Goal: Task Accomplishment & Management: Use online tool/utility

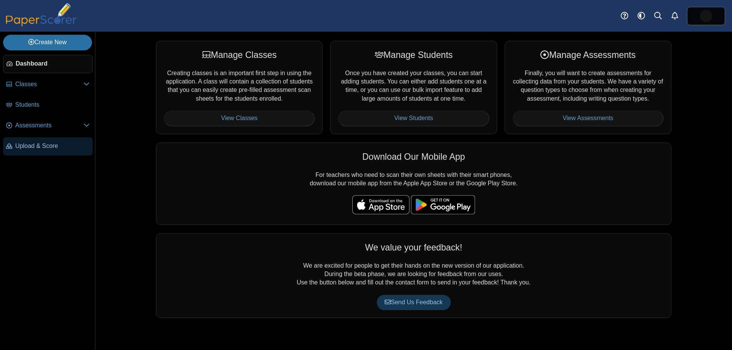
click at [49, 148] on span "Upload & Score" at bounding box center [52, 146] width 74 height 8
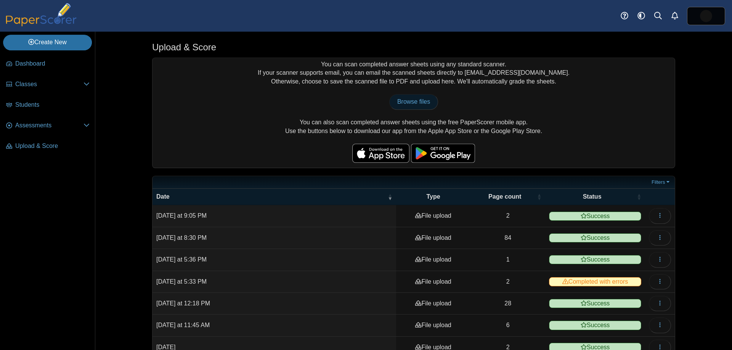
click at [406, 99] on span "Browse files" at bounding box center [413, 101] width 33 height 6
type input "**********"
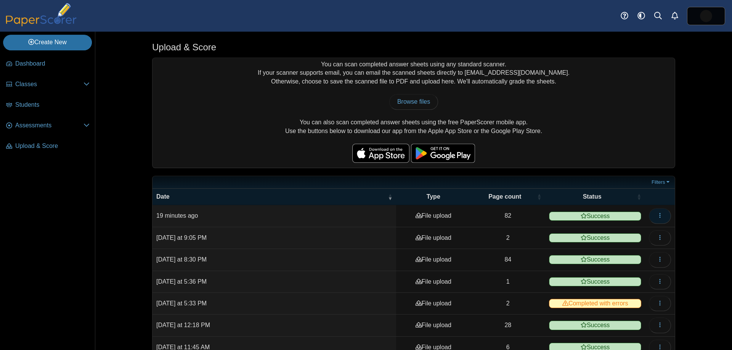
click at [656, 215] on button "button" at bounding box center [660, 215] width 22 height 15
click at [624, 232] on link "View scanned pages" at bounding box center [624, 232] width 91 height 11
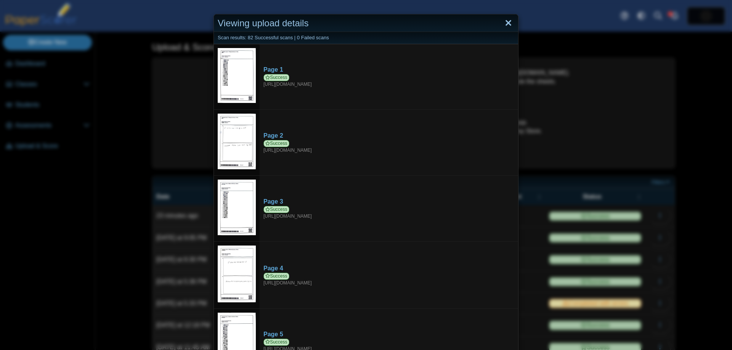
click at [503, 21] on link "Close" at bounding box center [508, 23] width 12 height 13
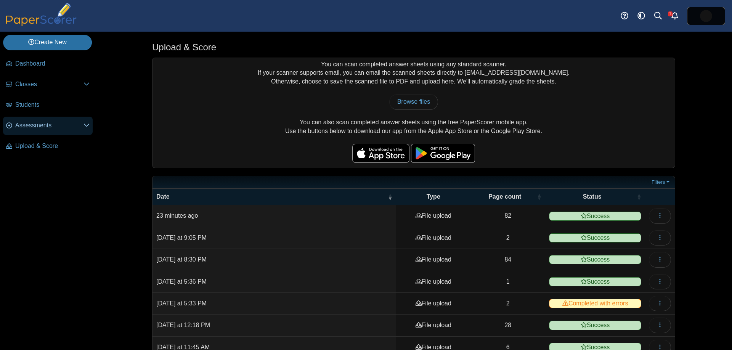
click at [38, 125] on span "Assessments" at bounding box center [49, 125] width 68 height 8
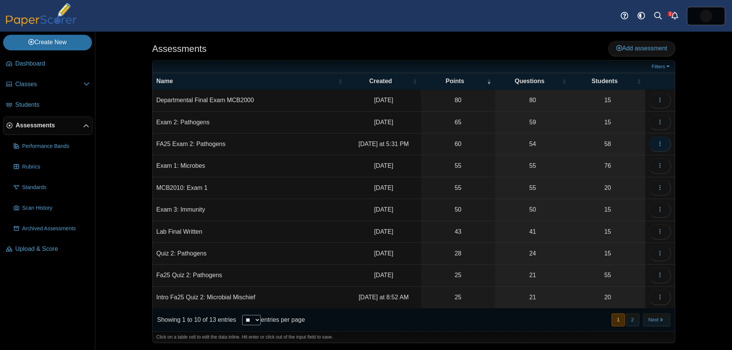
click at [660, 143] on icon "button" at bounding box center [660, 144] width 6 height 6
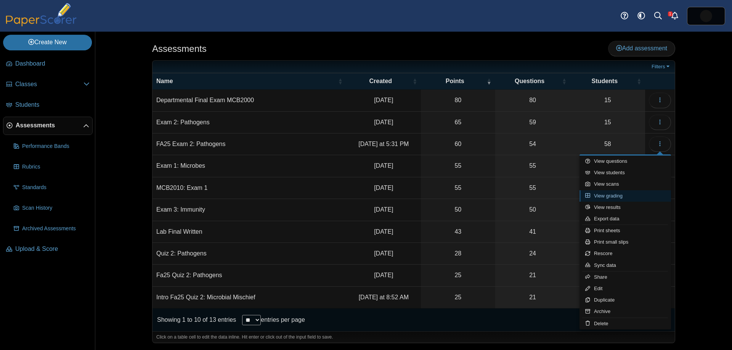
click at [651, 196] on link "View grading" at bounding box center [624, 195] width 91 height 11
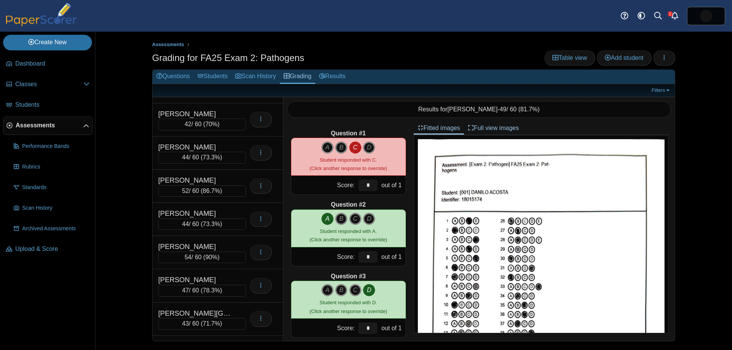
scroll to position [811, 0]
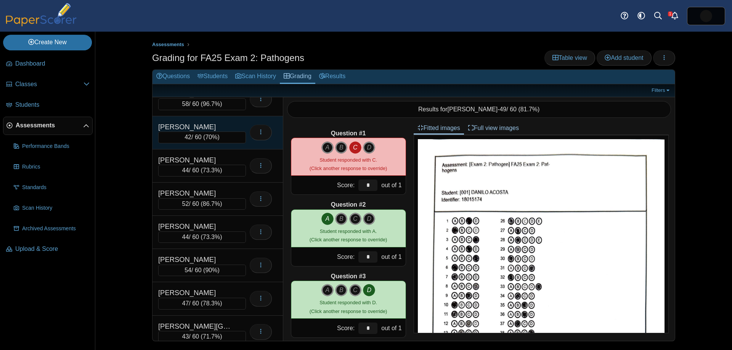
click at [207, 136] on span "70%" at bounding box center [211, 137] width 12 height 6
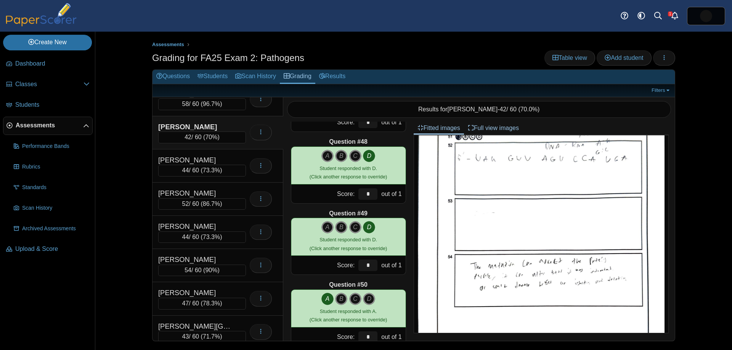
scroll to position [3653, 0]
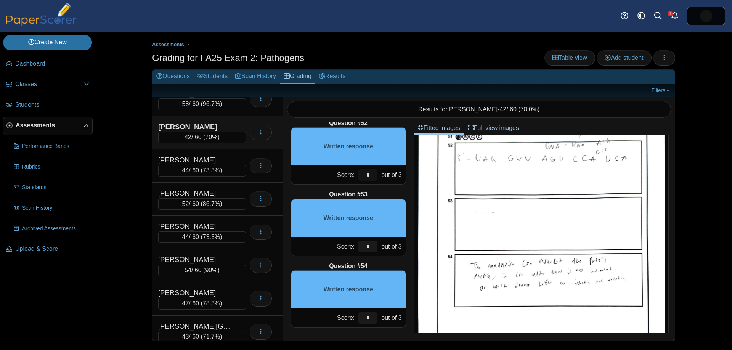
drag, startPoint x: 370, startPoint y: 177, endPoint x: 362, endPoint y: 175, distance: 8.5
click at [353, 175] on div "Score: * out of 3" at bounding box center [348, 174] width 115 height 19
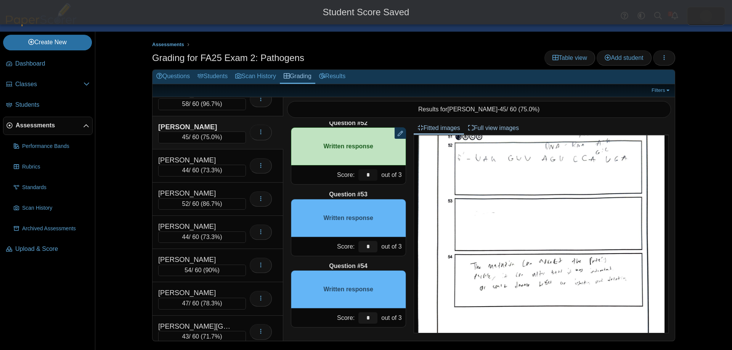
type input "*"
drag, startPoint x: 368, startPoint y: 247, endPoint x: 331, endPoint y: 235, distance: 38.4
click at [332, 236] on div "Question #53 Written response Score: * out of 3" at bounding box center [348, 223] width 115 height 66
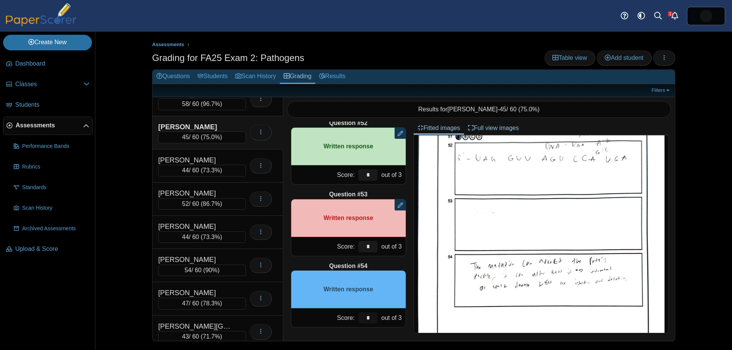
drag, startPoint x: 370, startPoint y: 318, endPoint x: 334, endPoint y: 306, distance: 38.3
click at [335, 306] on div "Question #54 Written response Score: * out of 3" at bounding box center [348, 295] width 115 height 66
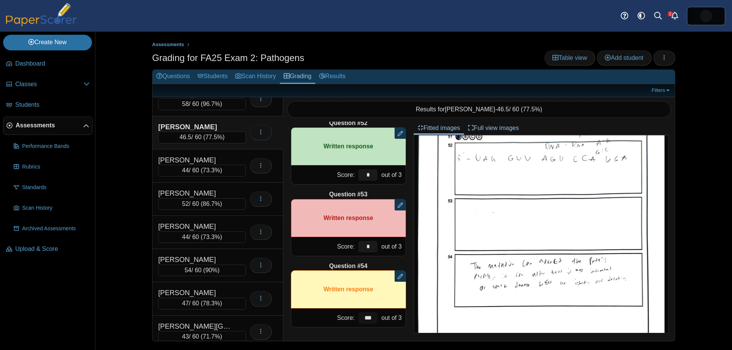
type input "***"
click at [220, 123] on div "JIMENEZ, LEANDRO" at bounding box center [196, 127] width 76 height 10
drag, startPoint x: 370, startPoint y: 175, endPoint x: 353, endPoint y: 171, distance: 17.4
click at [346, 173] on div "Score: * out of 3" at bounding box center [348, 174] width 115 height 19
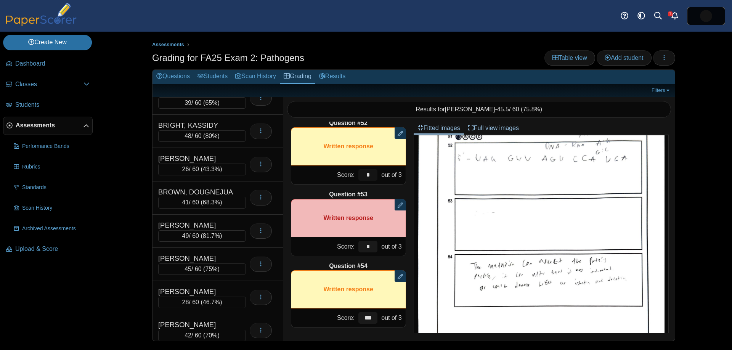
scroll to position [0, 0]
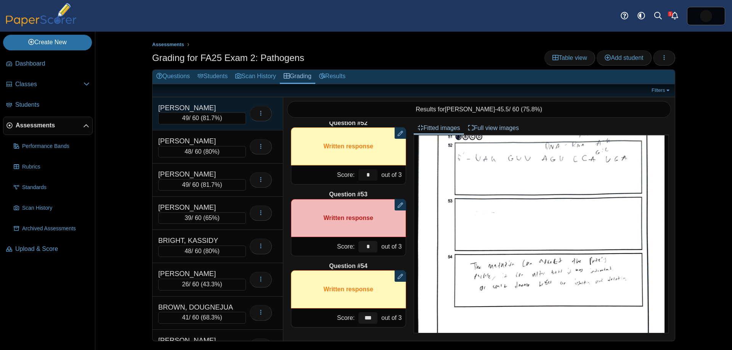
type input "*"
click at [217, 111] on div "ACOSTA, DANILO" at bounding box center [196, 108] width 76 height 10
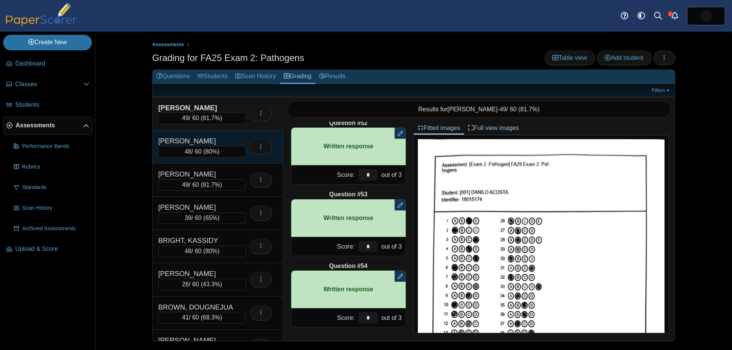
click at [210, 139] on div "ADAMS, HOLLIE" at bounding box center [196, 141] width 76 height 10
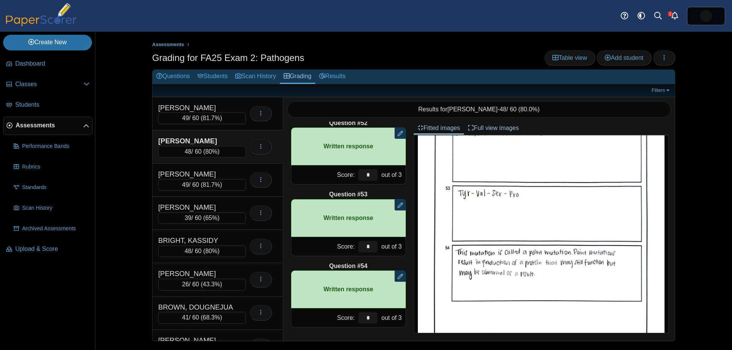
scroll to position [506, 0]
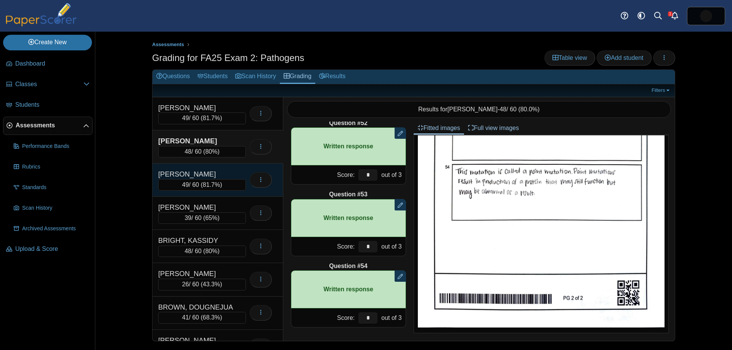
click at [180, 173] on div "ANDERSON, LANEY" at bounding box center [196, 174] width 76 height 10
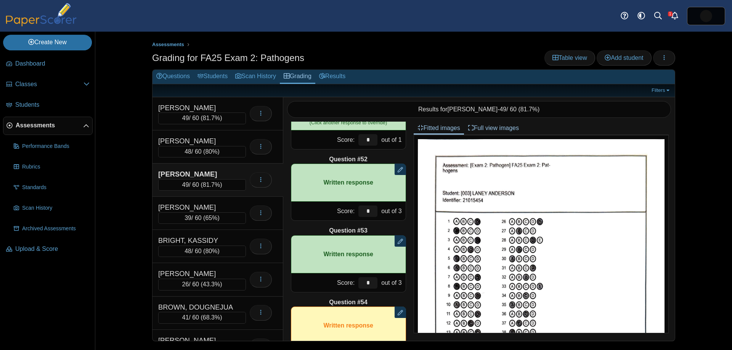
scroll to position [3653, 0]
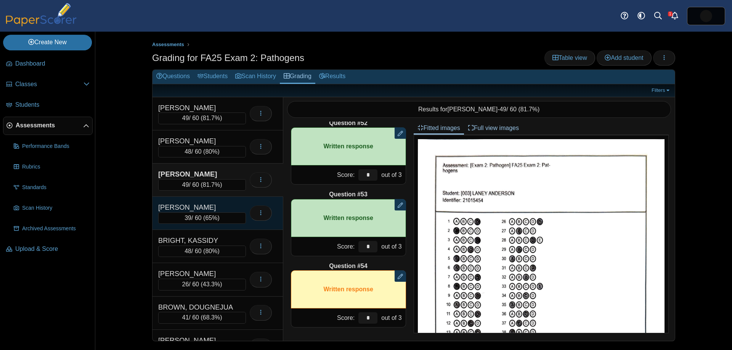
click at [217, 200] on div "ANDERSON, MAKENNA 39 / 60 ( 65% ) Loading…" at bounding box center [217, 213] width 131 height 33
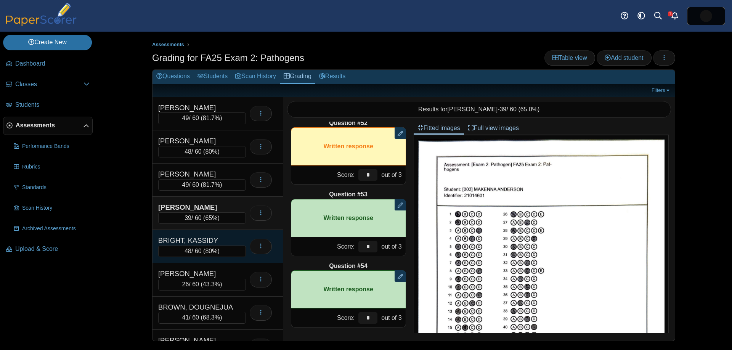
click at [227, 234] on div "BRIGHT, KASSIDY 48 / 60 ( 80% ) Loading…" at bounding box center [217, 246] width 131 height 33
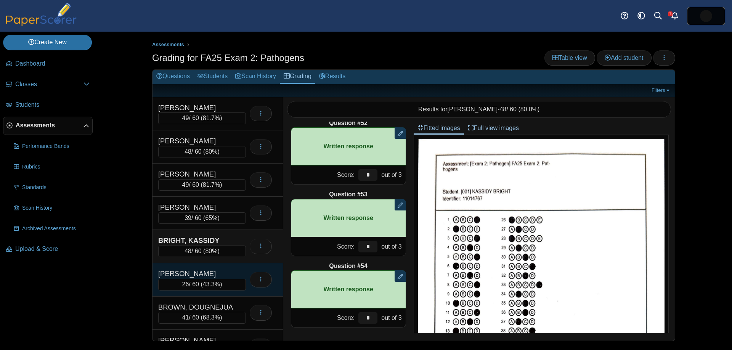
click at [215, 275] on div "BRONER, COURTNEY" at bounding box center [196, 274] width 76 height 10
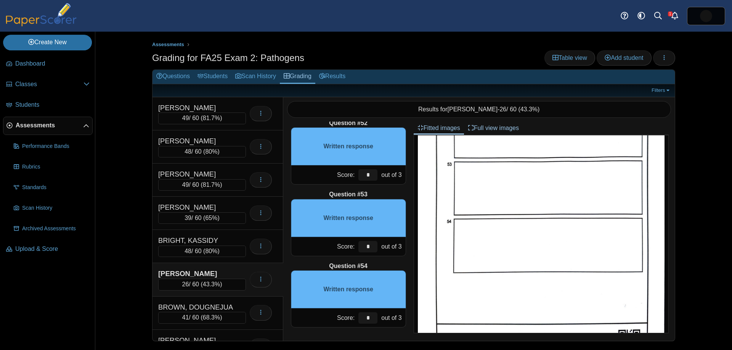
scroll to position [482, 0]
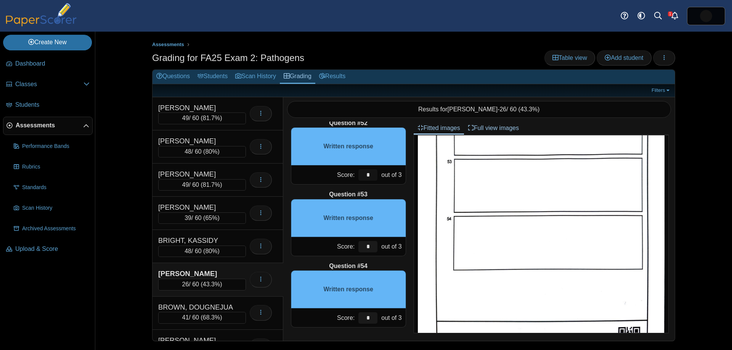
click at [373, 177] on input "*" at bounding box center [367, 174] width 19 height 11
drag, startPoint x: 364, startPoint y: 174, endPoint x: 355, endPoint y: 173, distance: 9.6
click at [355, 173] on div "Score: ** out of 3" at bounding box center [348, 174] width 115 height 19
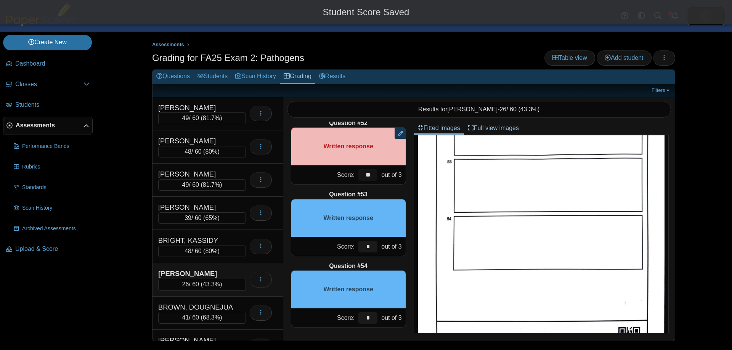
type input "**"
click at [370, 249] on input "*" at bounding box center [367, 246] width 19 height 11
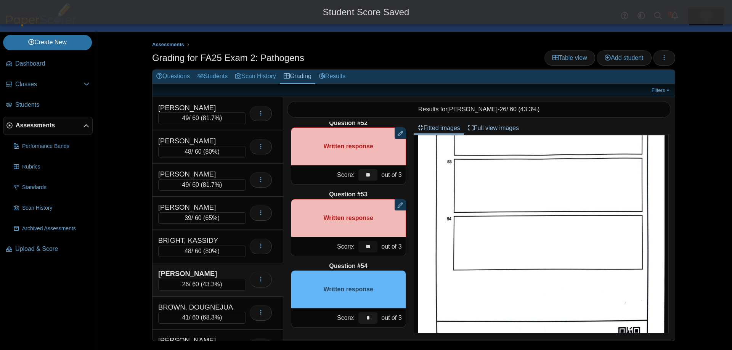
type input "**"
click at [372, 314] on input "*" at bounding box center [367, 317] width 19 height 11
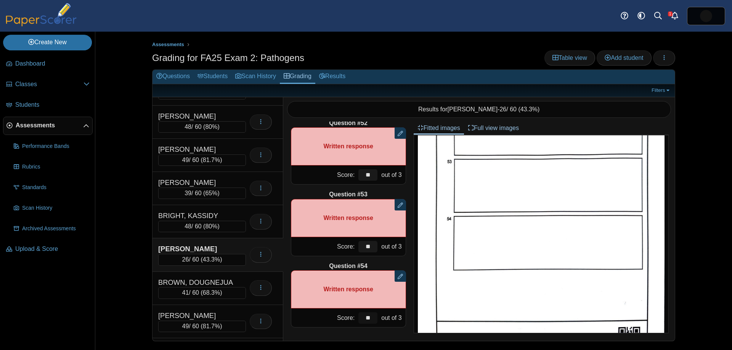
scroll to position [29, 0]
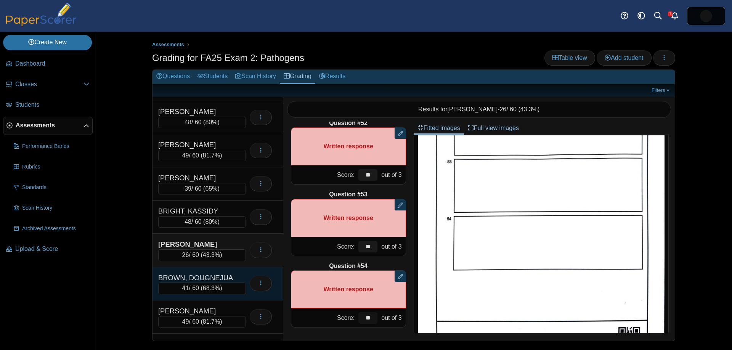
type input "**"
click at [216, 279] on div "BROWN, DOUGNEJUA" at bounding box center [196, 278] width 76 height 10
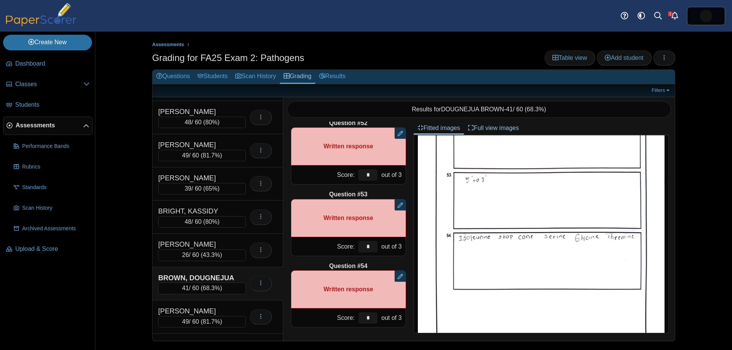
scroll to position [0, 0]
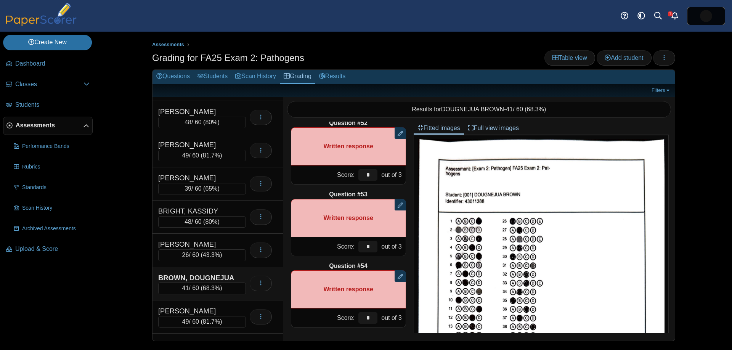
drag, startPoint x: 233, startPoint y: 306, endPoint x: 253, endPoint y: 272, distance: 39.3
click at [232, 306] on div "BUTKA, EMILY" at bounding box center [196, 311] width 76 height 10
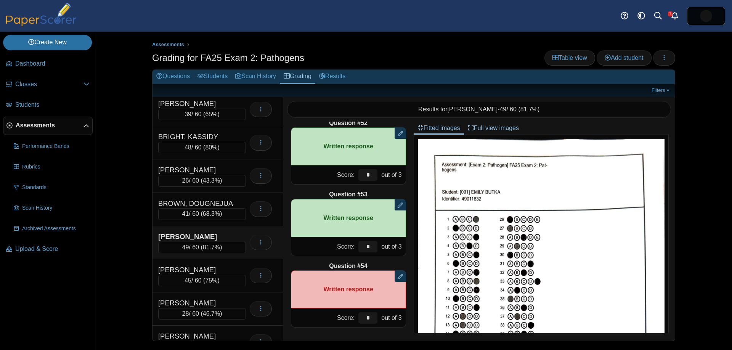
scroll to position [105, 0]
click at [200, 265] on div "CABALLERO, AYLIN" at bounding box center [196, 269] width 76 height 10
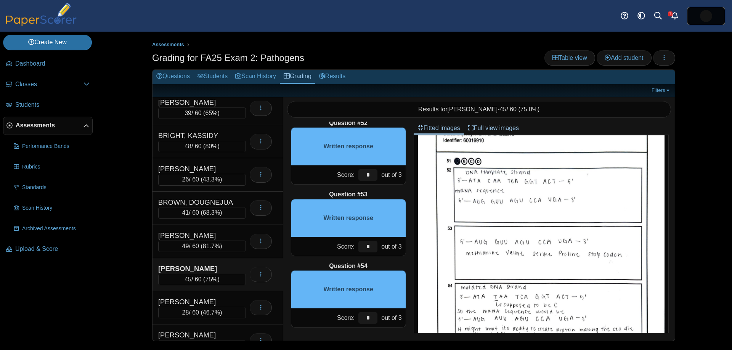
scroll to position [421, 0]
drag, startPoint x: 364, startPoint y: 173, endPoint x: 360, endPoint y: 171, distance: 4.3
click at [354, 172] on div "Score: * out of 3" at bounding box center [348, 174] width 115 height 19
type input "*"
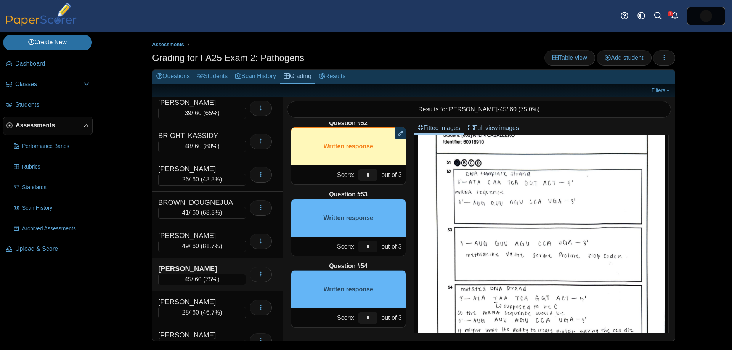
drag, startPoint x: 370, startPoint y: 247, endPoint x: 351, endPoint y: 239, distance: 20.5
click at [352, 241] on div "Score: * out of 3" at bounding box center [348, 246] width 115 height 19
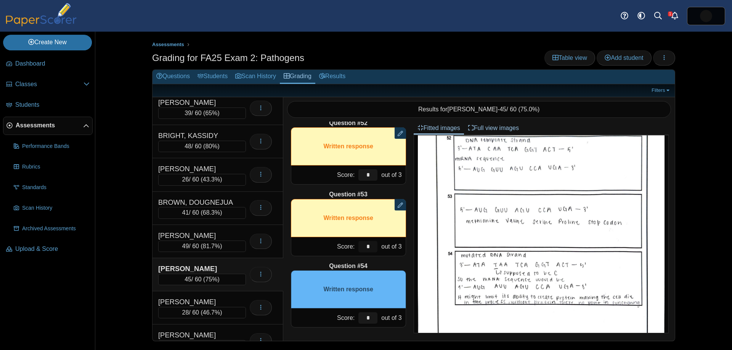
scroll to position [460, 0]
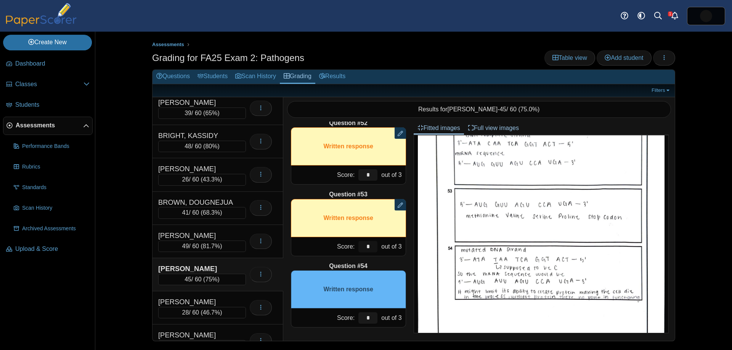
type input "*"
drag, startPoint x: 377, startPoint y: 319, endPoint x: 356, endPoint y: 314, distance: 20.8
click at [356, 314] on div "*" at bounding box center [367, 317] width 23 height 19
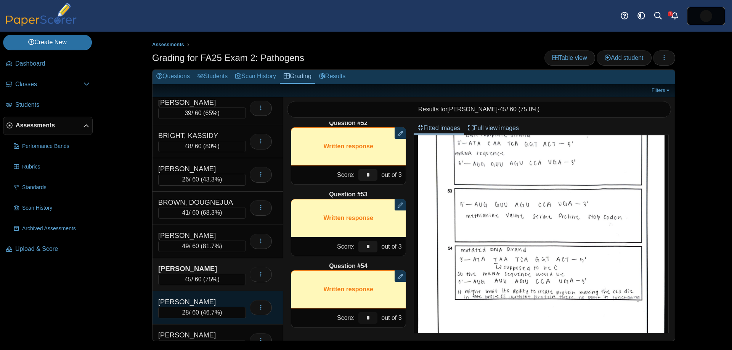
type input "*"
click at [234, 297] on div "CARRODUS, SERINITY" at bounding box center [196, 302] width 76 height 10
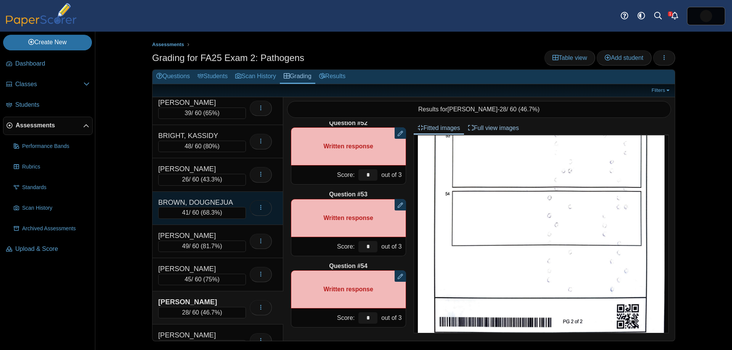
scroll to position [536, 0]
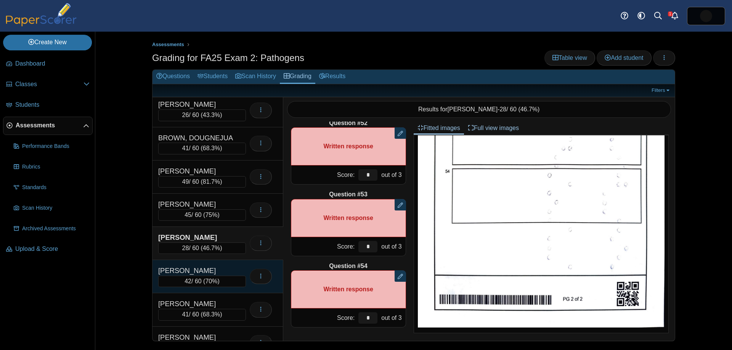
click at [219, 270] on div "CARSE, LAUREN" at bounding box center [196, 271] width 76 height 10
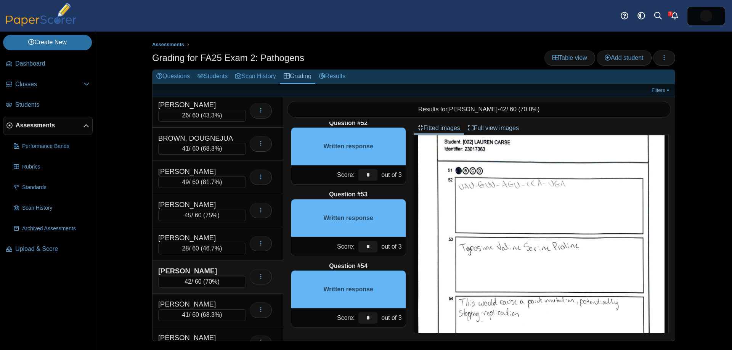
scroll to position [412, 0]
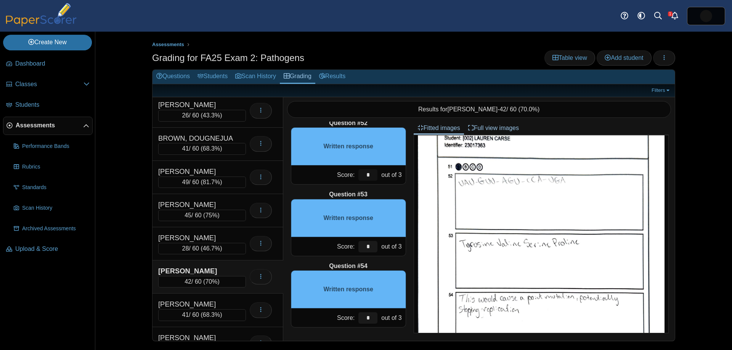
drag, startPoint x: 367, startPoint y: 173, endPoint x: 349, endPoint y: 169, distance: 19.1
click at [348, 170] on div "Score: * out of 3" at bounding box center [348, 174] width 115 height 19
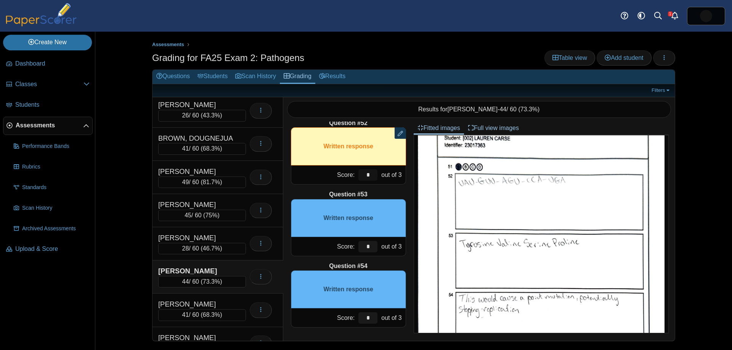
type input "*"
drag, startPoint x: 367, startPoint y: 245, endPoint x: 349, endPoint y: 243, distance: 17.7
click at [350, 243] on div "Score: * out of 3" at bounding box center [348, 246] width 115 height 19
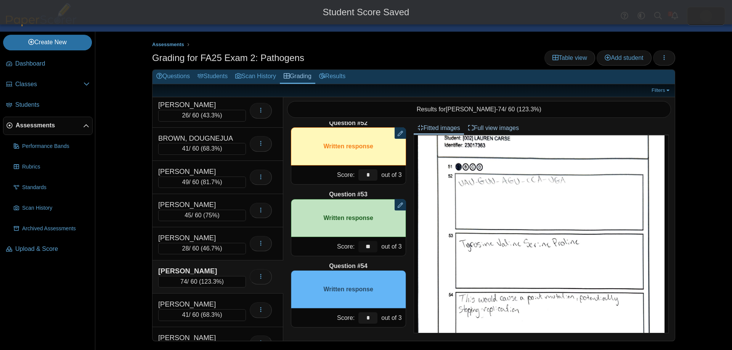
drag, startPoint x: 362, startPoint y: 245, endPoint x: 342, endPoint y: 242, distance: 20.0
click at [342, 242] on div "Score: ** out of 3" at bounding box center [348, 246] width 115 height 19
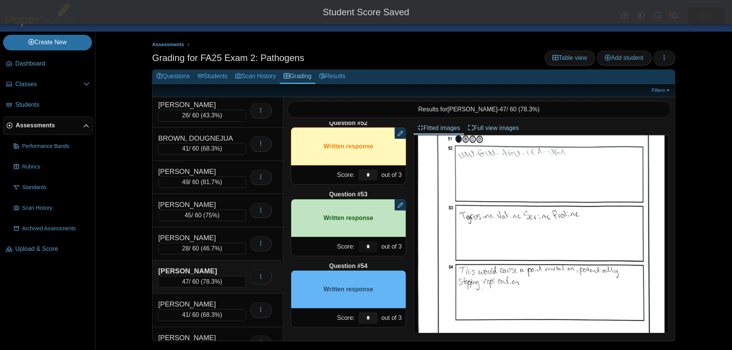
scroll to position [441, 0]
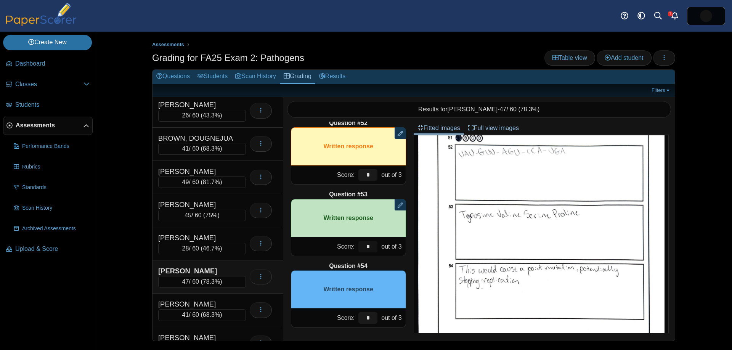
type input "*"
drag, startPoint x: 373, startPoint y: 317, endPoint x: 364, endPoint y: 317, distance: 9.1
click at [364, 317] on input "*" at bounding box center [367, 317] width 19 height 11
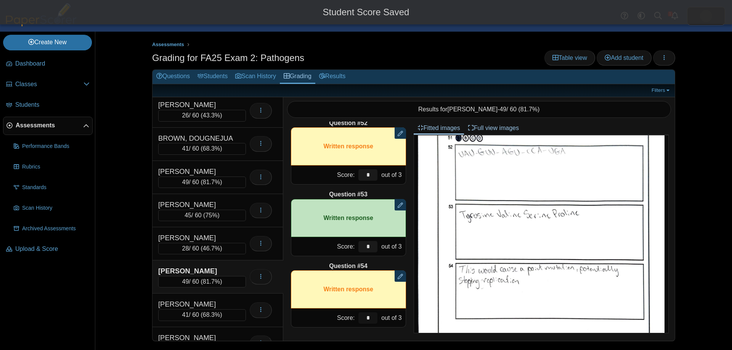
type input "*"
click at [410, 312] on div "Question #1 A B C D Score: *" at bounding box center [348, 231] width 130 height 219
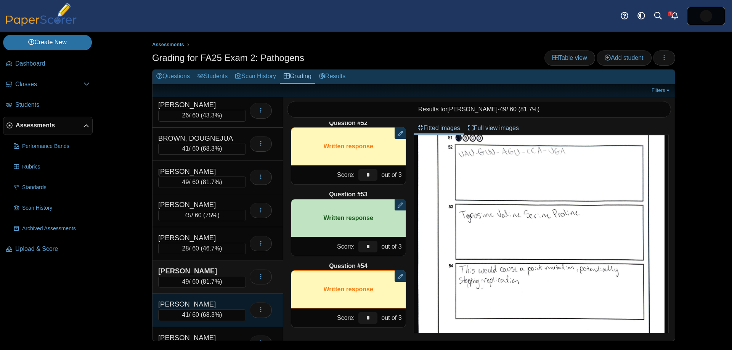
click at [210, 299] on div "CERVANTES, NATALIA" at bounding box center [196, 304] width 76 height 10
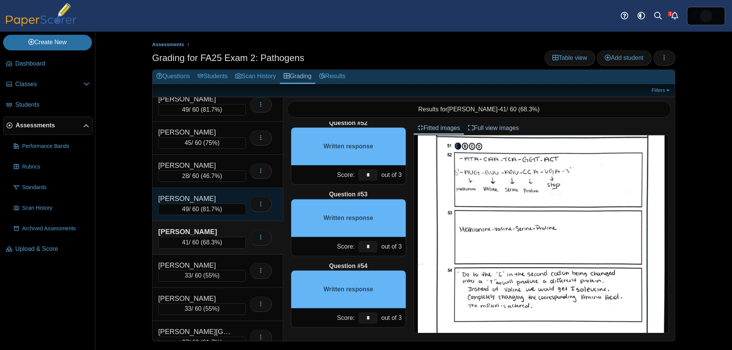
scroll to position [226, 0]
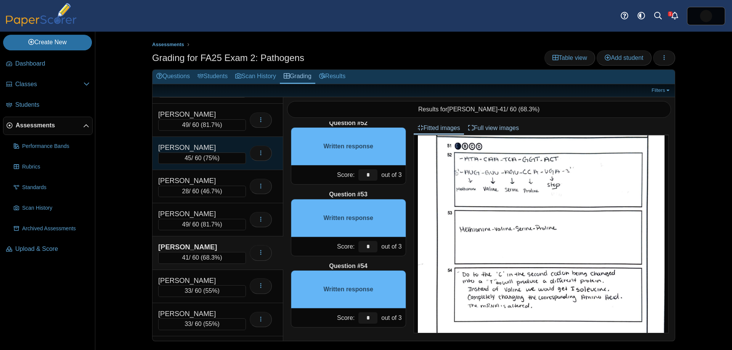
click at [231, 151] on div "CABALLERO, AYLIN" at bounding box center [196, 148] width 76 height 10
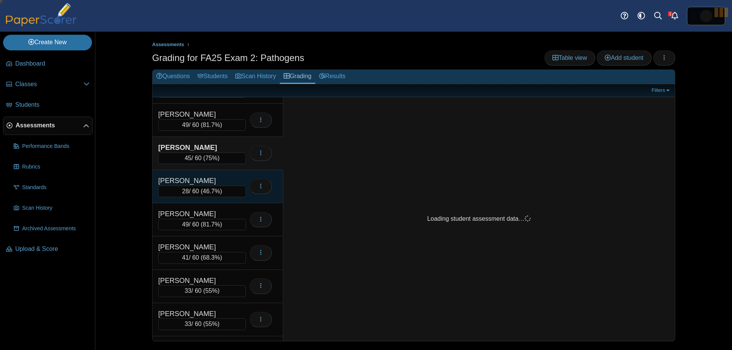
scroll to position [0, 0]
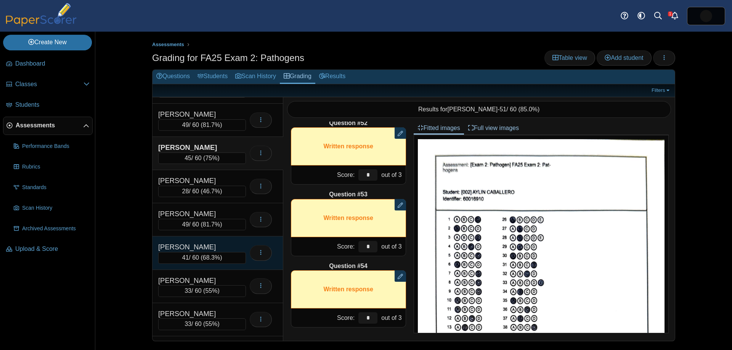
click at [220, 244] on div "CERVANTES, NATALIA" at bounding box center [196, 247] width 76 height 10
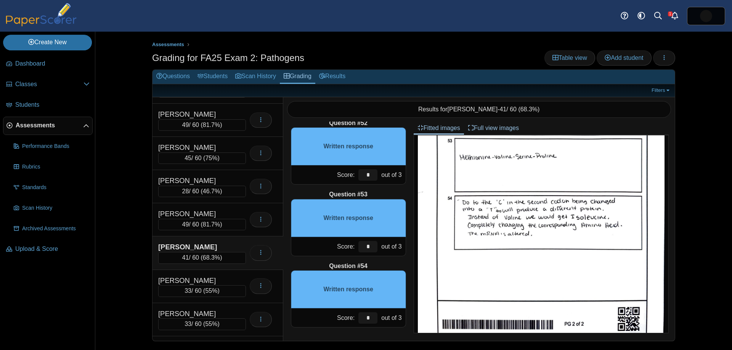
scroll to position [504, 0]
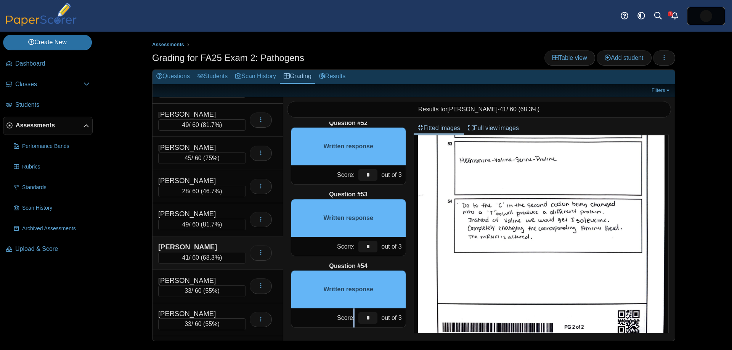
click at [352, 310] on div "Score: * out of 3" at bounding box center [348, 317] width 115 height 19
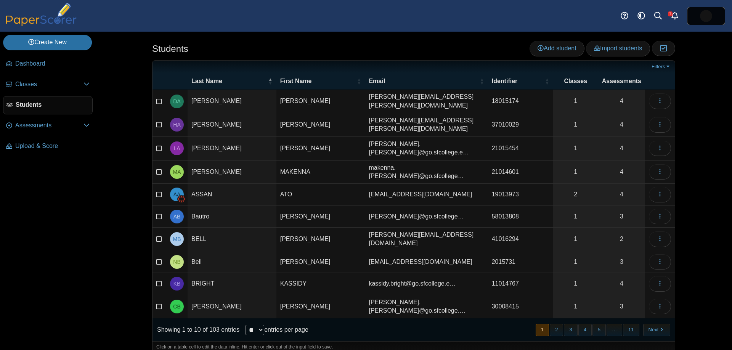
click at [373, 318] on div "Showing 1 to 10 of 103 entries ** ** ** *** entries per page « Prev 1 2 3 4 5 ……" at bounding box center [413, 329] width 522 height 23
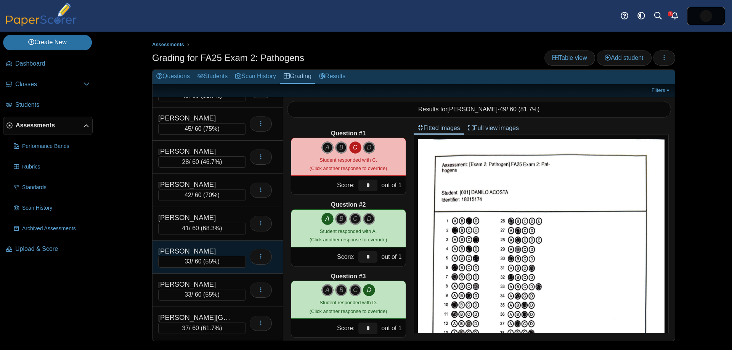
scroll to position [253, 0]
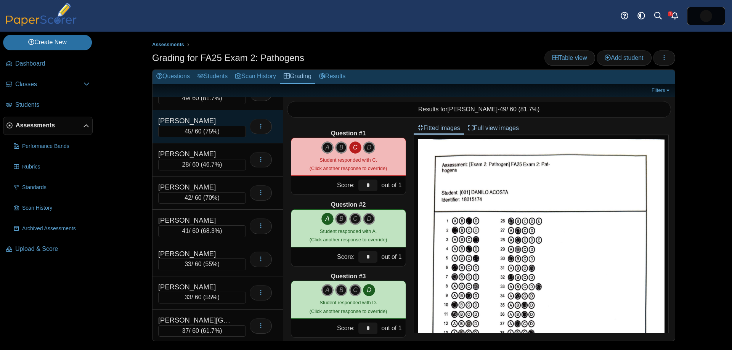
click at [215, 133] on span "75%" at bounding box center [211, 131] width 12 height 6
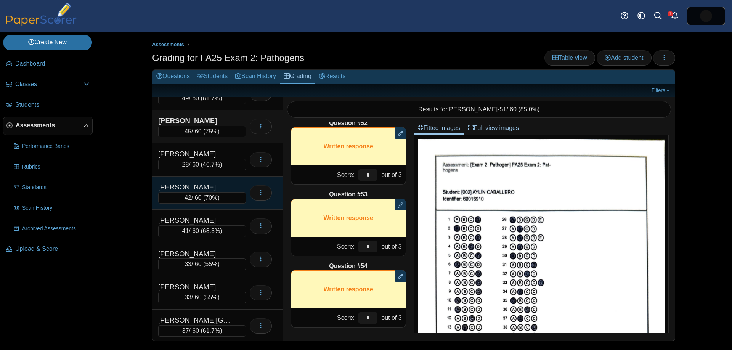
scroll to position [263, 0]
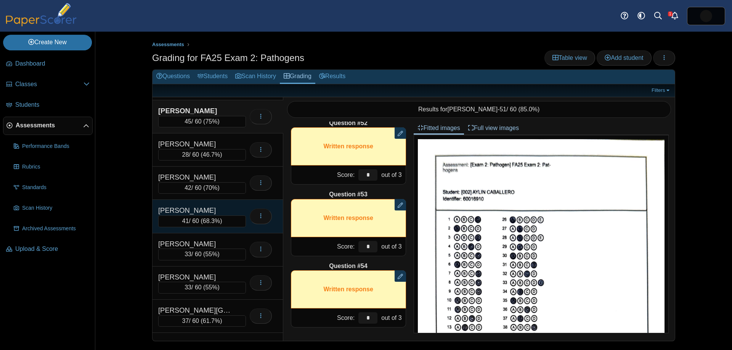
drag, startPoint x: 206, startPoint y: 210, endPoint x: 215, endPoint y: 214, distance: 9.8
click at [206, 210] on div "[PERSON_NAME]" at bounding box center [196, 210] width 76 height 10
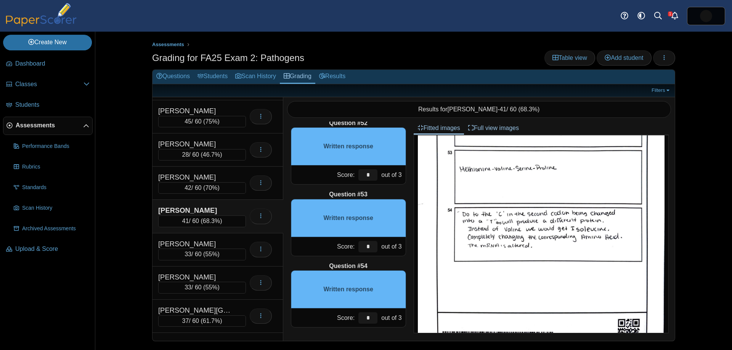
scroll to position [483, 0]
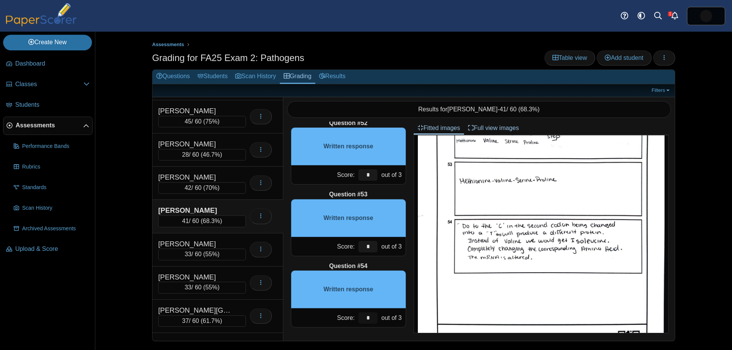
drag, startPoint x: 372, startPoint y: 315, endPoint x: 356, endPoint y: 306, distance: 17.9
click at [356, 310] on div "*" at bounding box center [367, 317] width 23 height 19
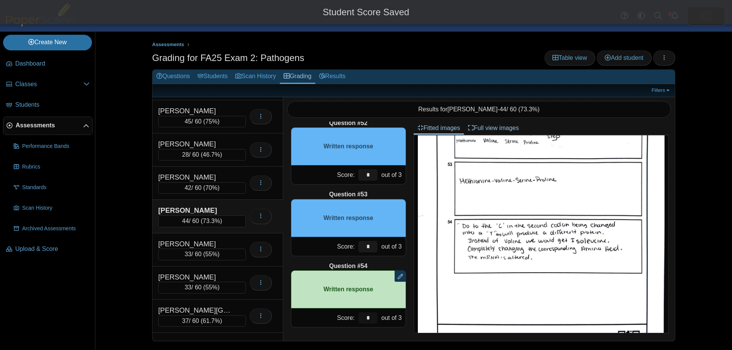
type input "*"
drag, startPoint x: 370, startPoint y: 247, endPoint x: 348, endPoint y: 240, distance: 22.8
click at [347, 241] on div "Score: * out of 3" at bounding box center [348, 246] width 115 height 19
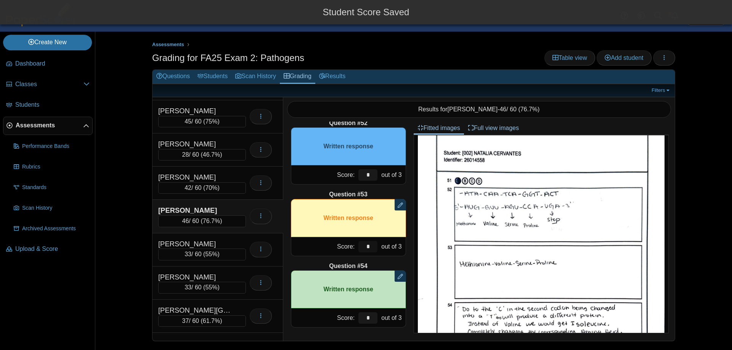
scroll to position [367, 0]
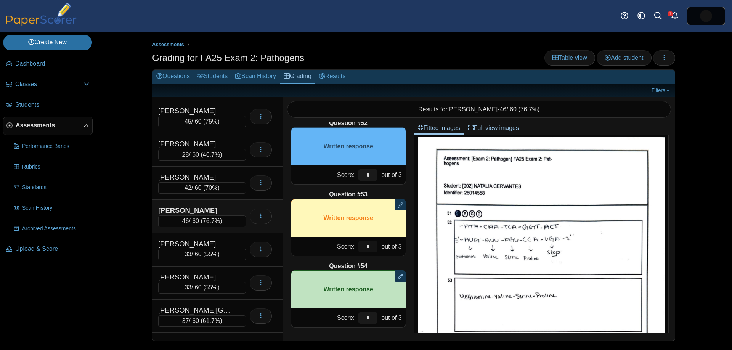
type input "*"
drag, startPoint x: 370, startPoint y: 175, endPoint x: 358, endPoint y: 174, distance: 11.9
click at [359, 174] on input "*" at bounding box center [367, 174] width 19 height 11
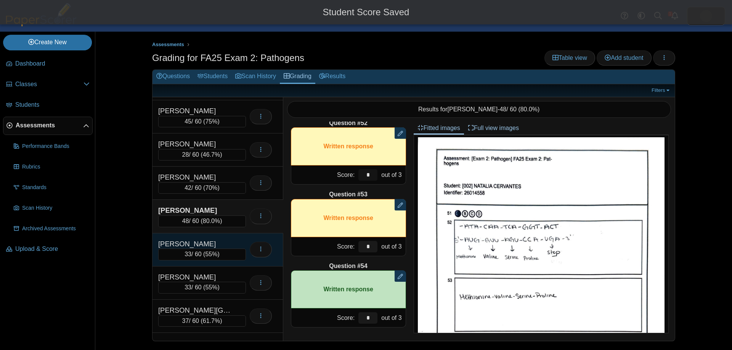
type input "*"
click at [200, 242] on div "[PERSON_NAME]" at bounding box center [196, 244] width 76 height 10
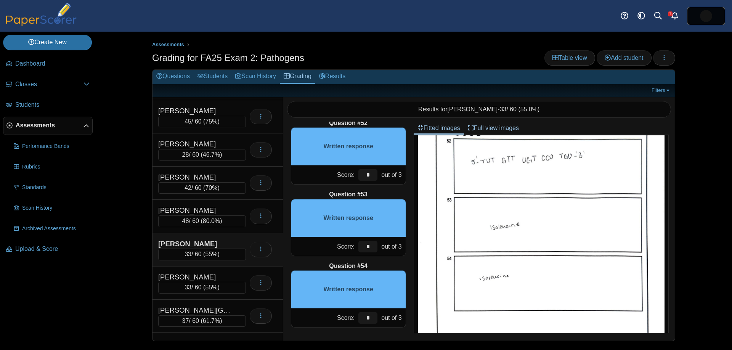
scroll to position [441, 0]
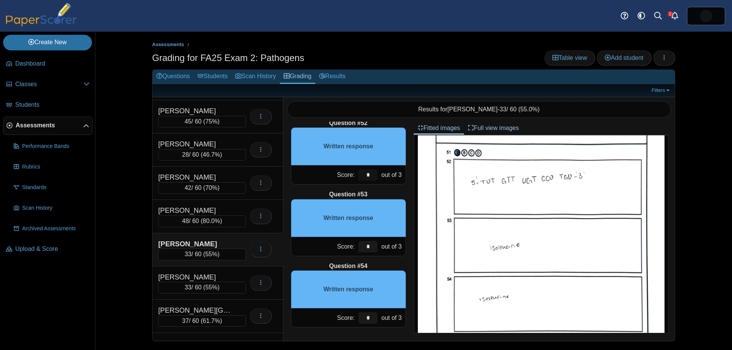
drag, startPoint x: 373, startPoint y: 173, endPoint x: 355, endPoint y: 175, distance: 18.0
click at [357, 174] on div "*" at bounding box center [367, 174] width 23 height 19
click at [360, 249] on input "*" at bounding box center [367, 246] width 19 height 11
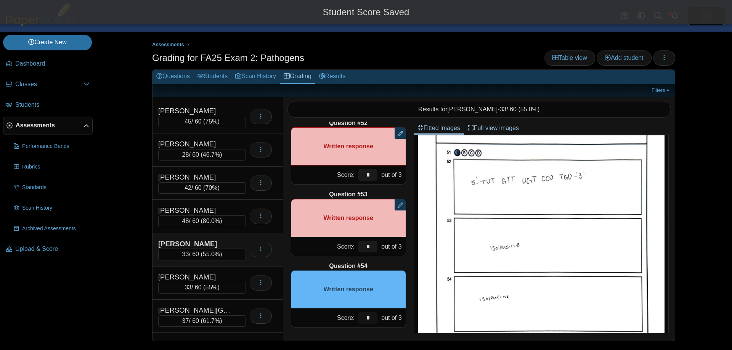
drag, startPoint x: 368, startPoint y: 314, endPoint x: 350, endPoint y: 309, distance: 18.3
click at [365, 314] on input "*" at bounding box center [367, 317] width 19 height 11
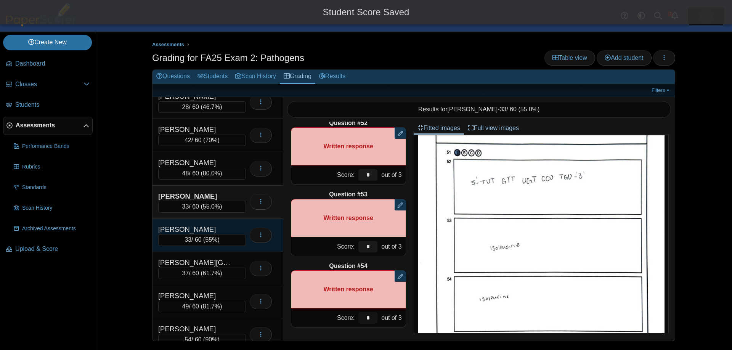
scroll to position [311, 0]
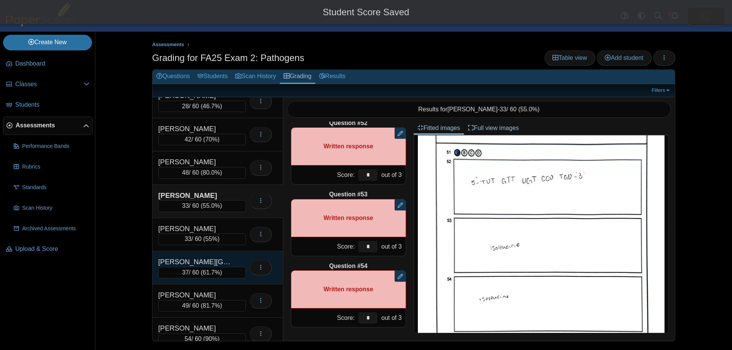
click at [222, 258] on div "DIAZ, JERMIYA" at bounding box center [196, 262] width 76 height 10
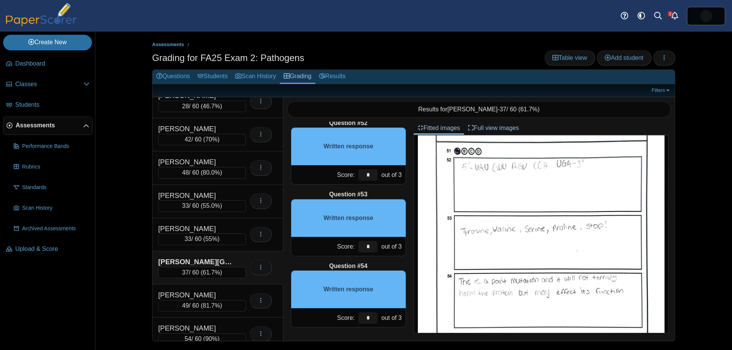
scroll to position [430, 0]
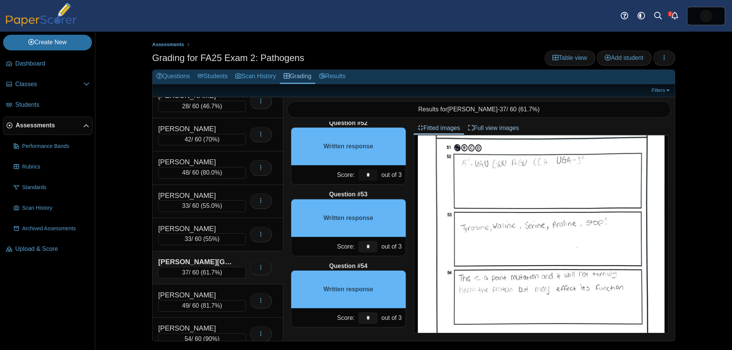
click at [366, 175] on input "*" at bounding box center [367, 174] width 19 height 11
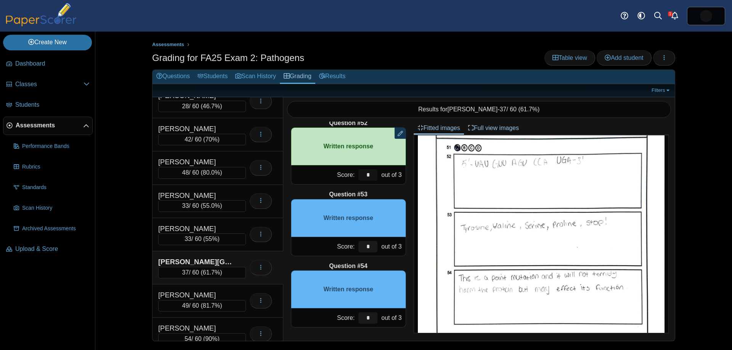
type input "*"
click at [361, 245] on input "*" at bounding box center [367, 246] width 19 height 11
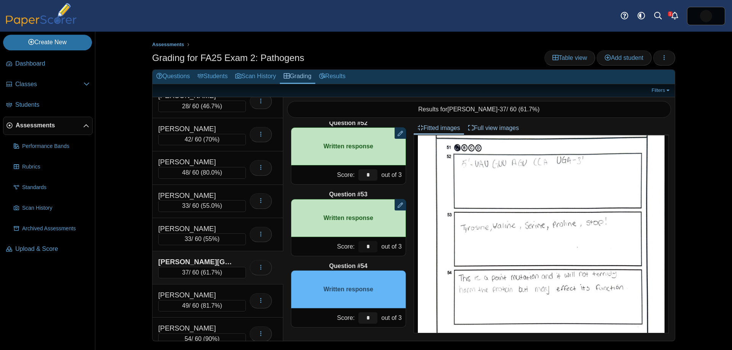
type input "*"
drag, startPoint x: 370, startPoint y: 317, endPoint x: 345, endPoint y: 306, distance: 27.2
click at [346, 307] on div "Question #54 Written response Score: * out of 3" at bounding box center [348, 295] width 115 height 66
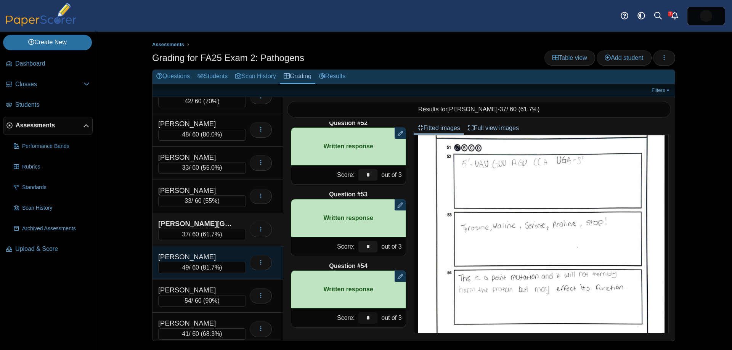
scroll to position [350, 0]
type input "*"
click at [219, 253] on div "EVERS, SANDRA" at bounding box center [196, 257] width 76 height 10
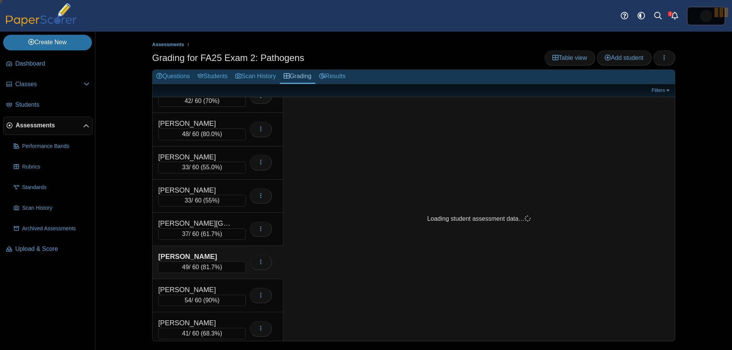
scroll to position [0, 0]
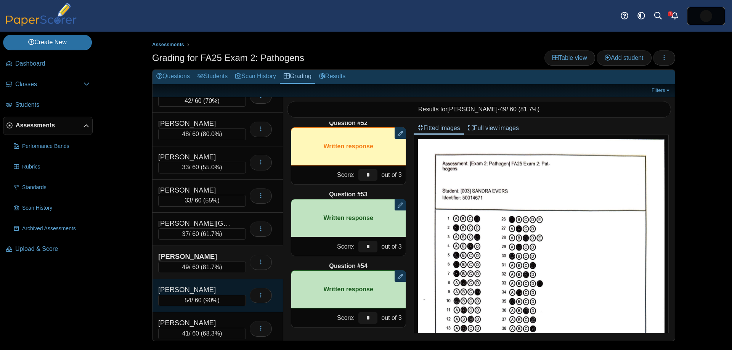
click at [195, 282] on div "FICK, NATHANAEL 54 / 60 ( 90% ) Loading…" at bounding box center [217, 295] width 131 height 33
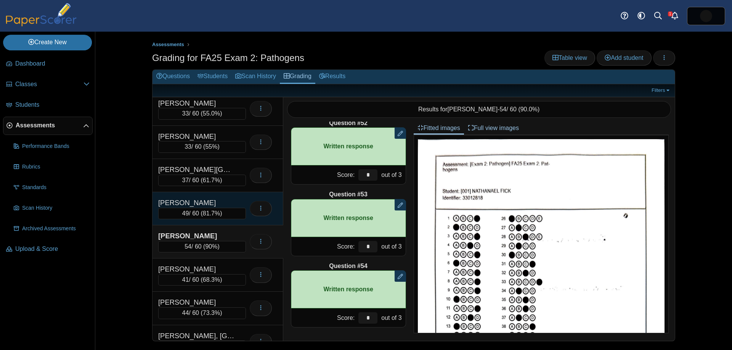
scroll to position [411, 0]
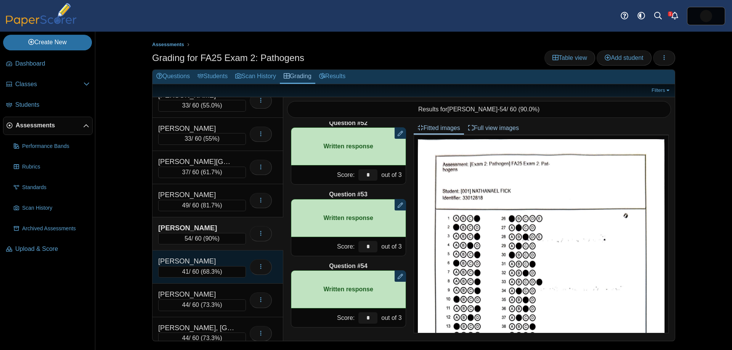
click at [212, 259] on div "GELIN, MATTHEW" at bounding box center [196, 261] width 76 height 10
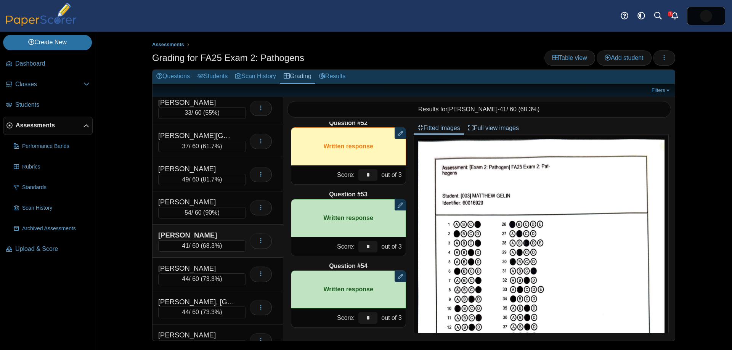
scroll to position [450, 0]
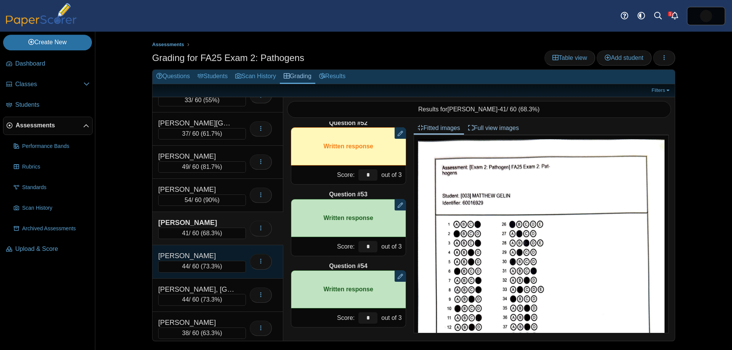
click at [221, 261] on div "44 / 60 ( 73.3% )" at bounding box center [202, 266] width 88 height 11
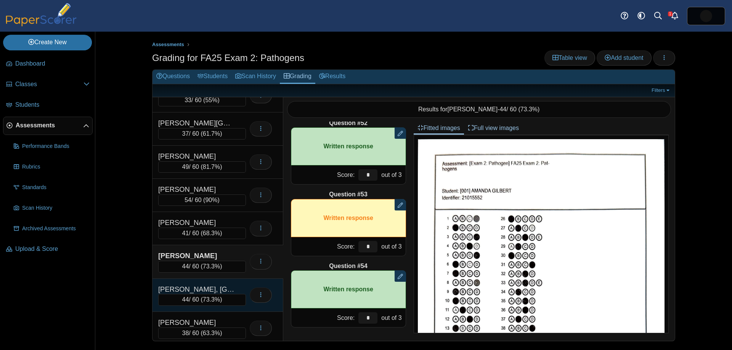
click at [215, 289] on div "HAJIGHOLAM SARYAZDI, AREFEH" at bounding box center [196, 289] width 76 height 10
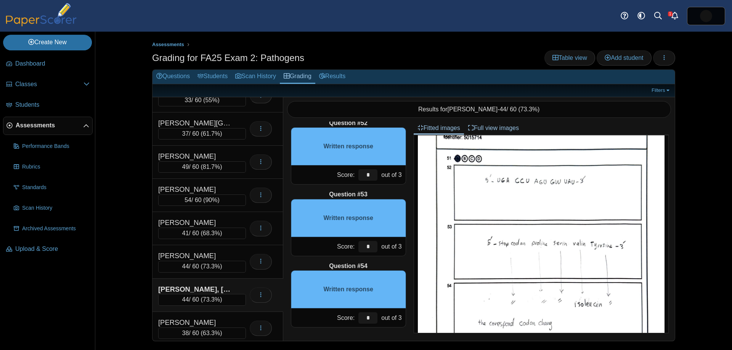
scroll to position [424, 0]
drag, startPoint x: 372, startPoint y: 244, endPoint x: 347, endPoint y: 234, distance: 27.2
click at [355, 238] on div "Score: * out of 3" at bounding box center [348, 246] width 115 height 19
click at [355, 173] on div "Score: * out of 3" at bounding box center [348, 174] width 115 height 19
drag, startPoint x: 371, startPoint y: 173, endPoint x: 355, endPoint y: 173, distance: 15.6
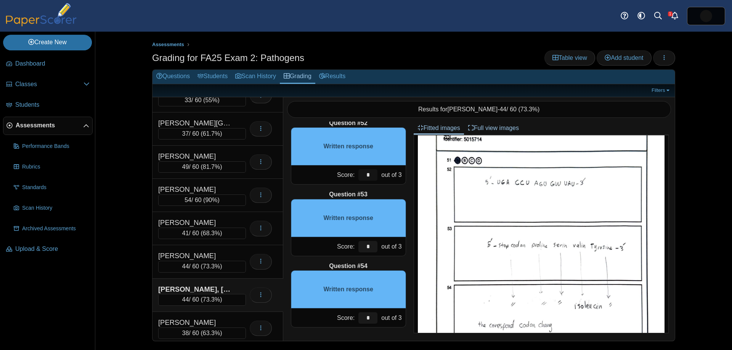
click at [356, 173] on div "*" at bounding box center [367, 174] width 23 height 19
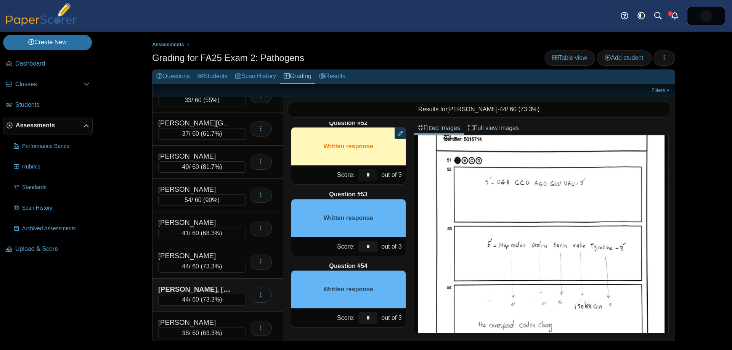
type input "*"
drag, startPoint x: 370, startPoint y: 244, endPoint x: 360, endPoint y: 244, distance: 9.9
click at [361, 244] on input "*" at bounding box center [367, 246] width 19 height 11
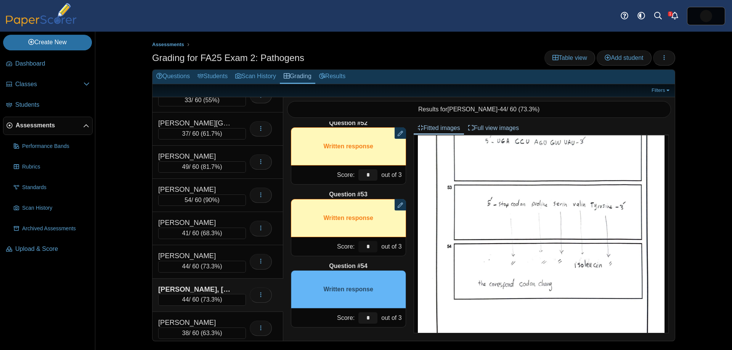
scroll to position [468, 0]
type input "*"
drag, startPoint x: 372, startPoint y: 316, endPoint x: 359, endPoint y: 315, distance: 12.6
click at [359, 315] on input "*" at bounding box center [367, 317] width 19 height 11
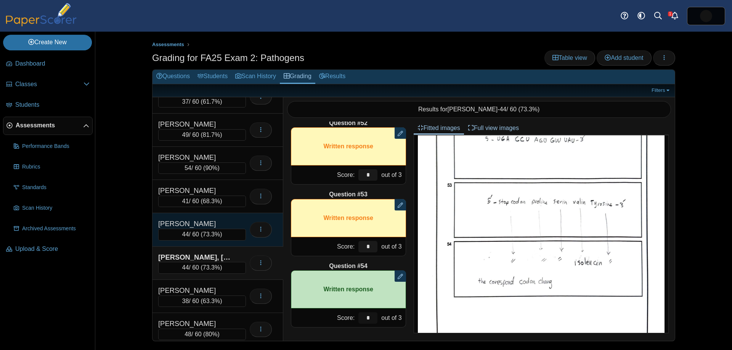
scroll to position [503, 0]
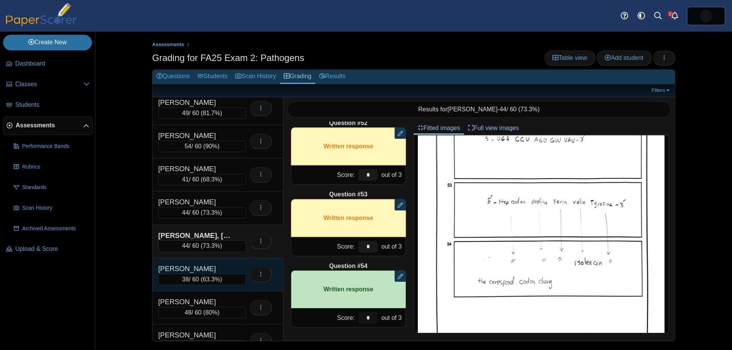
type input "*"
click at [233, 275] on div "38 / 60 ( 63.3% )" at bounding box center [202, 279] width 88 height 11
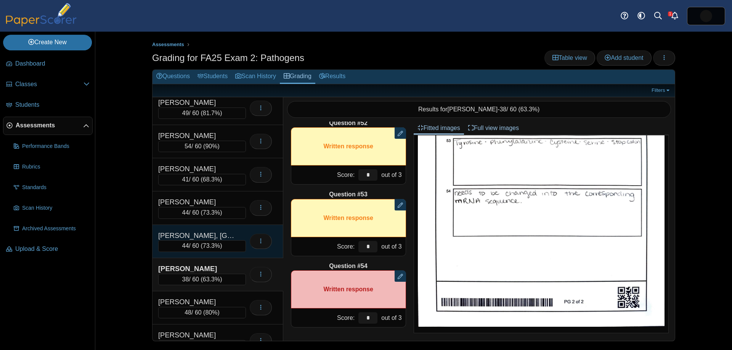
scroll to position [0, 0]
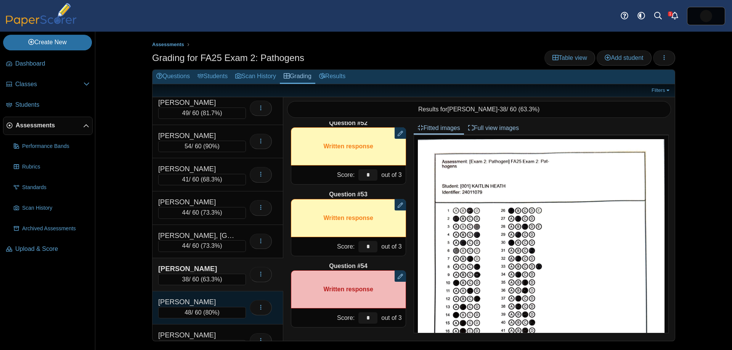
click at [233, 295] on div "HESTER, KYLE 48 / 60 ( 80% ) Loading…" at bounding box center [217, 307] width 131 height 33
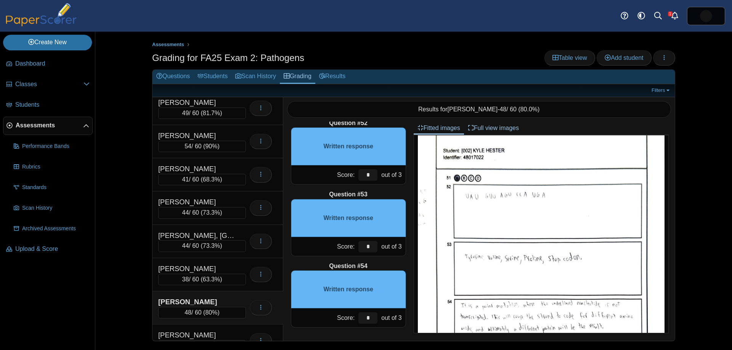
scroll to position [415, 0]
drag, startPoint x: 377, startPoint y: 172, endPoint x: 363, endPoint y: 172, distance: 14.1
click at [363, 172] on div "*" at bounding box center [367, 174] width 23 height 19
click at [376, 173] on div "*" at bounding box center [367, 174] width 23 height 19
drag, startPoint x: 372, startPoint y: 173, endPoint x: 358, endPoint y: 174, distance: 14.9
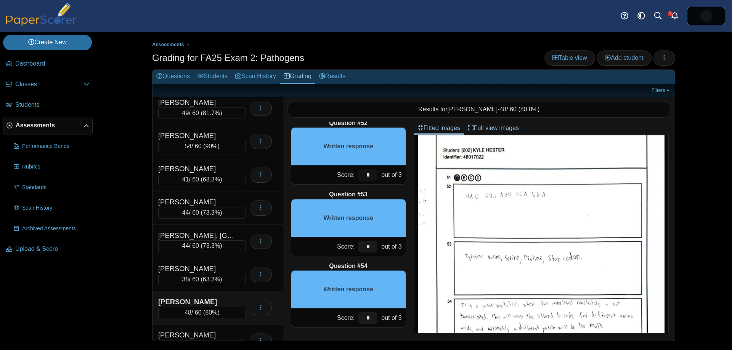
click at [358, 174] on input "*" at bounding box center [367, 174] width 19 height 11
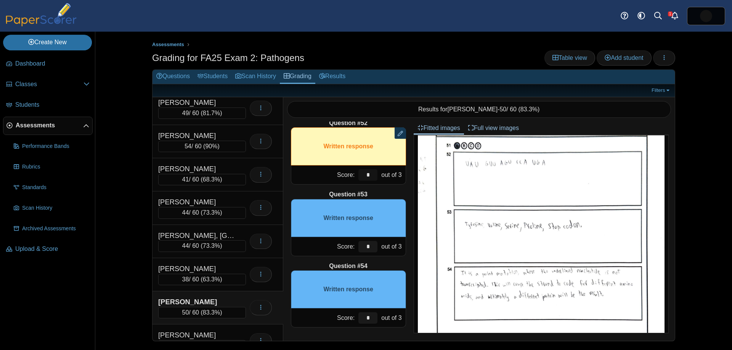
scroll to position [448, 0]
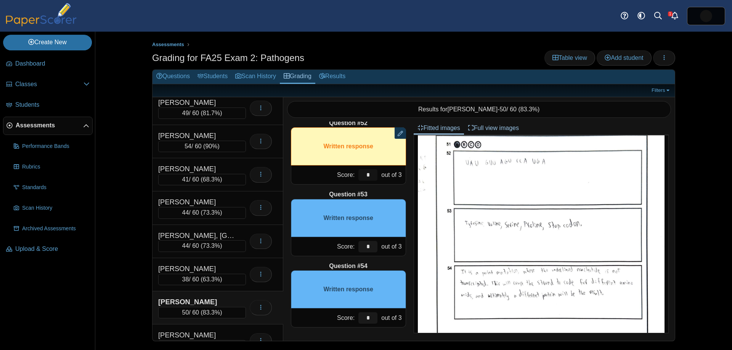
type input "*"
drag, startPoint x: 373, startPoint y: 249, endPoint x: 362, endPoint y: 246, distance: 11.7
click at [362, 246] on input "*" at bounding box center [367, 246] width 19 height 11
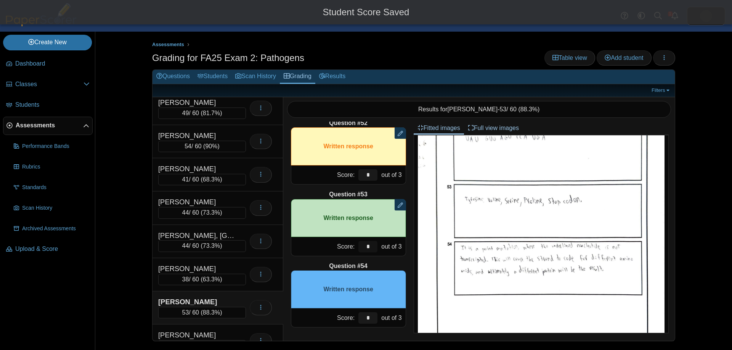
scroll to position [477, 0]
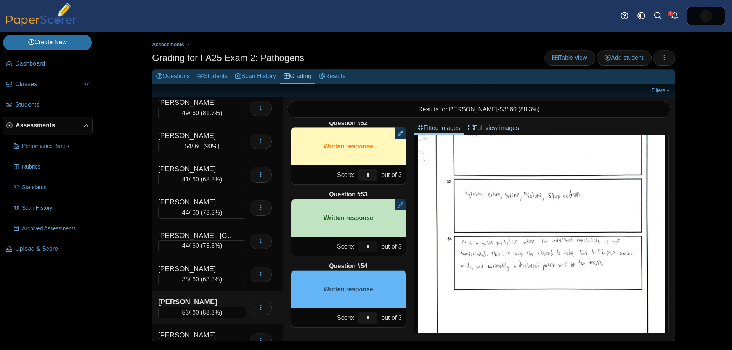
type input "*"
drag, startPoint x: 367, startPoint y: 314, endPoint x: 362, endPoint y: 308, distance: 7.6
click at [358, 312] on div "*" at bounding box center [367, 317] width 23 height 19
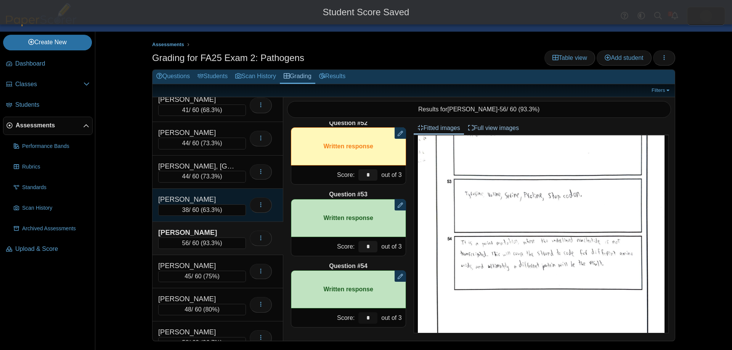
scroll to position [575, 0]
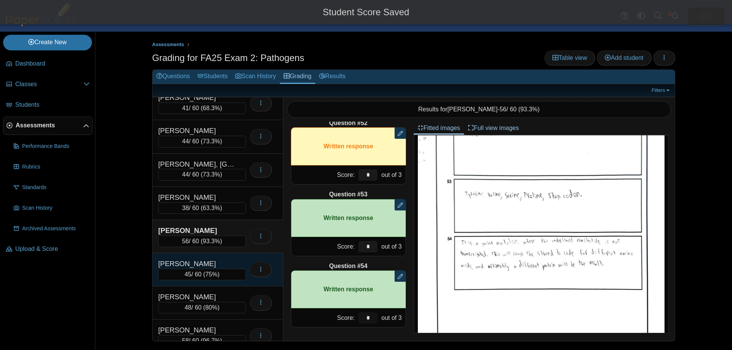
type input "*"
click at [208, 261] on div "HUDSON, COURTNEY" at bounding box center [196, 264] width 76 height 10
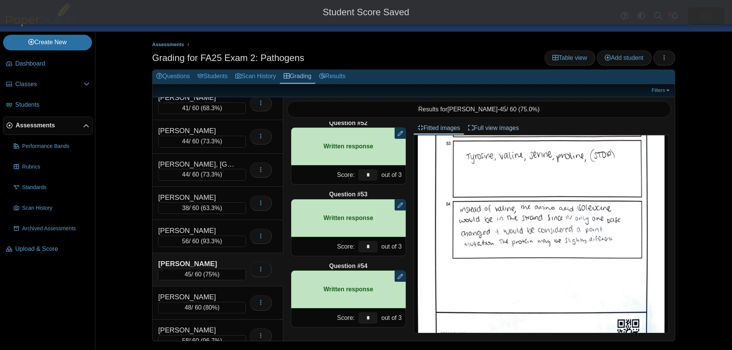
scroll to position [0, 0]
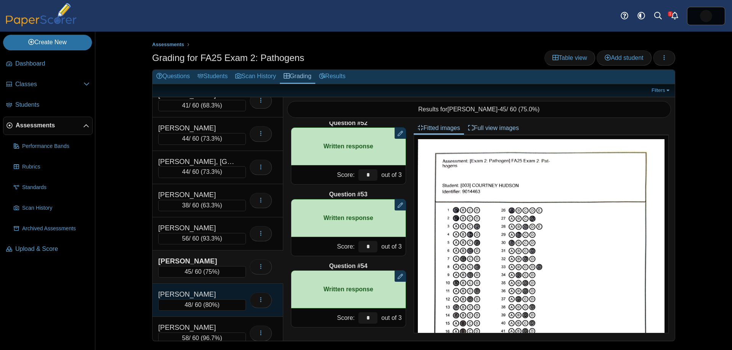
click at [234, 292] on div "HURD, GABRIELLE" at bounding box center [202, 294] width 88 height 10
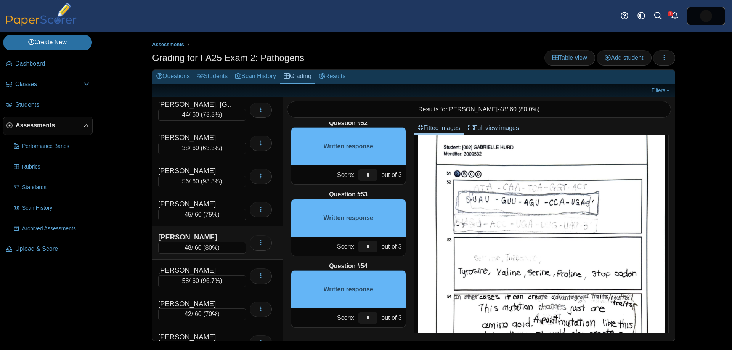
scroll to position [408, 0]
drag, startPoint x: 363, startPoint y: 175, endPoint x: 341, endPoint y: 175, distance: 21.4
click at [344, 175] on div "Score: * out of 3" at bounding box center [348, 174] width 115 height 19
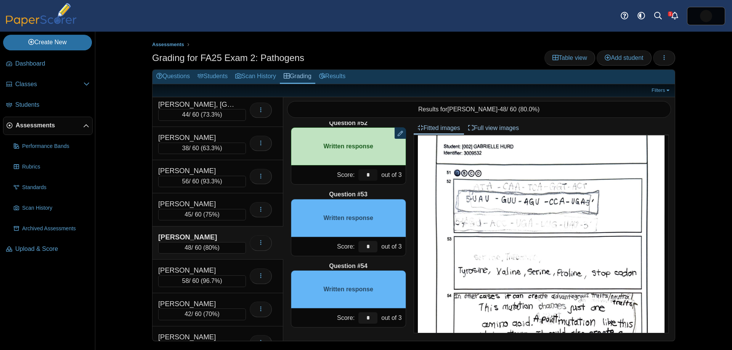
type input "*"
drag, startPoint x: 369, startPoint y: 248, endPoint x: 372, endPoint y: 242, distance: 6.9
click at [358, 245] on input "*" at bounding box center [367, 246] width 19 height 11
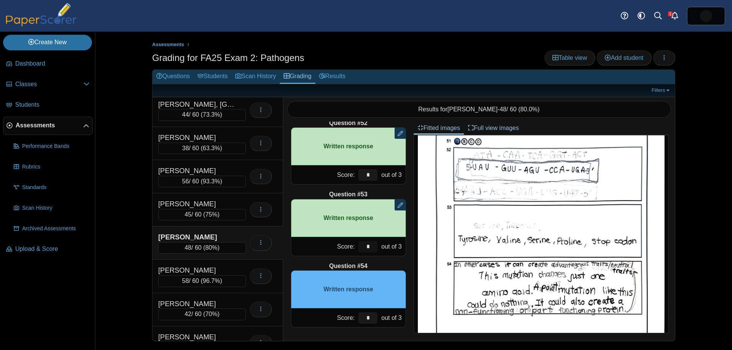
scroll to position [449, 0]
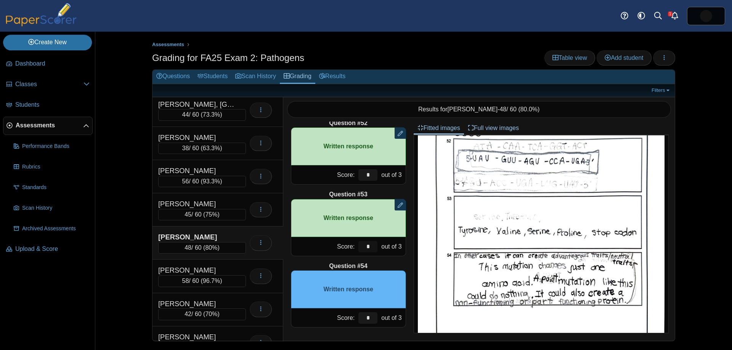
type input "*"
drag, startPoint x: 370, startPoint y: 314, endPoint x: 355, endPoint y: 313, distance: 15.7
click at [352, 315] on div "Score: * out of 3" at bounding box center [348, 317] width 115 height 19
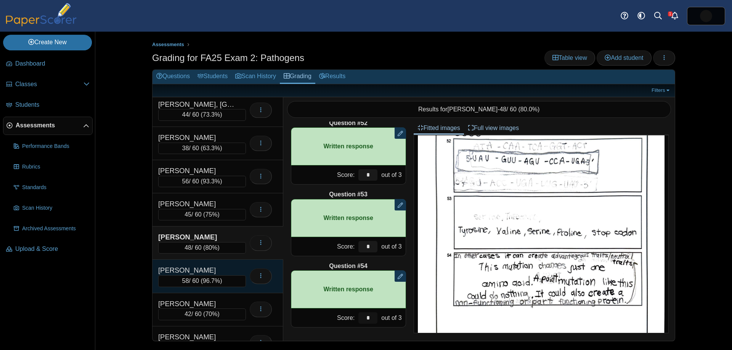
scroll to position [662, 0]
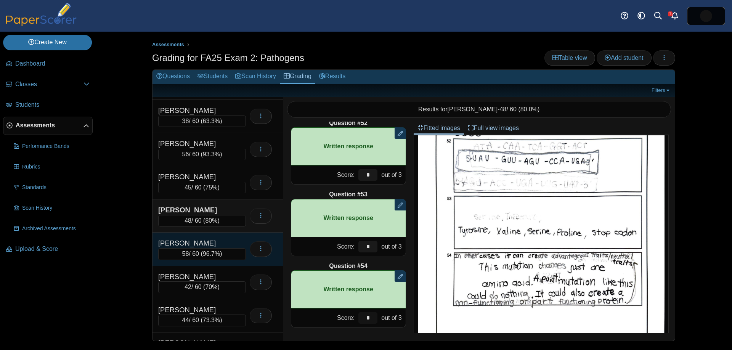
type input "*"
click at [215, 250] on span "96.7%" at bounding box center [211, 253] width 17 height 6
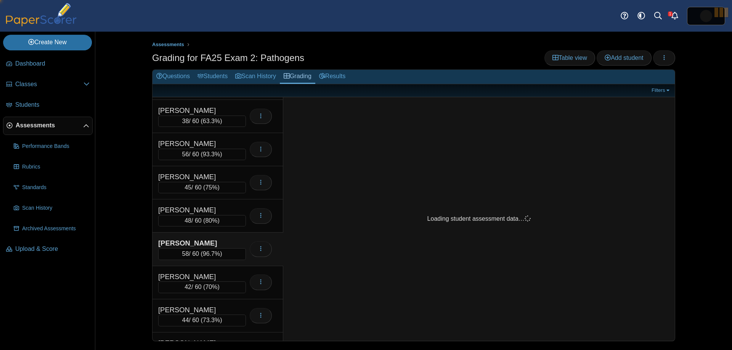
scroll to position [0, 0]
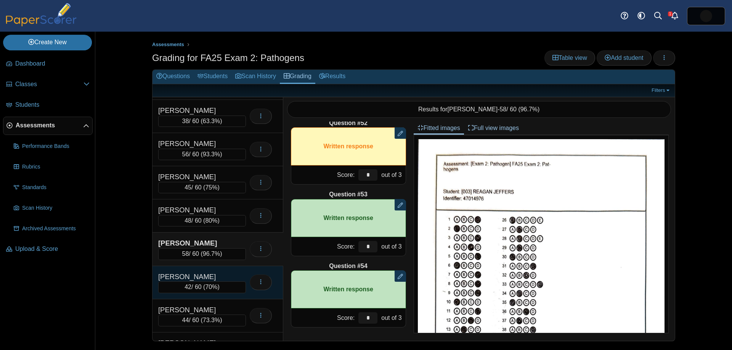
click at [239, 282] on div "42 / 60 ( 70% )" at bounding box center [202, 286] width 88 height 11
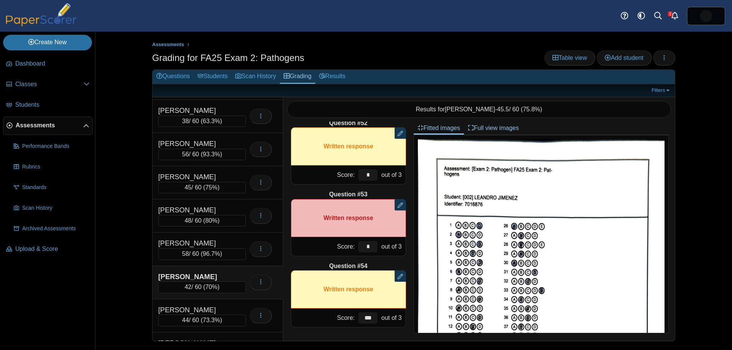
drag, startPoint x: 214, startPoint y: 307, endPoint x: 241, endPoint y: 287, distance: 33.3
click at [215, 306] on div "LEASER, TYSON" at bounding box center [196, 310] width 76 height 10
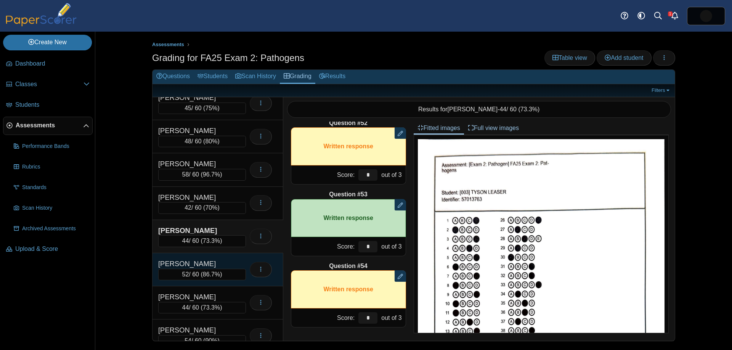
scroll to position [739, 0]
click at [210, 262] on div "LEFEBVRE, JORDYN" at bounding box center [196, 265] width 76 height 10
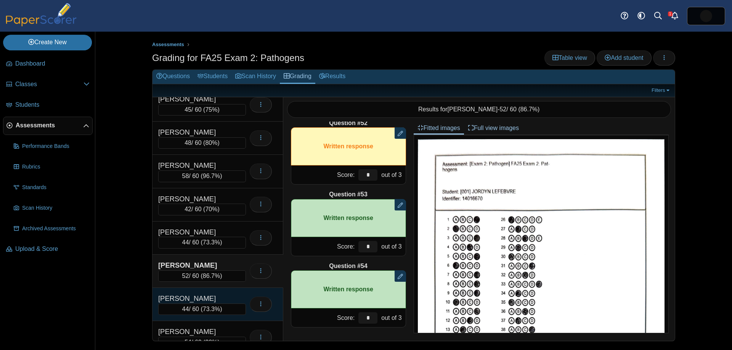
click at [218, 298] on div "MARSON, ANA" at bounding box center [196, 298] width 76 height 10
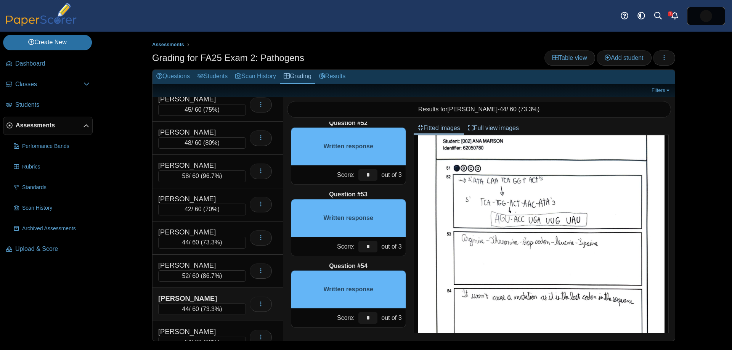
scroll to position [414, 0]
drag, startPoint x: 375, startPoint y: 176, endPoint x: 352, endPoint y: 174, distance: 23.0
click at [351, 175] on div "Score: * out of 3" at bounding box center [348, 174] width 115 height 19
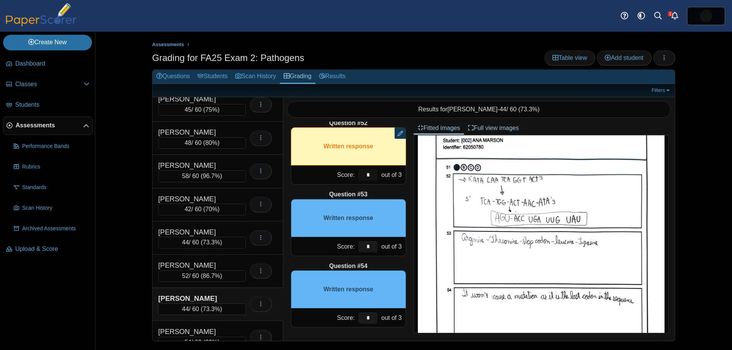
type input "*"
drag, startPoint x: 372, startPoint y: 247, endPoint x: 350, endPoint y: 246, distance: 22.9
click at [353, 246] on div "Score: * out of 3" at bounding box center [348, 246] width 115 height 19
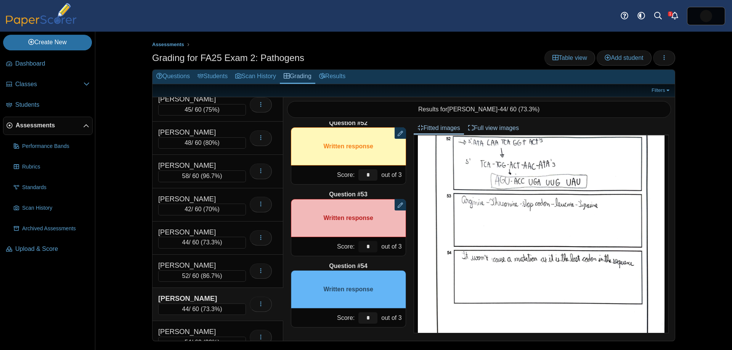
scroll to position [459, 0]
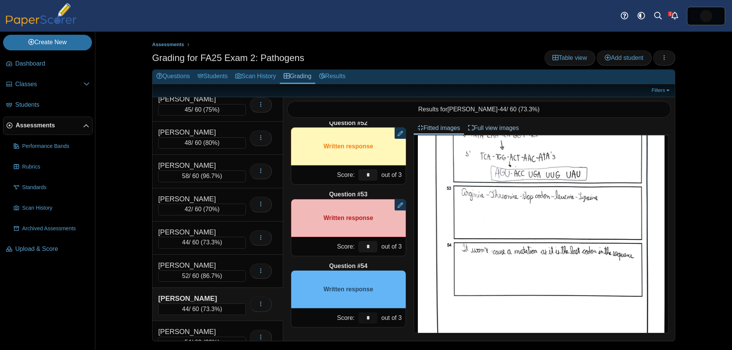
drag, startPoint x: 374, startPoint y: 315, endPoint x: 346, endPoint y: 303, distance: 30.7
click at [347, 304] on div "Question #54 Written response Score: * out of 3" at bounding box center [348, 295] width 115 height 66
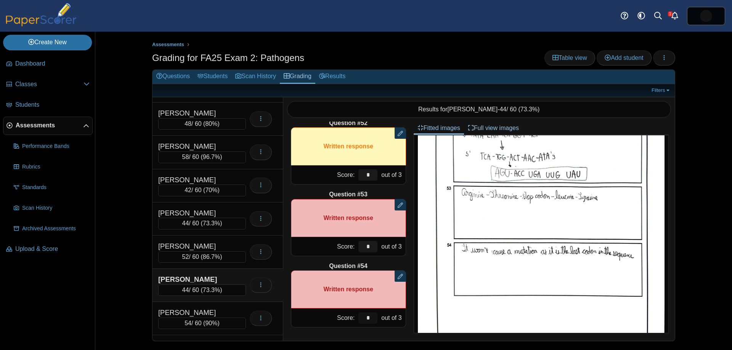
scroll to position [764, 0]
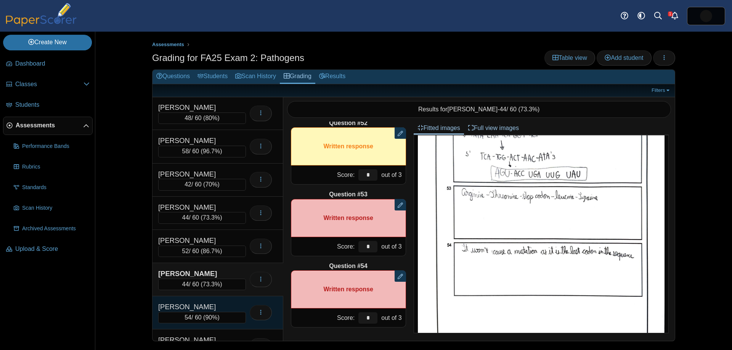
click at [233, 306] on div "MATTSON, GRACE" at bounding box center [196, 307] width 76 height 10
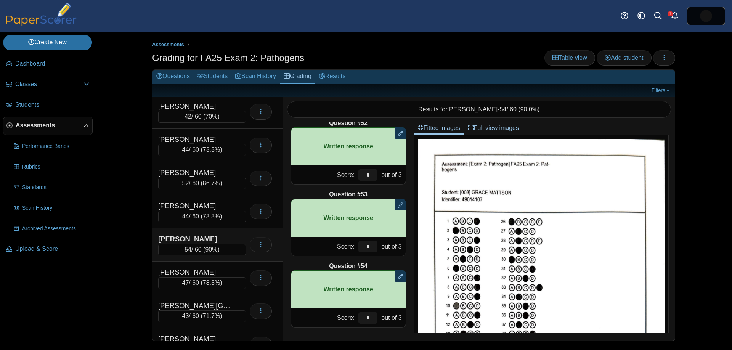
scroll to position [847, 0]
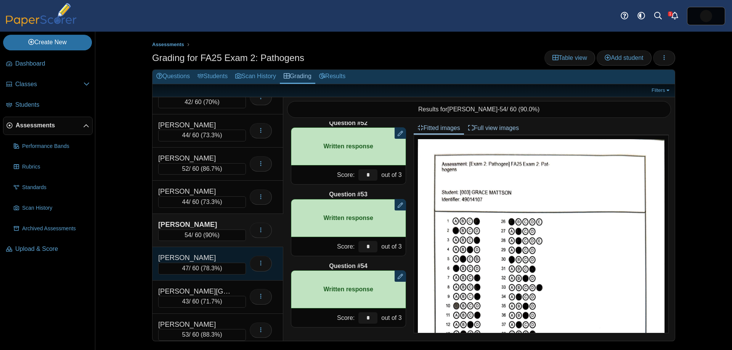
click at [224, 255] on div "MOGILEVSKY, NATALYA" at bounding box center [196, 258] width 76 height 10
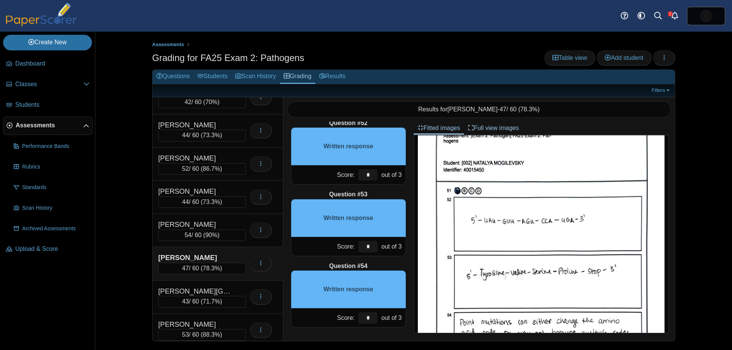
scroll to position [406, 0]
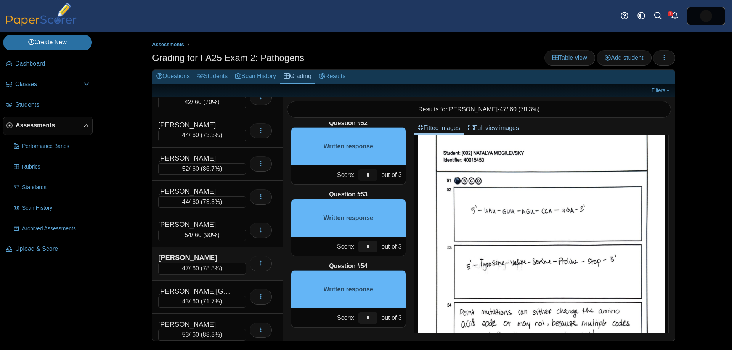
drag, startPoint x: 351, startPoint y: 174, endPoint x: 333, endPoint y: 173, distance: 17.9
click at [337, 173] on div "Score: * out of 3" at bounding box center [348, 174] width 115 height 19
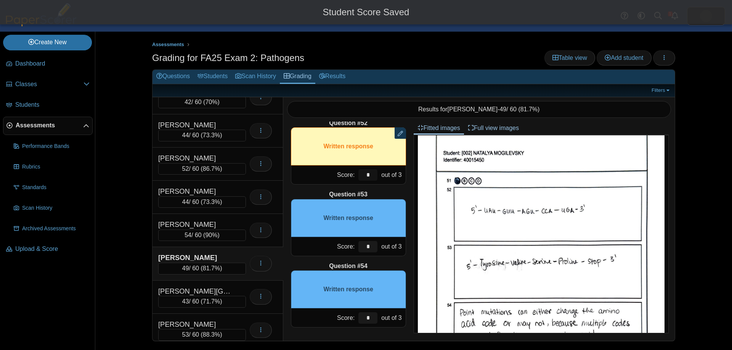
drag, startPoint x: 370, startPoint y: 176, endPoint x: 359, endPoint y: 175, distance: 11.1
click at [363, 175] on input "*" at bounding box center [367, 174] width 19 height 11
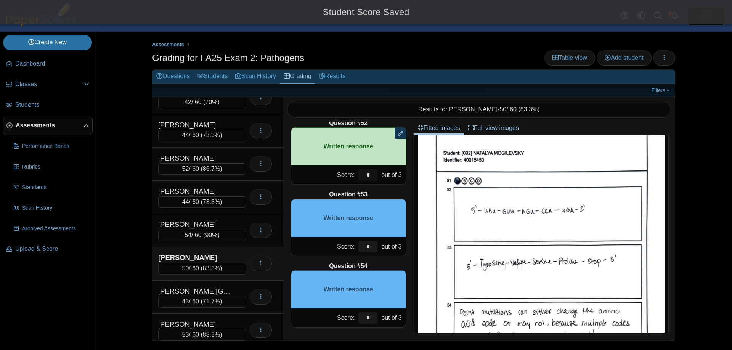
type input "*"
drag, startPoint x: 371, startPoint y: 250, endPoint x: 362, endPoint y: 243, distance: 11.4
click at [356, 244] on div "*" at bounding box center [367, 246] width 23 height 19
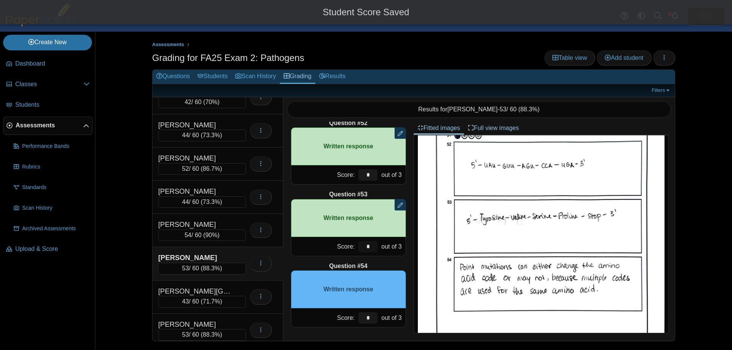
scroll to position [454, 0]
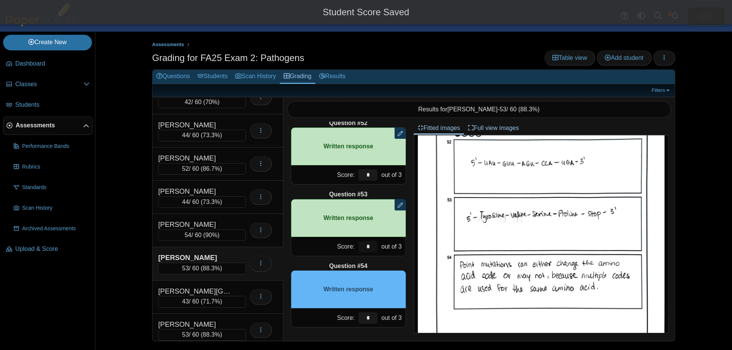
type input "*"
drag, startPoint x: 372, startPoint y: 318, endPoint x: 382, endPoint y: 313, distance: 11.3
click at [361, 316] on input "*" at bounding box center [367, 317] width 19 height 11
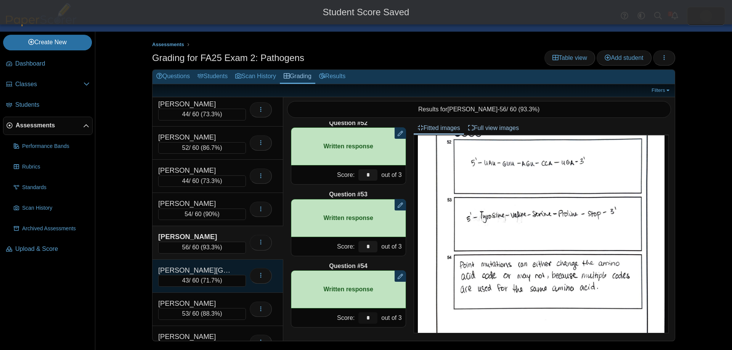
scroll to position [869, 0]
type input "*"
click at [228, 270] on div "MOORE, ALYSSA" at bounding box center [196, 269] width 76 height 10
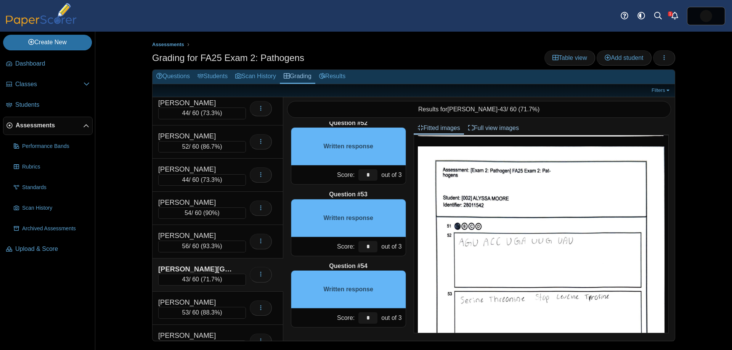
scroll to position [364, 0]
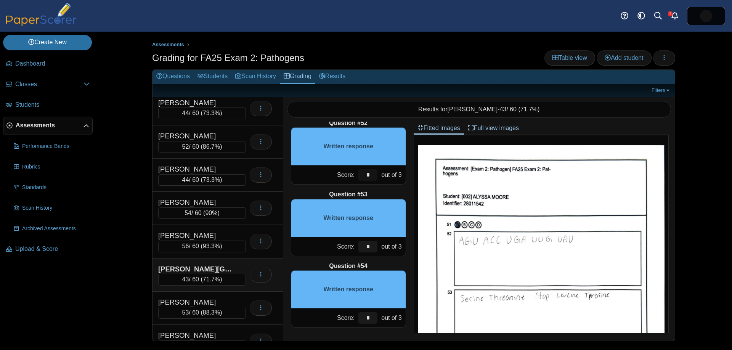
drag, startPoint x: 369, startPoint y: 176, endPoint x: 357, endPoint y: 174, distance: 12.1
click at [357, 174] on div "*" at bounding box center [367, 174] width 23 height 19
drag, startPoint x: 372, startPoint y: 174, endPoint x: 348, endPoint y: 173, distance: 24.8
click at [348, 173] on div "Score: * out of 3" at bounding box center [348, 174] width 115 height 19
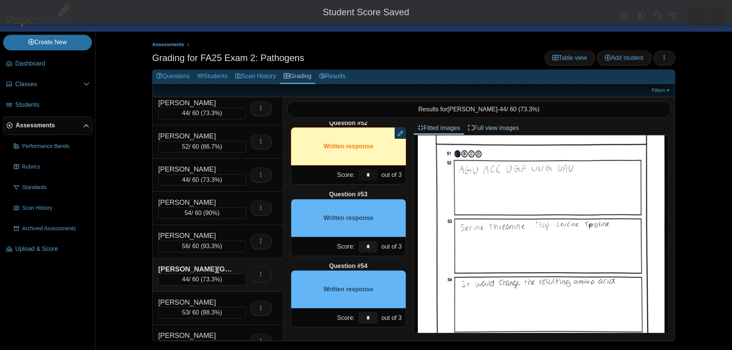
scroll to position [436, 0]
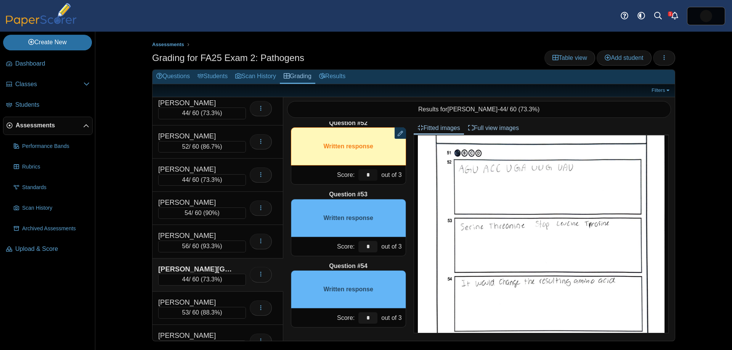
type input "*"
click at [358, 245] on input "*" at bounding box center [367, 246] width 19 height 11
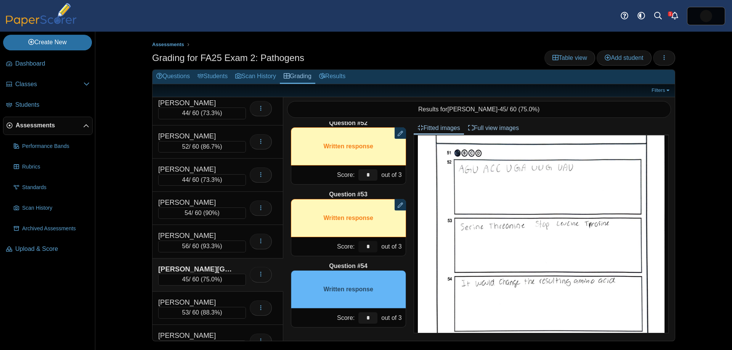
click at [366, 247] on input "*" at bounding box center [367, 246] width 19 height 11
drag, startPoint x: 348, startPoint y: 245, endPoint x: 360, endPoint y: 245, distance: 12.2
click at [347, 245] on div "Score: * out of 3" at bounding box center [348, 246] width 115 height 19
type input "*"
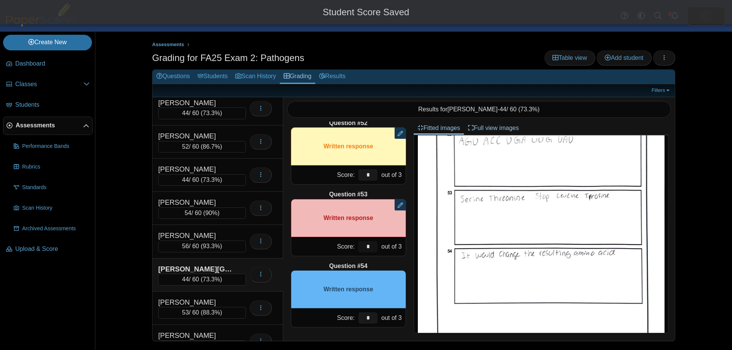
scroll to position [468, 0]
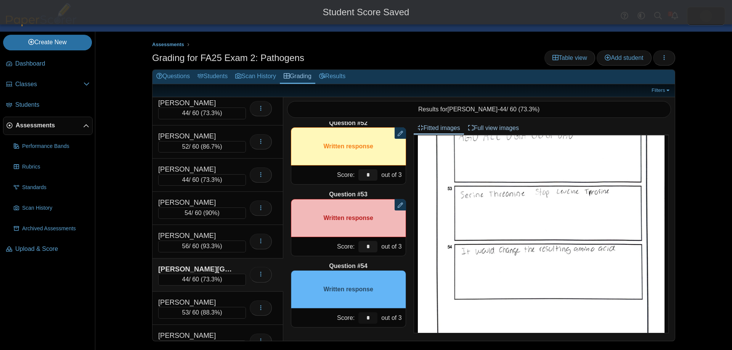
click at [360, 314] on input "*" at bounding box center [367, 317] width 19 height 11
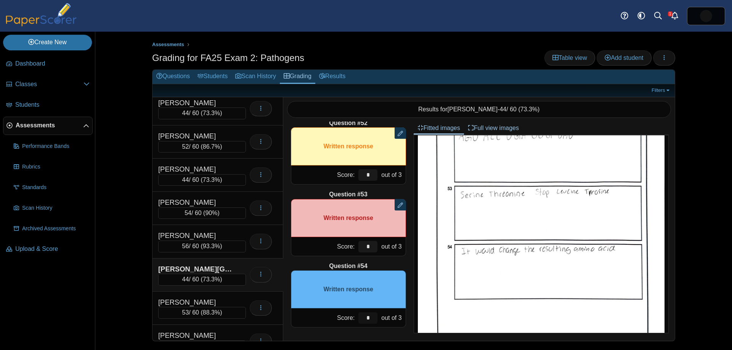
drag, startPoint x: 369, startPoint y: 318, endPoint x: 350, endPoint y: 309, distance: 21.2
click at [348, 311] on div "Score: * out of 3" at bounding box center [348, 317] width 115 height 19
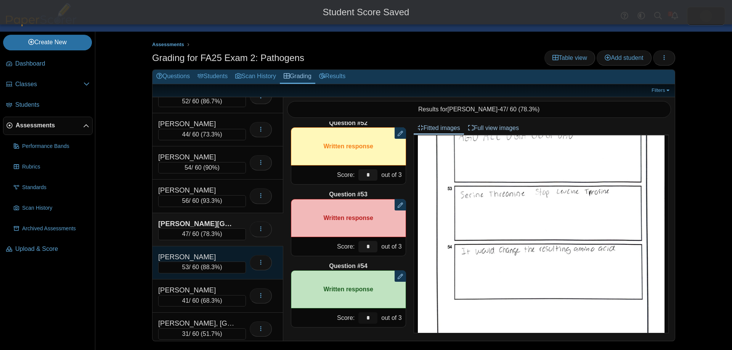
scroll to position [914, 0]
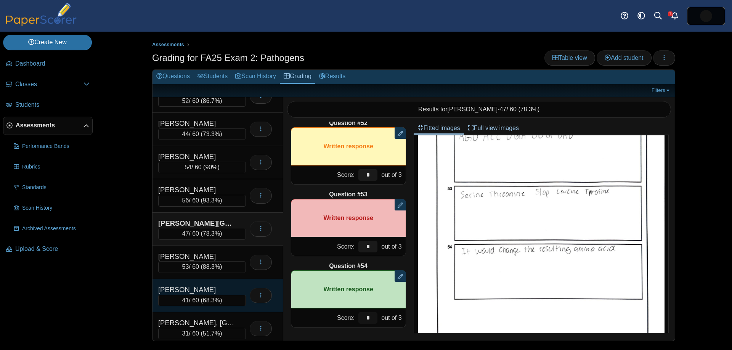
type input "*"
drag, startPoint x: 221, startPoint y: 281, endPoint x: 253, endPoint y: 285, distance: 31.9
click at [221, 281] on div "MULLINGS, AALIYAH 41 / 60 ( 68.3% ) Loading…" at bounding box center [217, 295] width 131 height 33
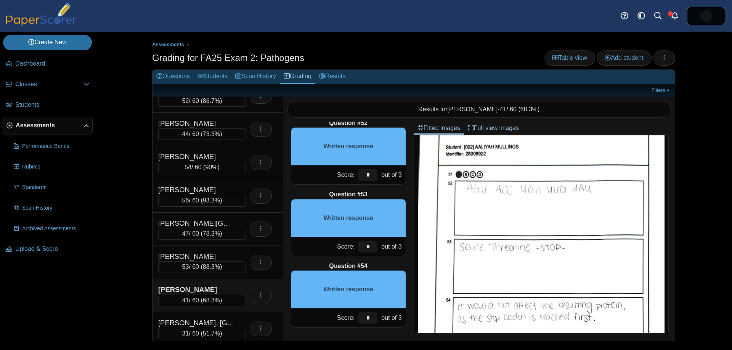
scroll to position [412, 0]
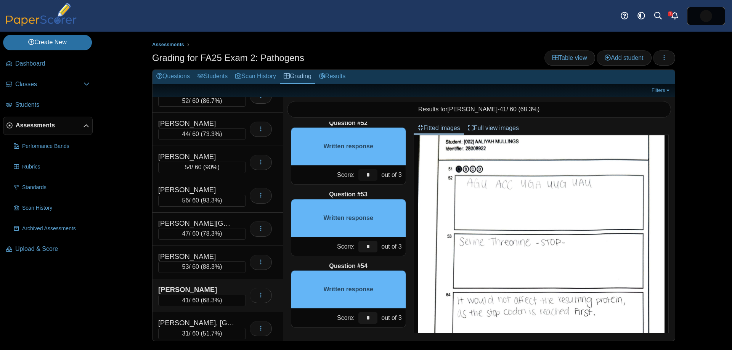
click at [347, 170] on div "Score: * out of 3" at bounding box center [348, 174] width 115 height 19
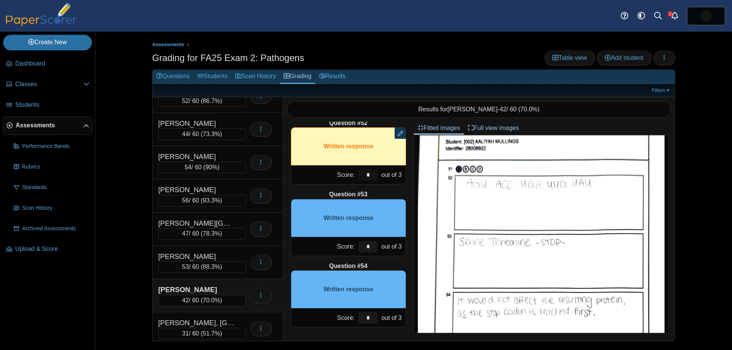
type input "*"
click at [368, 246] on input "*" at bounding box center [367, 246] width 19 height 11
drag, startPoint x: 372, startPoint y: 246, endPoint x: 353, endPoint y: 244, distance: 18.8
click at [355, 244] on div "Score: * out of 3" at bounding box center [348, 246] width 115 height 19
drag, startPoint x: 371, startPoint y: 245, endPoint x: 360, endPoint y: 244, distance: 11.1
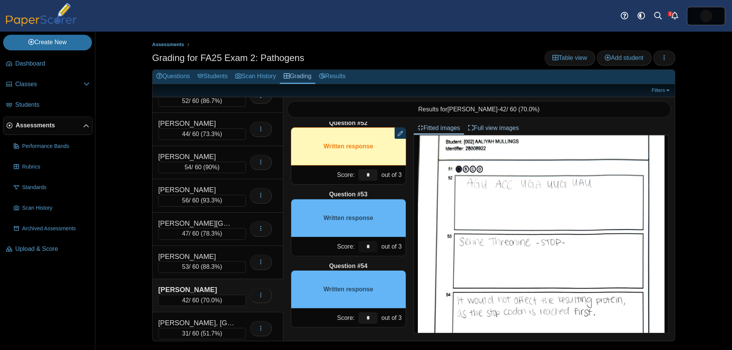
click at [361, 244] on input "*" at bounding box center [367, 246] width 19 height 11
drag, startPoint x: 372, startPoint y: 313, endPoint x: 341, endPoint y: 298, distance: 34.6
click at [343, 301] on div "Question #54 Written response Score: * out of 3" at bounding box center [348, 295] width 115 height 66
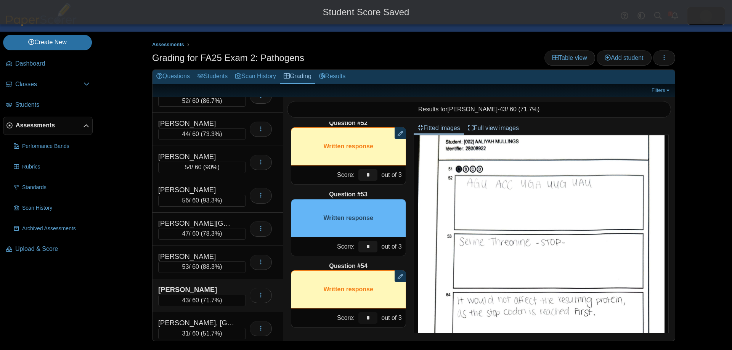
type input "*"
drag, startPoint x: 365, startPoint y: 242, endPoint x: 359, endPoint y: 240, distance: 6.2
click at [363, 242] on input "*" at bounding box center [367, 246] width 19 height 11
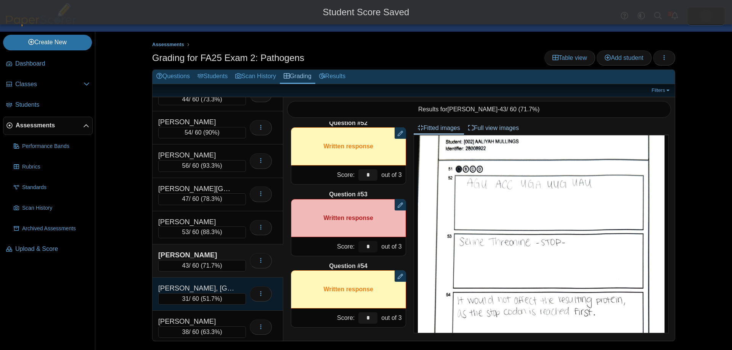
scroll to position [956, 0]
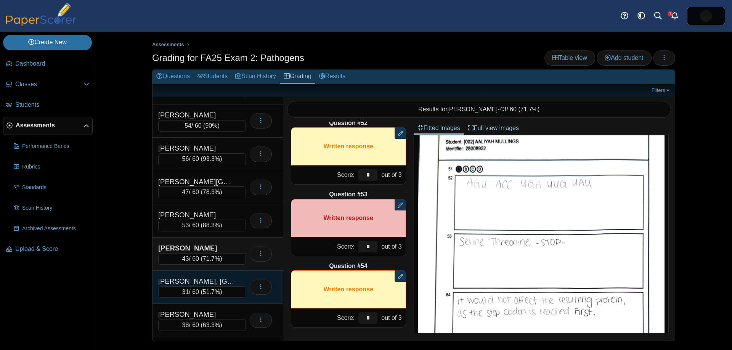
click at [221, 282] on div "MURRAY, ASIA" at bounding box center [196, 281] width 76 height 10
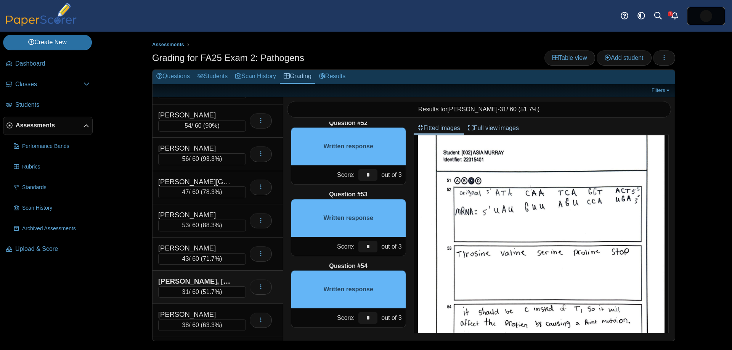
scroll to position [402, 0]
drag, startPoint x: 376, startPoint y: 175, endPoint x: 359, endPoint y: 177, distance: 16.9
click at [341, 171] on div "Score: * out of 3" at bounding box center [348, 174] width 115 height 19
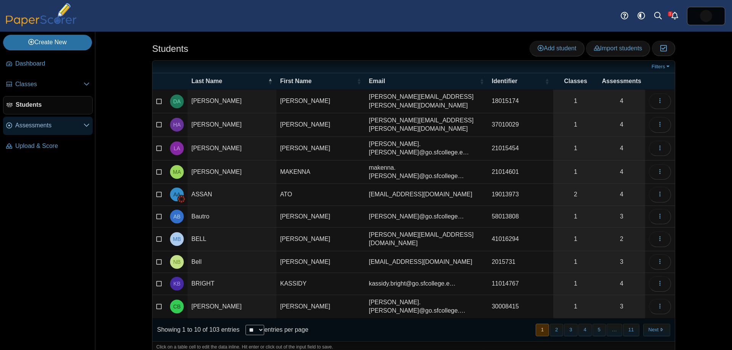
click at [40, 126] on span "Assessments" at bounding box center [49, 125] width 68 height 8
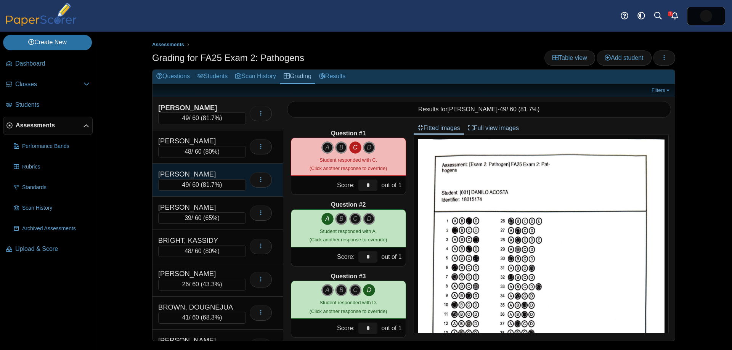
click at [233, 169] on div "ANDERSON, LANEY" at bounding box center [196, 174] width 76 height 10
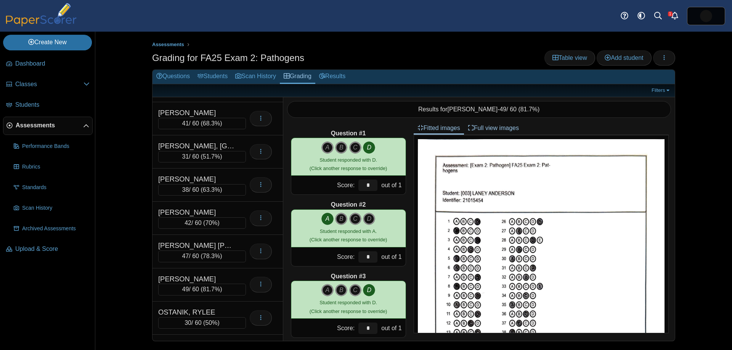
scroll to position [1084, 0]
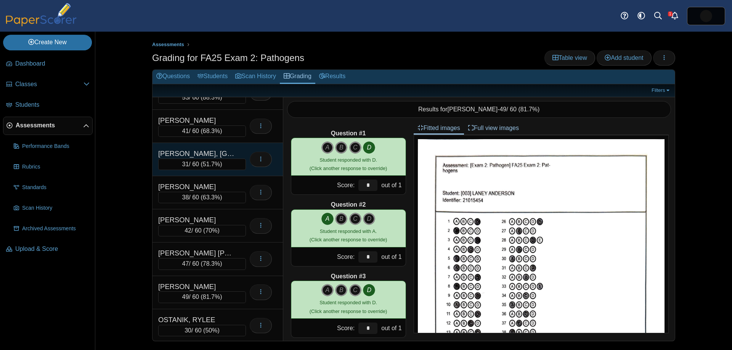
click at [219, 152] on div "[PERSON_NAME], [GEOGRAPHIC_DATA]" at bounding box center [196, 154] width 76 height 10
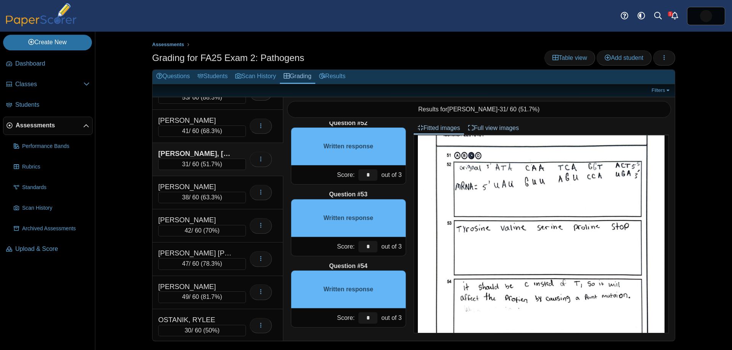
scroll to position [430, 0]
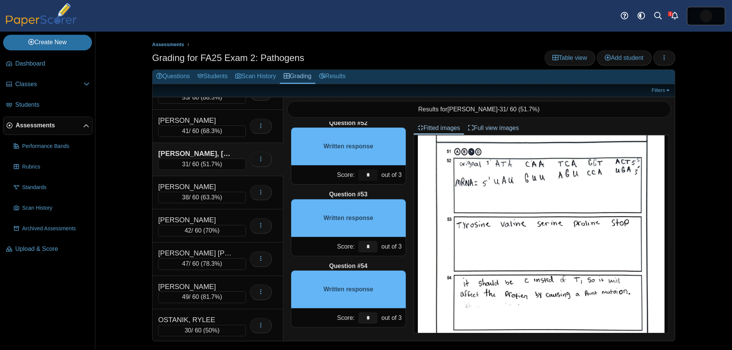
drag, startPoint x: 376, startPoint y: 174, endPoint x: 360, endPoint y: 174, distance: 15.6
click at [361, 174] on input "*" at bounding box center [367, 174] width 19 height 11
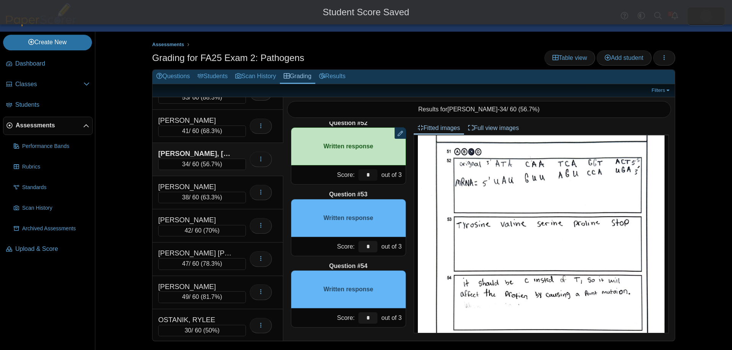
type input "*"
click at [357, 245] on div "*" at bounding box center [367, 246] width 23 height 19
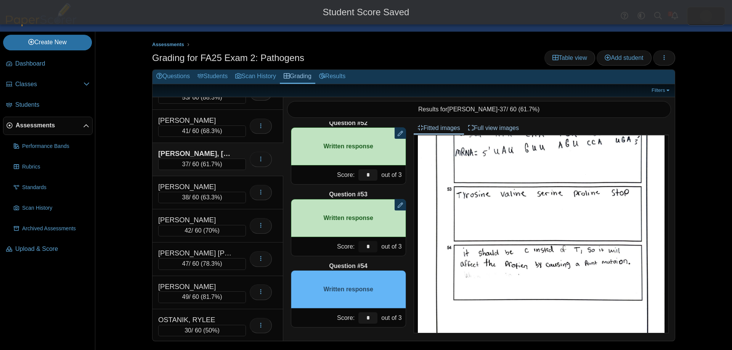
scroll to position [467, 0]
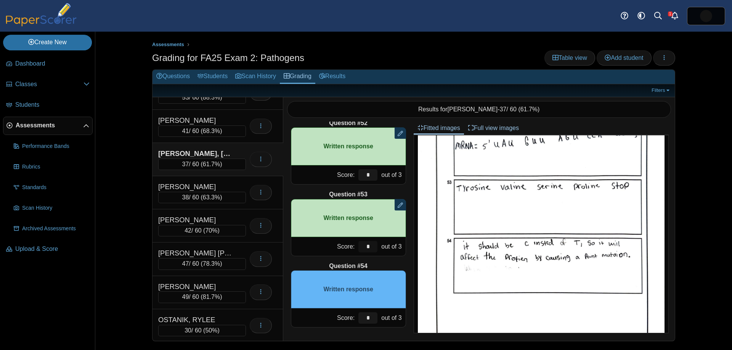
type input "*"
drag, startPoint x: 362, startPoint y: 317, endPoint x: 360, endPoint y: 312, distance: 5.0
click at [358, 315] on input "*" at bounding box center [367, 317] width 19 height 11
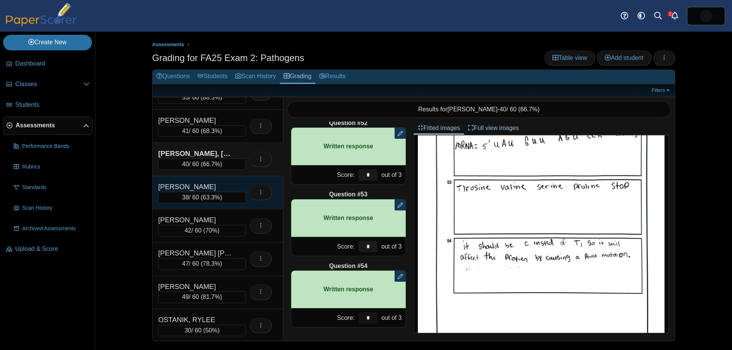
type input "*"
click at [212, 178] on div "NELOMS, JOHNNY 38 / 60 ( 63.3% ) Loading…" at bounding box center [217, 192] width 131 height 33
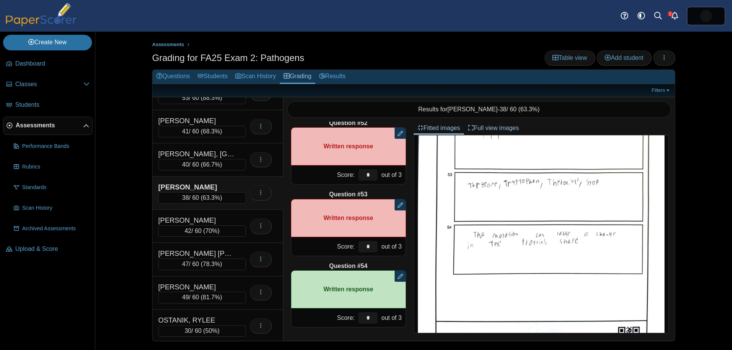
scroll to position [0, 0]
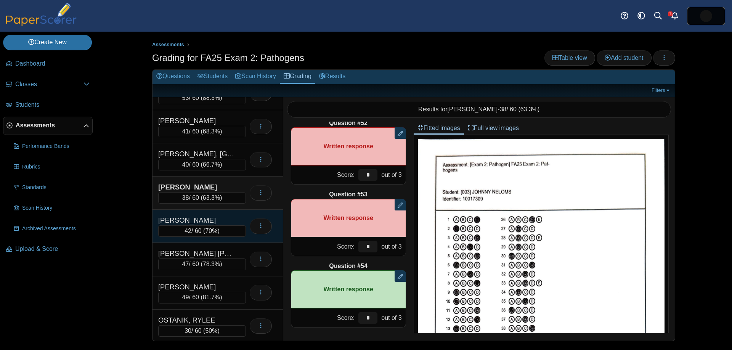
click at [226, 221] on div "NERIA, LORENZA" at bounding box center [196, 220] width 76 height 10
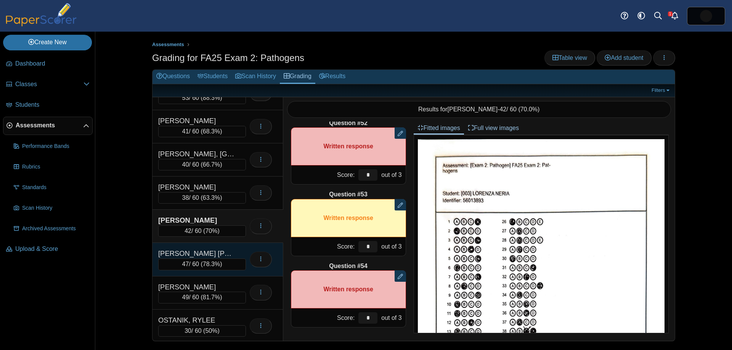
click at [232, 246] on div "NOVOA GUADAMUZ, SARAH 47 / 60 ( 78.3% ) Loading…" at bounding box center [217, 259] width 131 height 33
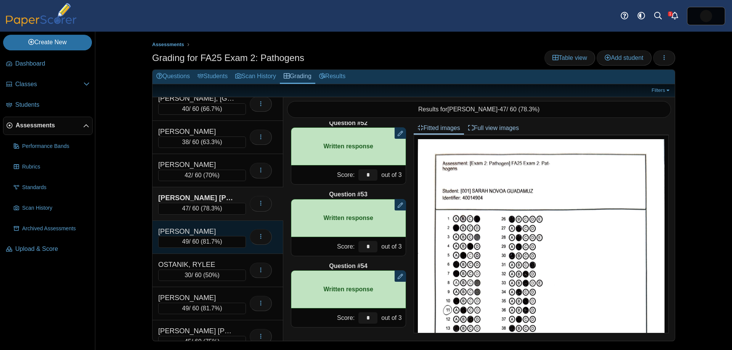
click at [224, 232] on div "OAKEY, MORGAN" at bounding box center [196, 231] width 76 height 10
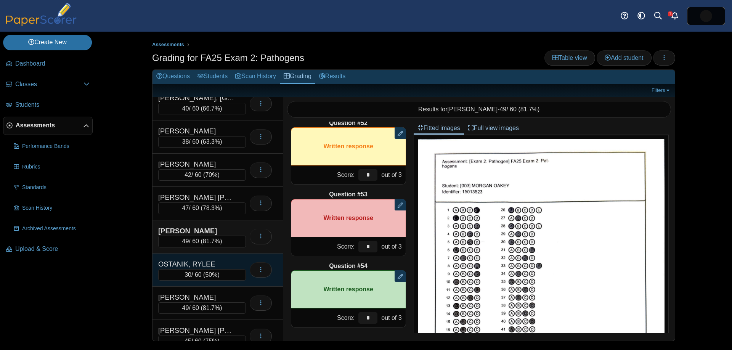
scroll to position [1140, 0]
click at [223, 260] on div "OSTANIK, RYLEE" at bounding box center [196, 264] width 76 height 10
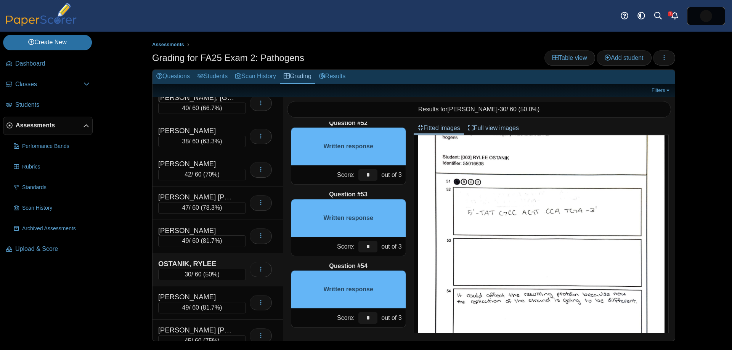
scroll to position [349, 0]
drag, startPoint x: 367, startPoint y: 176, endPoint x: 358, endPoint y: 175, distance: 9.2
click at [360, 175] on input "*" at bounding box center [367, 174] width 19 height 11
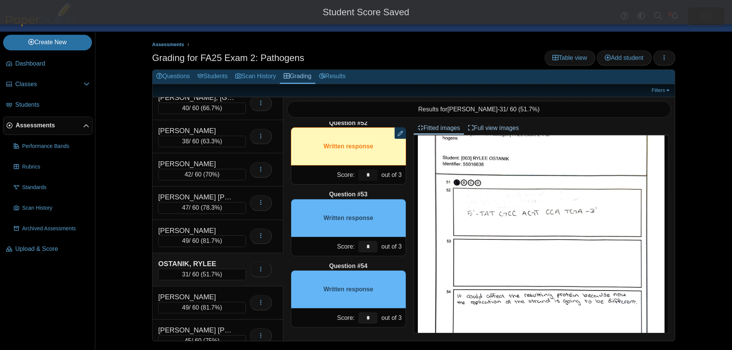
type input "*"
drag, startPoint x: 370, startPoint y: 248, endPoint x: 355, endPoint y: 242, distance: 16.3
click at [355, 243] on div "Score: * out of 3" at bounding box center [348, 246] width 115 height 19
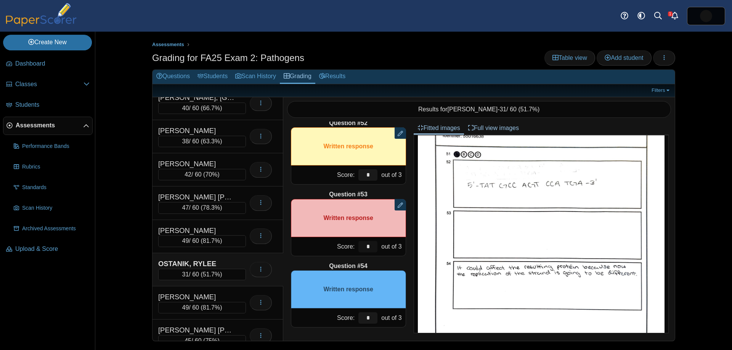
scroll to position [379, 0]
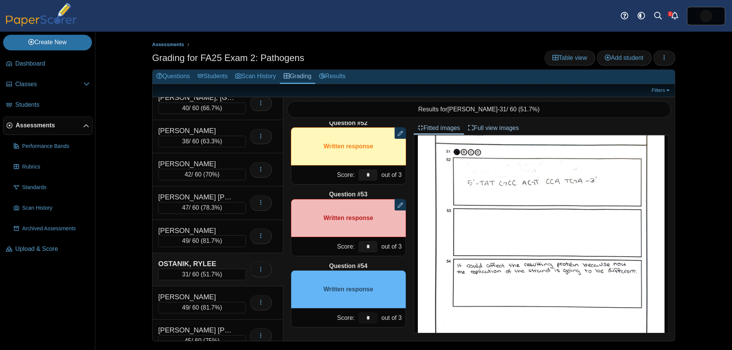
drag, startPoint x: 369, startPoint y: 317, endPoint x: 364, endPoint y: 298, distance: 20.0
click at [346, 310] on div "Score: * out of 3" at bounding box center [348, 317] width 115 height 19
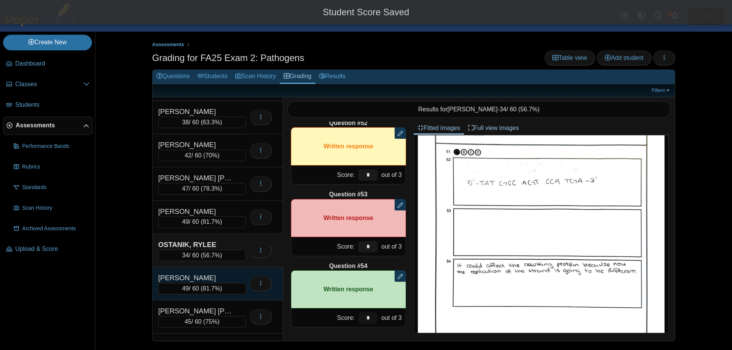
scroll to position [1176, 0]
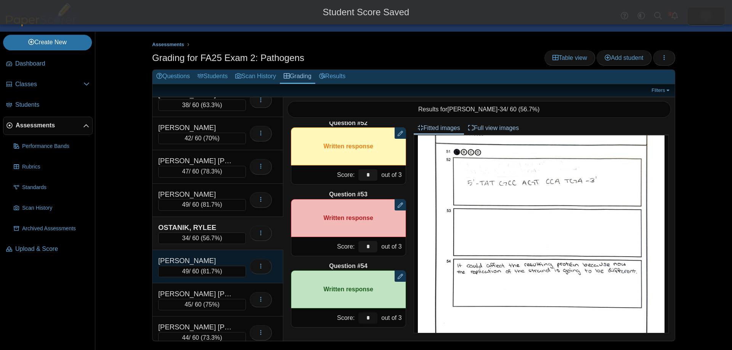
type input "*"
click at [217, 265] on div "PARKER, MACY" at bounding box center [196, 261] width 76 height 10
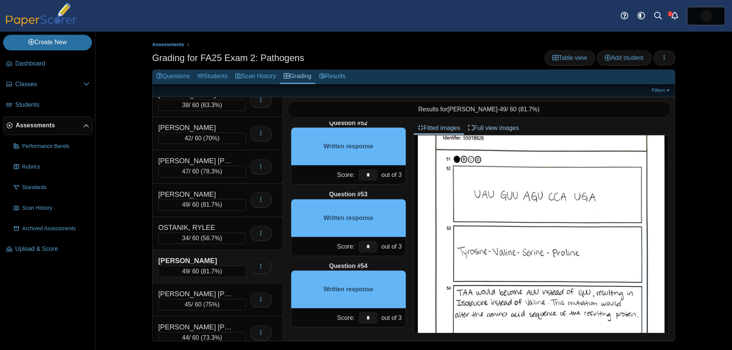
scroll to position [441, 0]
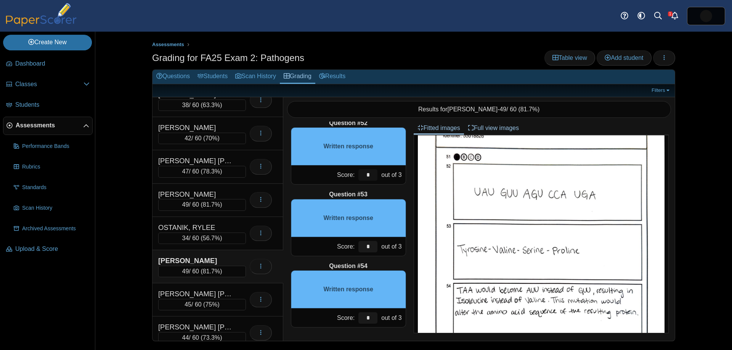
drag, startPoint x: 372, startPoint y: 178, endPoint x: 346, endPoint y: 176, distance: 25.3
click at [349, 176] on div "Score: * out of 3" at bounding box center [348, 174] width 115 height 19
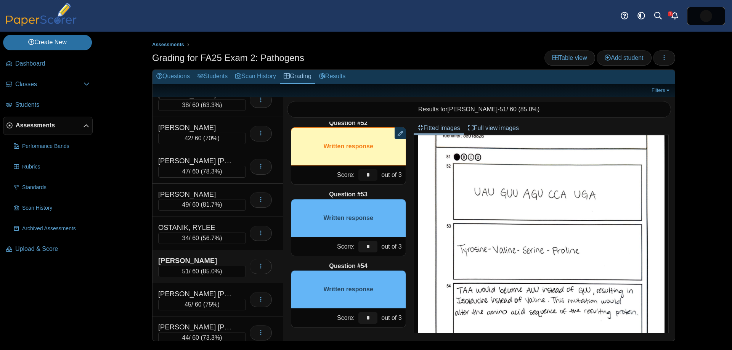
type input "*"
drag, startPoint x: 371, startPoint y: 247, endPoint x: 363, endPoint y: 245, distance: 8.6
click at [363, 245] on input "*" at bounding box center [367, 246] width 19 height 11
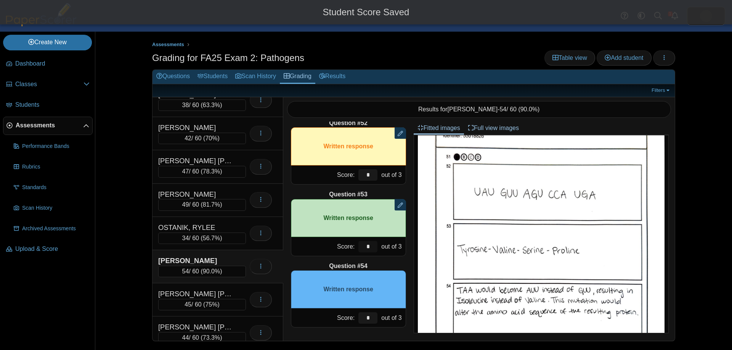
type input "*"
drag, startPoint x: 364, startPoint y: 316, endPoint x: 369, endPoint y: 309, distance: 8.2
click at [357, 313] on div "*" at bounding box center [367, 317] width 23 height 19
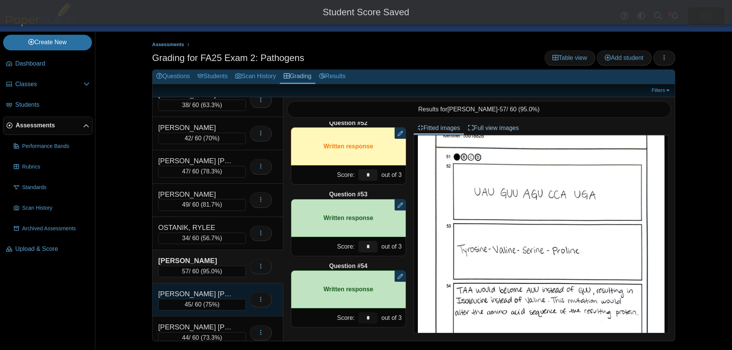
type input "*"
click at [194, 289] on div "QUINONES GARCIA, RUBY" at bounding box center [196, 294] width 76 height 10
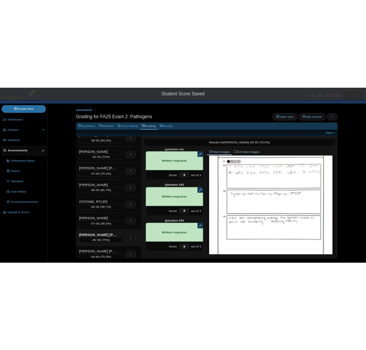
scroll to position [0, 0]
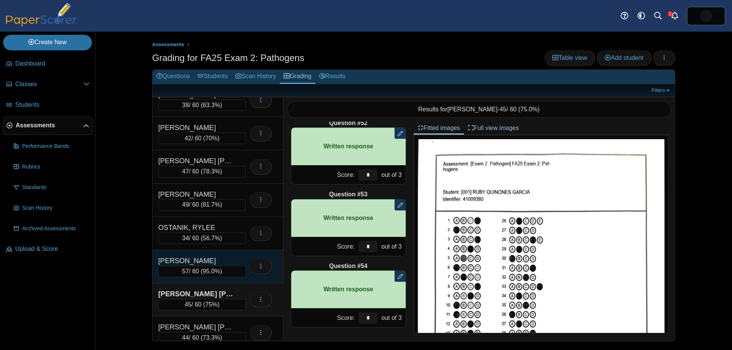
click at [216, 261] on div "PARKER, MACY" at bounding box center [196, 261] width 76 height 10
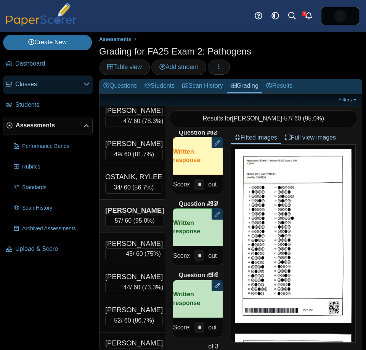
scroll to position [1259, 0]
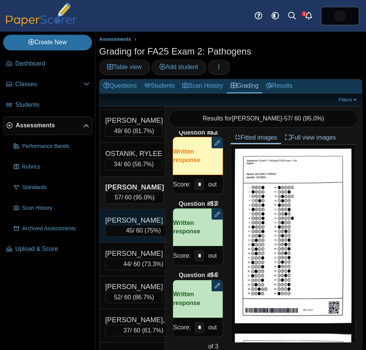
click at [146, 224] on div "QUINONES GARCIA, RUBY" at bounding box center [143, 220] width 76 height 10
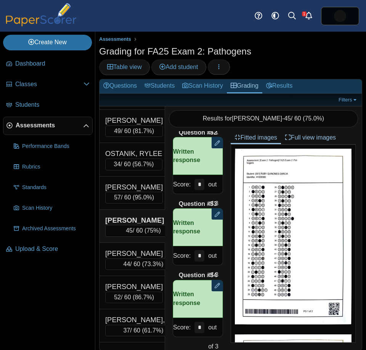
click at [133, 243] on div "QUINONES GARCIA, RUBY 45 / 60 ( 75% ) Loading…" at bounding box center [132, 226] width 66 height 33
click at [130, 258] on div "RAMOS MALDONADO, LIZMARY" at bounding box center [143, 254] width 76 height 10
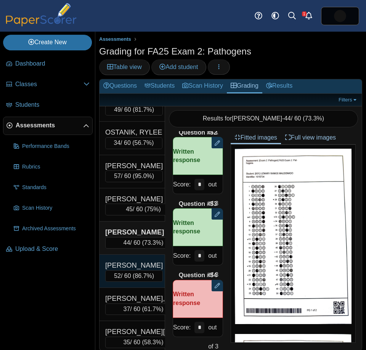
scroll to position [1281, 0]
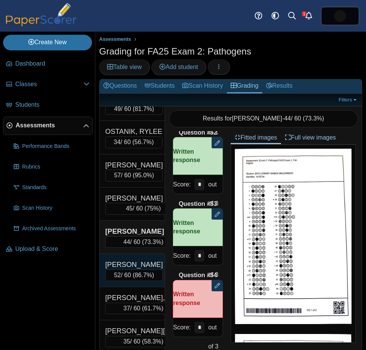
click at [139, 278] on span "86.7%" at bounding box center [143, 275] width 17 height 6
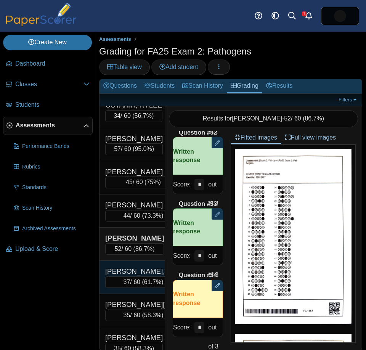
scroll to position [1311, 0]
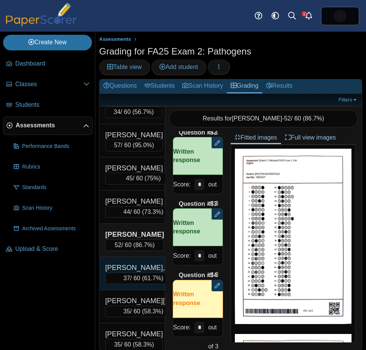
click at [136, 273] on div "SALAZAR, MAYLINE" at bounding box center [143, 268] width 76 height 10
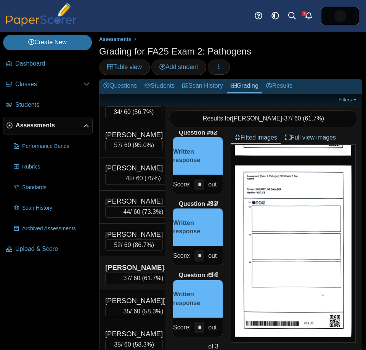
scroll to position [8, 0]
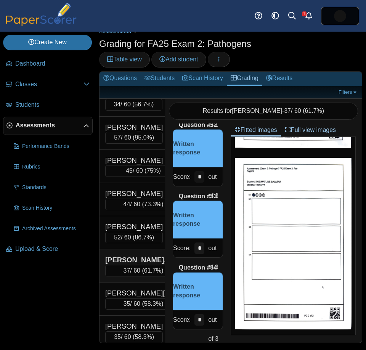
click at [202, 178] on input "*" at bounding box center [199, 176] width 10 height 11
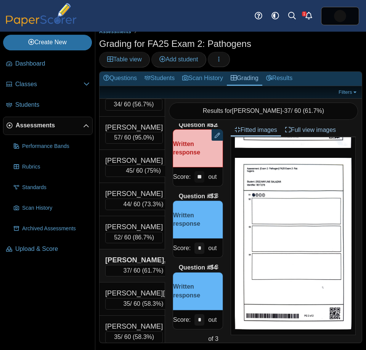
type input "**"
click at [203, 246] on input "*" at bounding box center [199, 247] width 10 height 11
type input "**"
click at [201, 319] on input "*" at bounding box center [199, 319] width 10 height 11
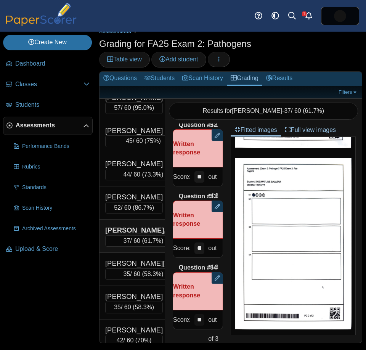
scroll to position [1342, 0]
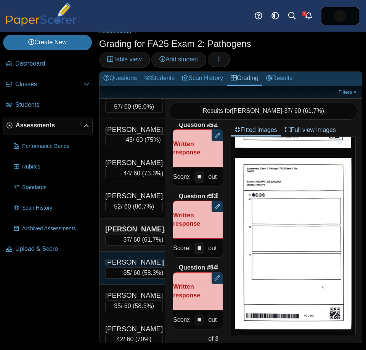
type input "**"
click at [134, 264] on div "SANFORD, FRANCISCO 35 / 60 ( 58.3% ) Loading…" at bounding box center [132, 268] width 66 height 33
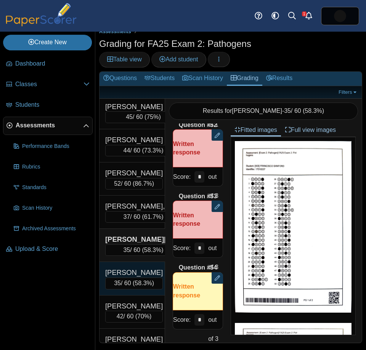
scroll to position [1366, 0]
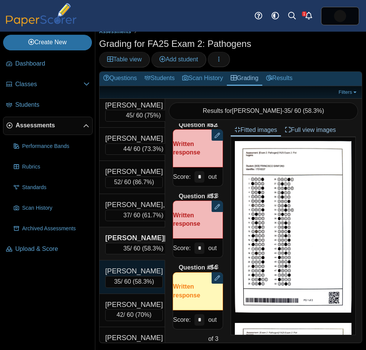
click at [139, 276] on div "SOTO, ABIGAIL" at bounding box center [134, 271] width 58 height 10
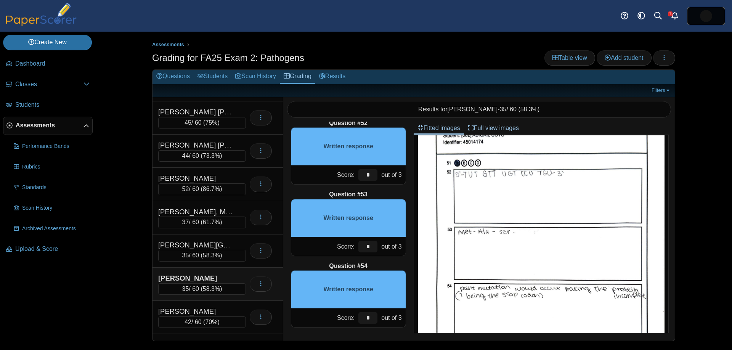
scroll to position [432, 0]
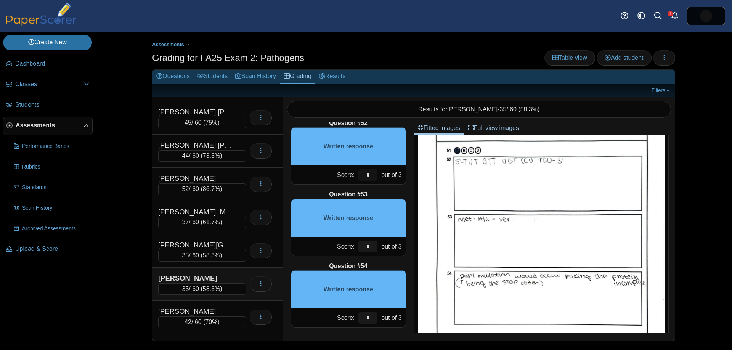
drag, startPoint x: 373, startPoint y: 176, endPoint x: 356, endPoint y: 175, distance: 17.2
click at [356, 175] on div "*" at bounding box center [367, 174] width 23 height 19
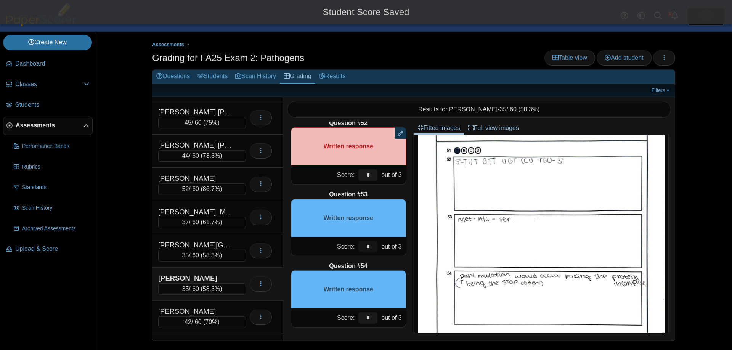
drag, startPoint x: 372, startPoint y: 244, endPoint x: 359, endPoint y: 239, distance: 13.9
click at [362, 243] on input "*" at bounding box center [367, 246] width 19 height 11
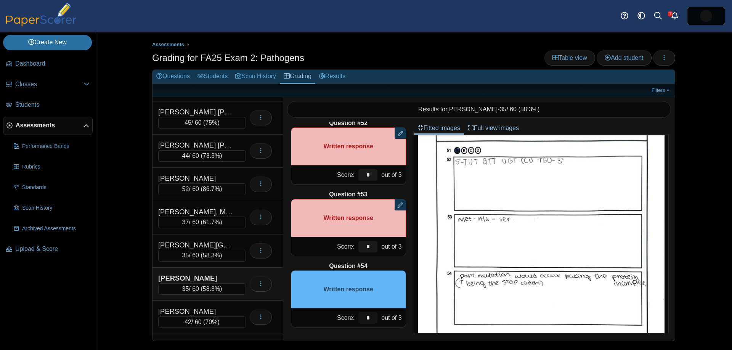
drag, startPoint x: 375, startPoint y: 317, endPoint x: 364, endPoint y: 317, distance: 10.7
click at [364, 317] on input "*" at bounding box center [367, 317] width 19 height 11
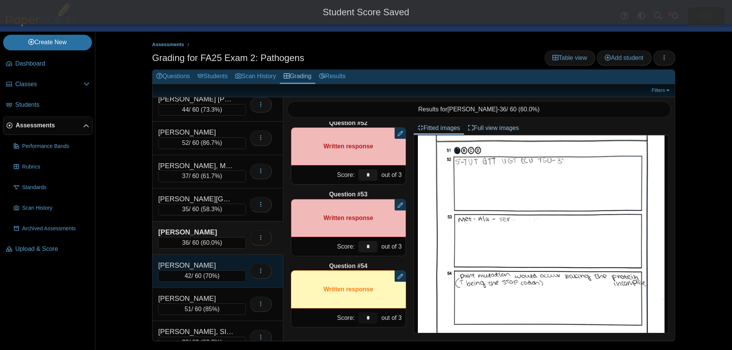
scroll to position [1406, 0]
type input "*"
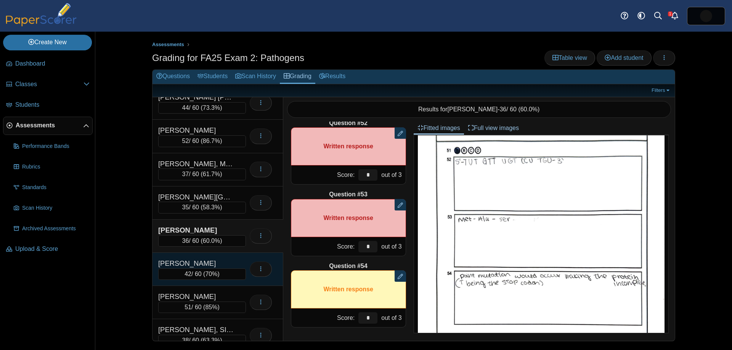
click at [217, 264] on div "SOUBBOTIN, STEPHEN" at bounding box center [196, 263] width 76 height 10
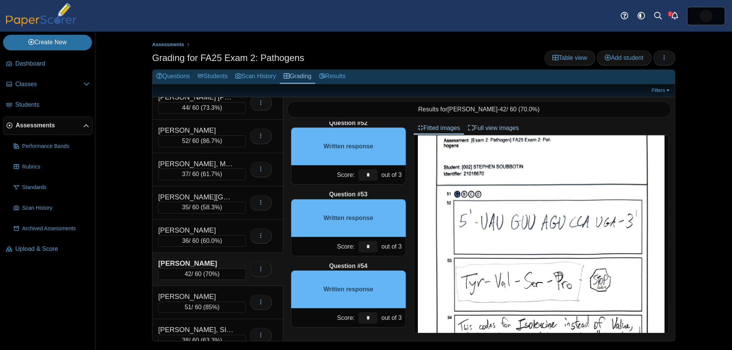
scroll to position [403, 0]
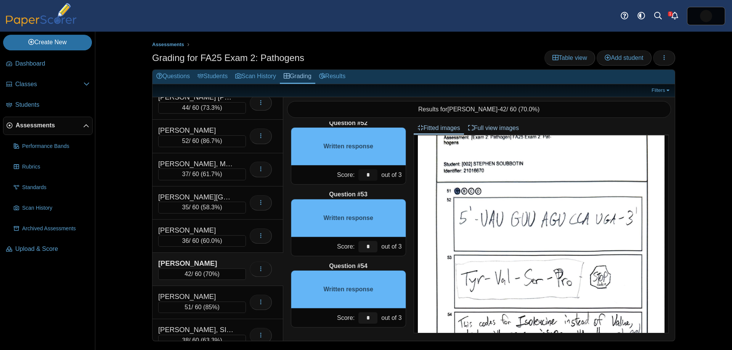
drag, startPoint x: 374, startPoint y: 178, endPoint x: 358, endPoint y: 177, distance: 15.6
click at [358, 177] on input "*" at bounding box center [367, 174] width 19 height 11
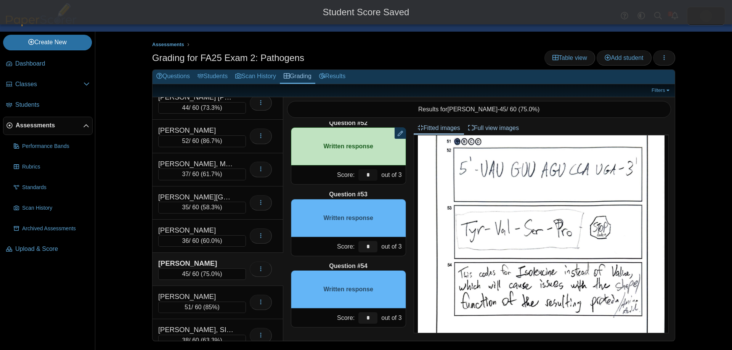
scroll to position [460, 0]
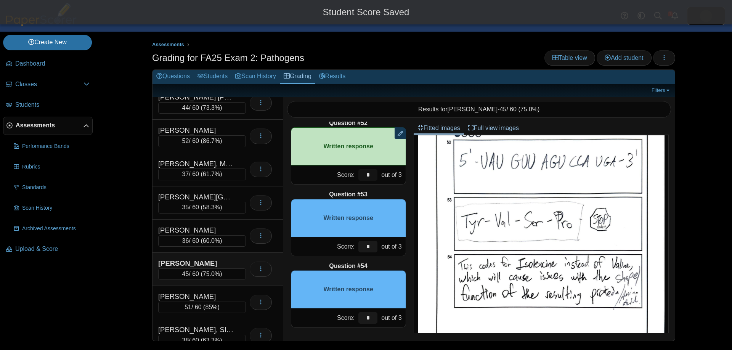
type input "*"
drag, startPoint x: 370, startPoint y: 248, endPoint x: 362, endPoint y: 246, distance: 9.0
click at [362, 246] on input "*" at bounding box center [367, 246] width 19 height 11
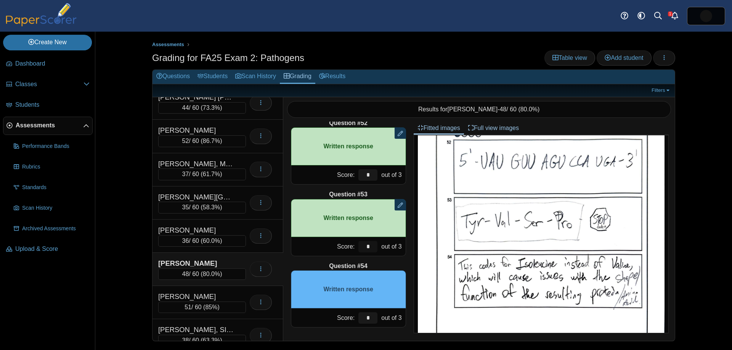
type input "*"
drag, startPoint x: 374, startPoint y: 319, endPoint x: 361, endPoint y: 316, distance: 13.2
click at [361, 318] on input "*" at bounding box center [367, 317] width 19 height 11
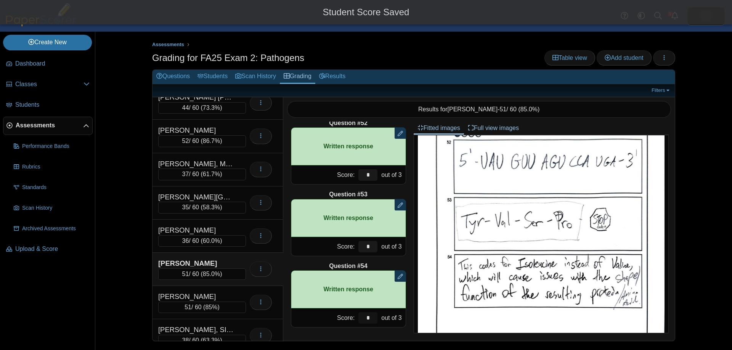
scroll to position [1428, 0]
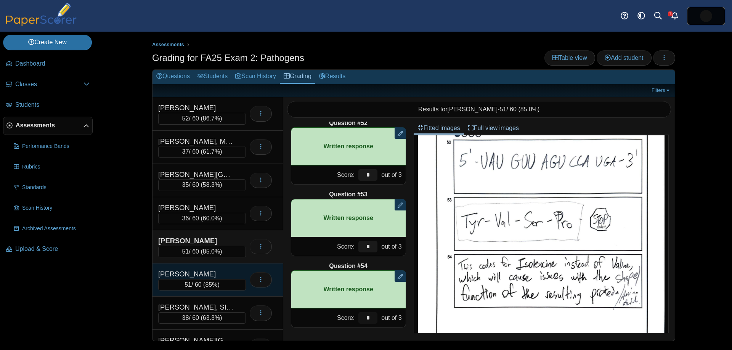
type input "*"
click at [209, 271] on div "SPARKS, GRACE" at bounding box center [196, 274] width 76 height 10
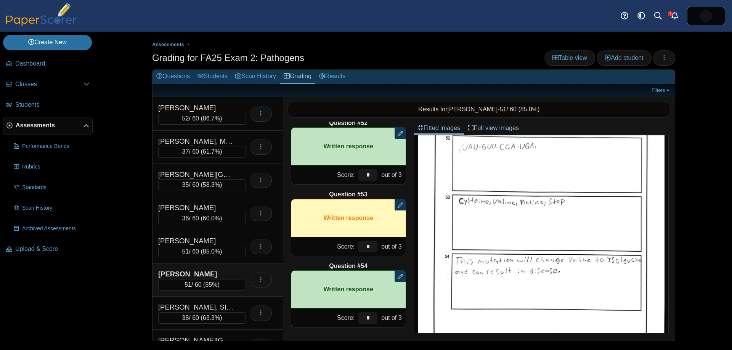
scroll to position [1467, 0]
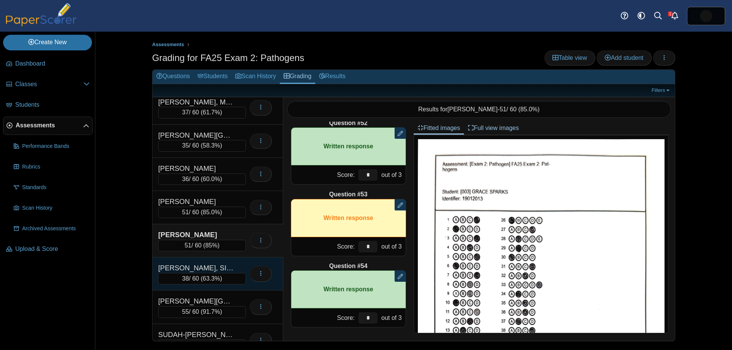
click at [220, 269] on div "STEWARD, SIERRA" at bounding box center [196, 268] width 76 height 10
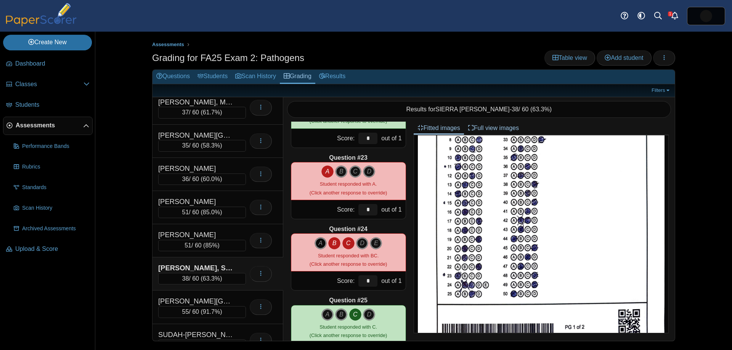
scroll to position [1545, 0]
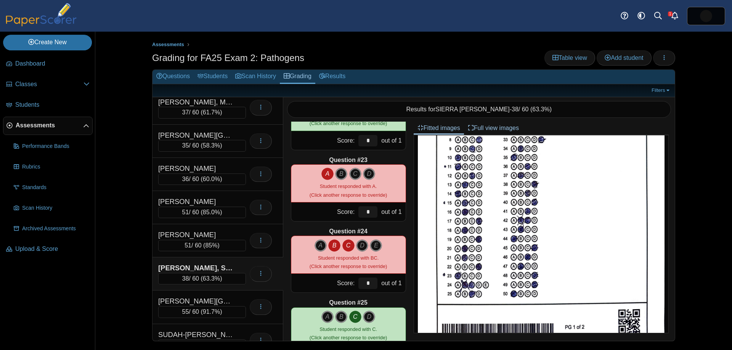
click at [340, 245] on div "A B C D E" at bounding box center [348, 245] width 68 height 12
click at [337, 245] on icon "B" at bounding box center [334, 245] width 12 height 12
type input "*"
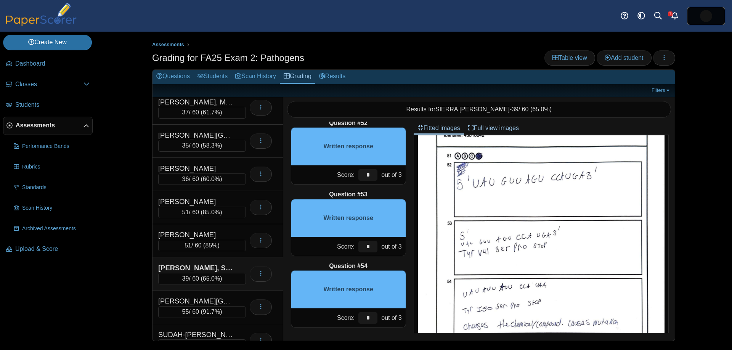
scroll to position [428, 0]
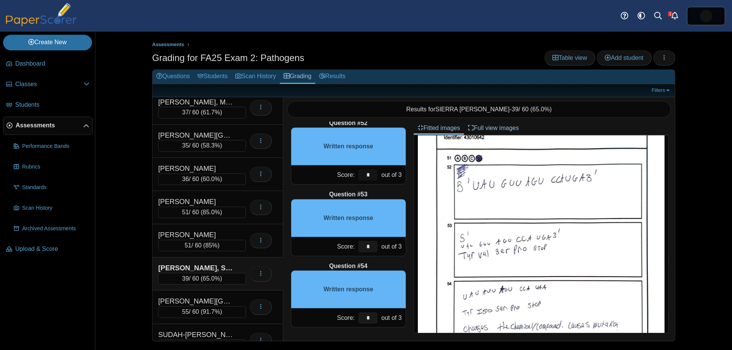
click at [348, 170] on div "Score: * out of 3" at bounding box center [348, 174] width 115 height 19
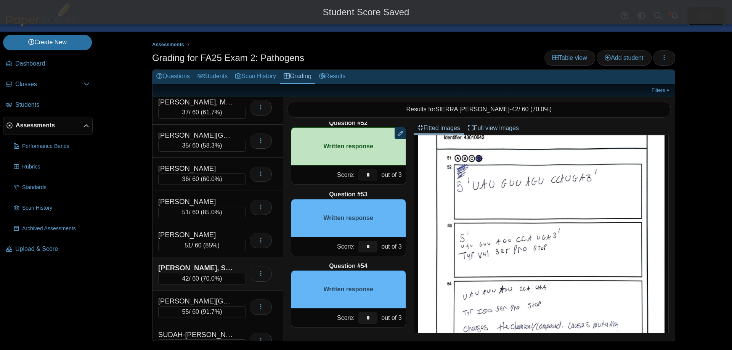
type input "*"
click at [356, 242] on div "*" at bounding box center [367, 246] width 23 height 19
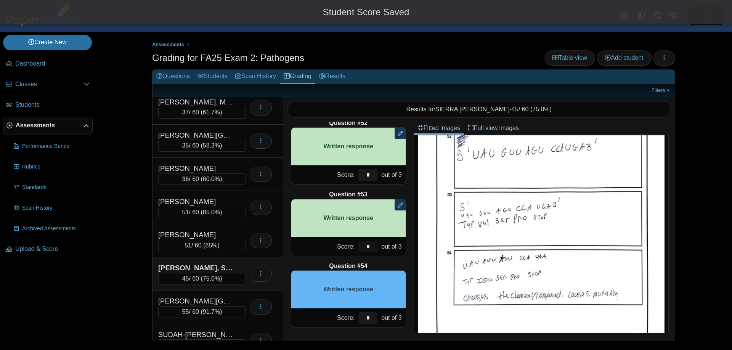
scroll to position [460, 0]
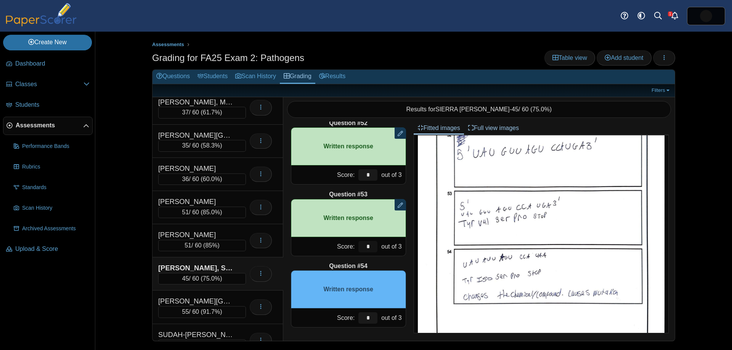
type input "*"
drag, startPoint x: 370, startPoint y: 317, endPoint x: 354, endPoint y: 308, distance: 18.6
click at [358, 313] on input "*" at bounding box center [367, 317] width 19 height 11
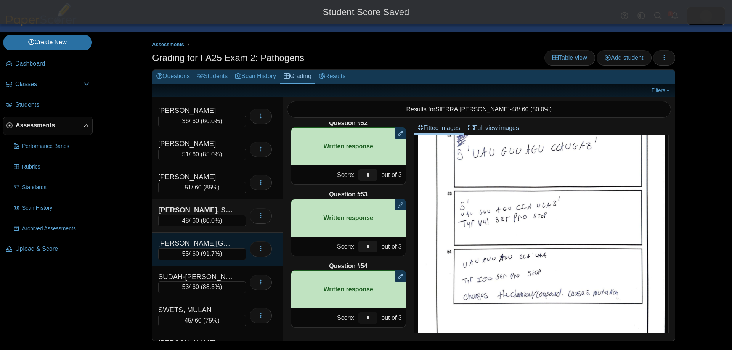
scroll to position [1525, 0]
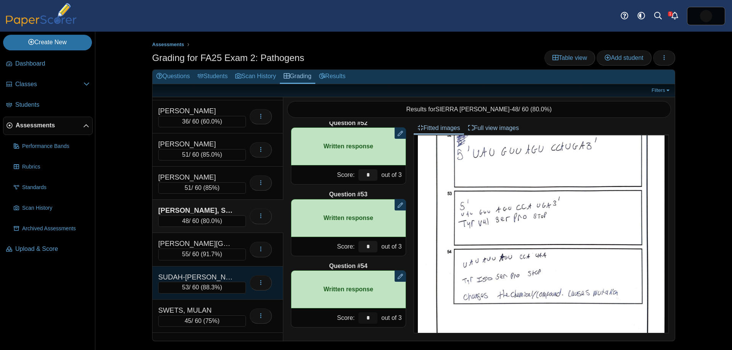
type input "*"
click at [210, 268] on div "SUDAH-PANOCH, GABRIELLA 53 / 60 ( 88.3% )" at bounding box center [217, 282] width 131 height 33
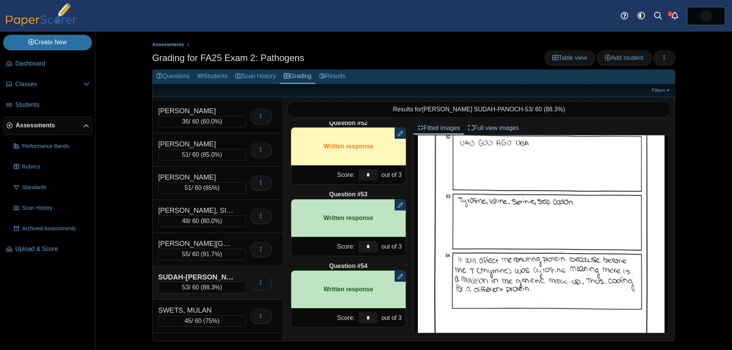
scroll to position [0, 0]
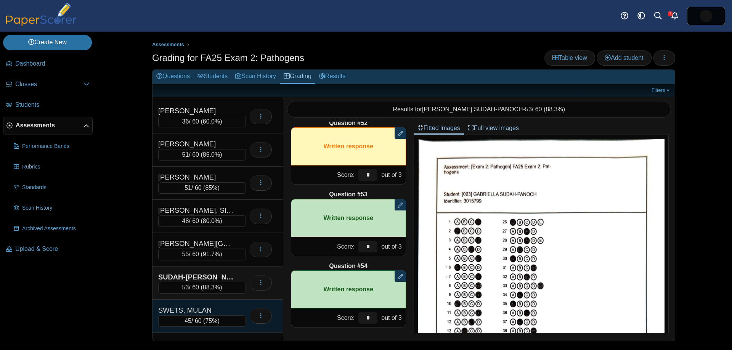
click at [213, 300] on div "SWETS, MULAN 45 / 60 ( 75% ) Loading…" at bounding box center [217, 316] width 131 height 33
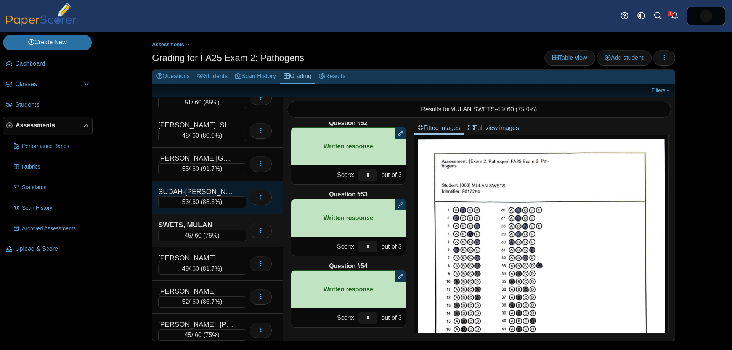
scroll to position [1613, 0]
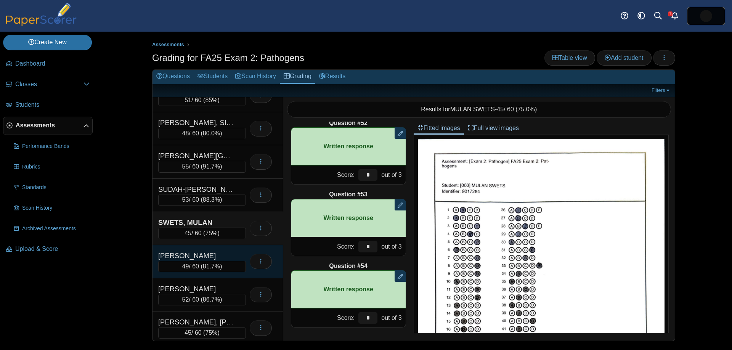
click at [206, 257] on div "TAUBER, DEVIN" at bounding box center [196, 256] width 76 height 10
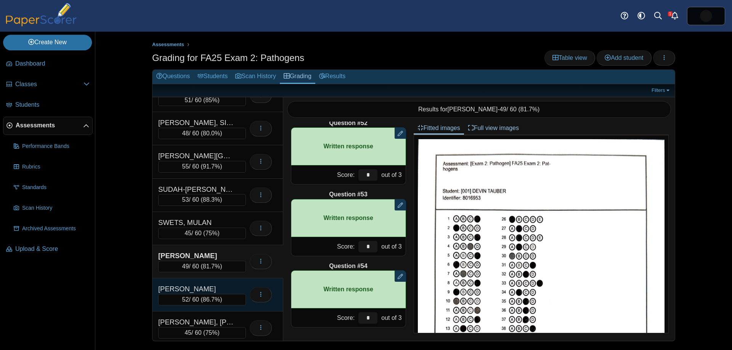
click at [217, 284] on div "THOMPSON, AMANDA" at bounding box center [196, 289] width 76 height 10
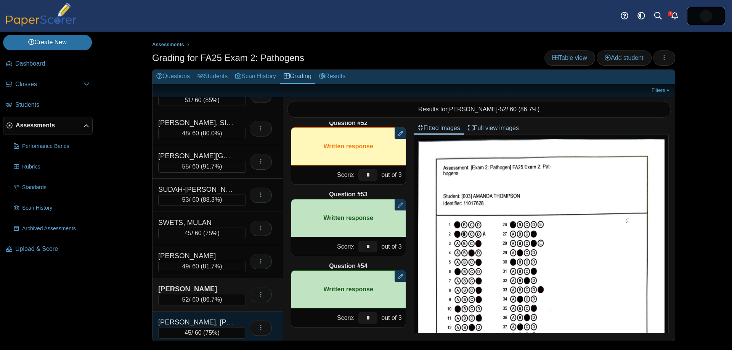
click at [228, 317] on div "WEBB, CAMPBELL" at bounding box center [196, 322] width 76 height 10
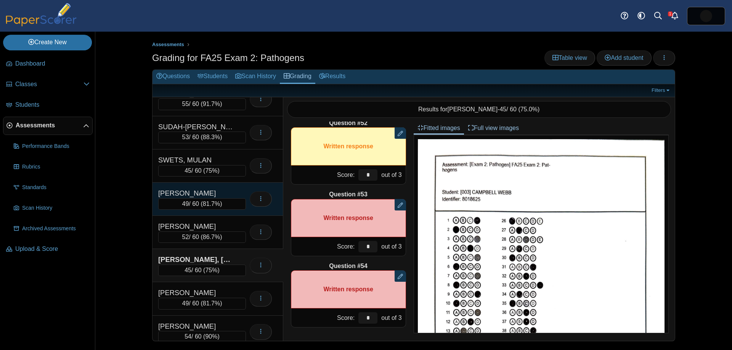
scroll to position [1683, 0]
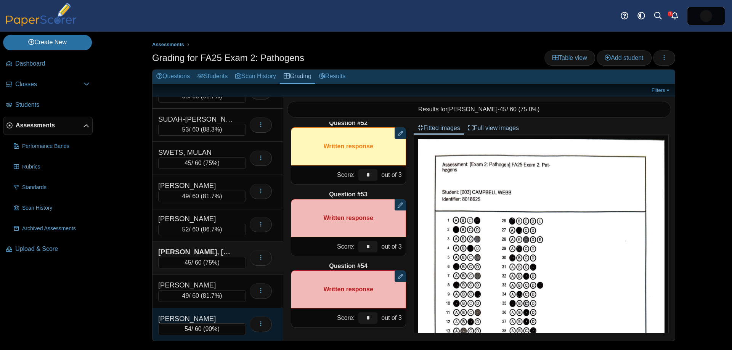
drag, startPoint x: 209, startPoint y: 281, endPoint x: 229, endPoint y: 311, distance: 36.2
click at [210, 281] on div "WHISLER, HELEN" at bounding box center [196, 285] width 76 height 10
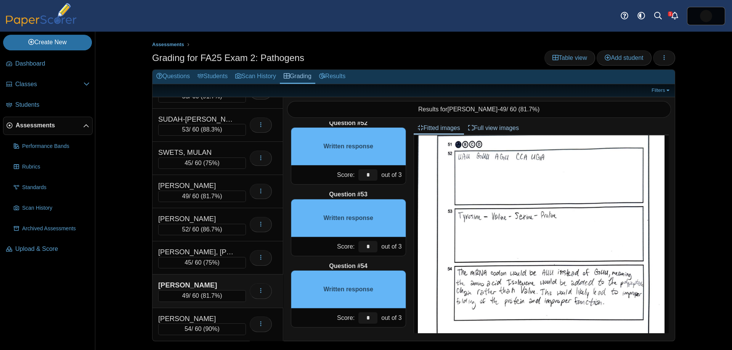
scroll to position [446, 0]
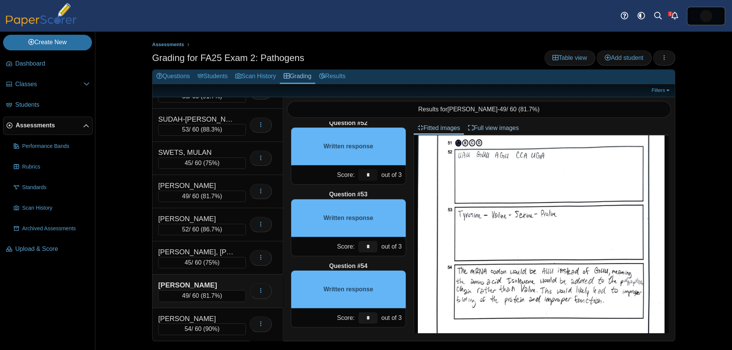
drag, startPoint x: 353, startPoint y: 170, endPoint x: 359, endPoint y: 167, distance: 7.0
click at [352, 169] on div "Score: * out of 3" at bounding box center [348, 174] width 115 height 19
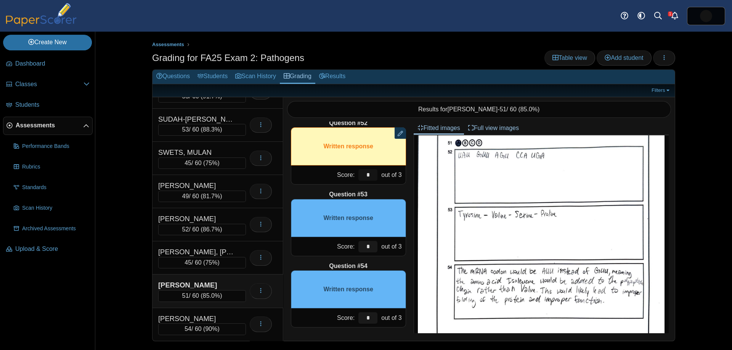
type input "*"
drag, startPoint x: 369, startPoint y: 247, endPoint x: 350, endPoint y: 237, distance: 21.5
click at [348, 237] on div "Score: * out of 3" at bounding box center [348, 246] width 115 height 19
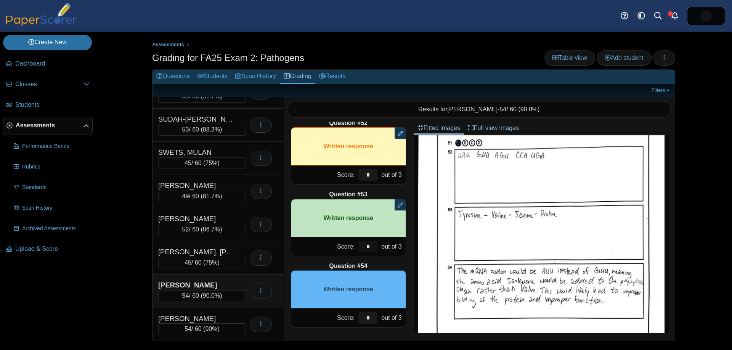
type input "*"
drag, startPoint x: 370, startPoint y: 318, endPoint x: 381, endPoint y: 317, distance: 11.5
click at [373, 318] on input "*" at bounding box center [367, 317] width 19 height 11
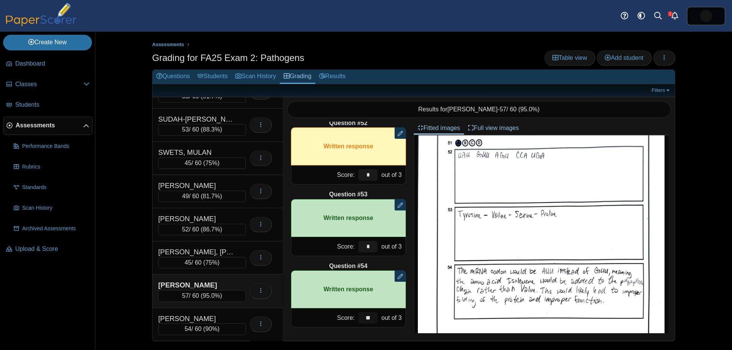
type input "**"
click at [135, 291] on div "Assessments Grading for FA25 Exam 2: Pathogens Table view Add student Loading… …" at bounding box center [414, 191] width 572 height 318
click at [219, 76] on link "Students" at bounding box center [213, 77] width 38 height 14
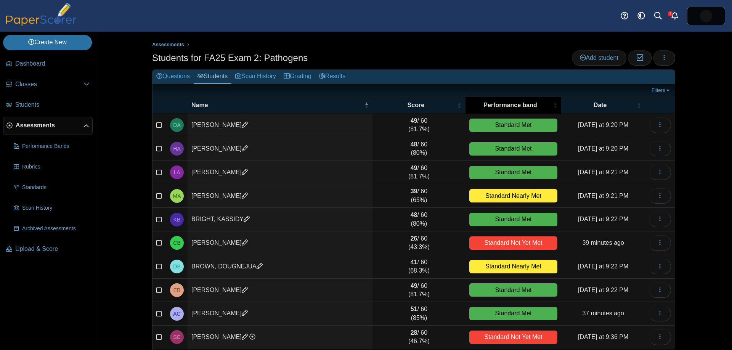
click at [488, 103] on span "Performance band" at bounding box center [510, 105] width 82 height 8
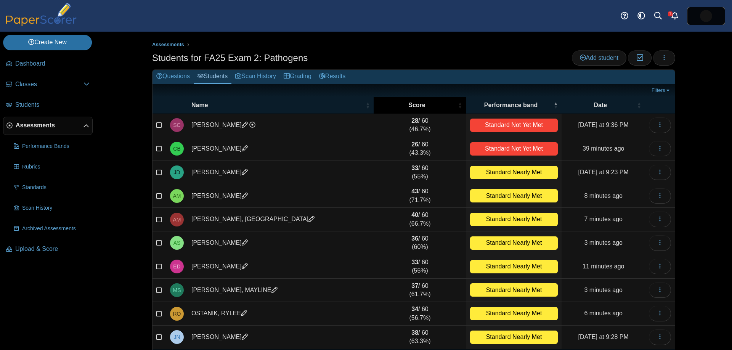
click at [418, 104] on span "Score" at bounding box center [416, 105] width 79 height 8
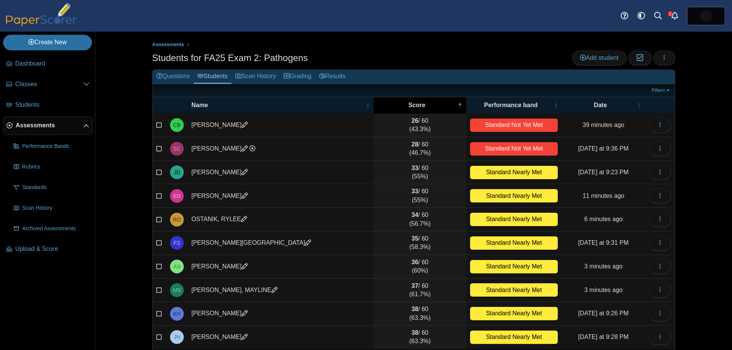
click at [418, 104] on span "Score" at bounding box center [416, 105] width 79 height 8
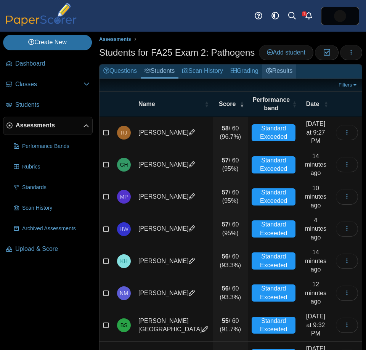
click at [292, 72] on link "Results" at bounding box center [279, 71] width 34 height 14
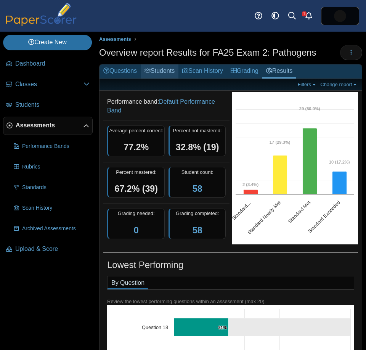
click at [173, 71] on link "Students" at bounding box center [160, 71] width 38 height 14
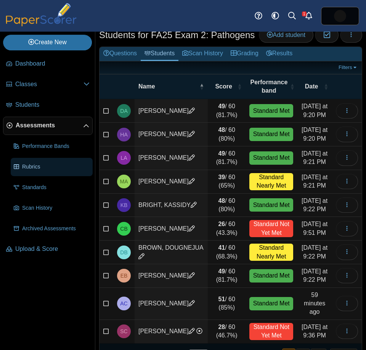
scroll to position [33, 0]
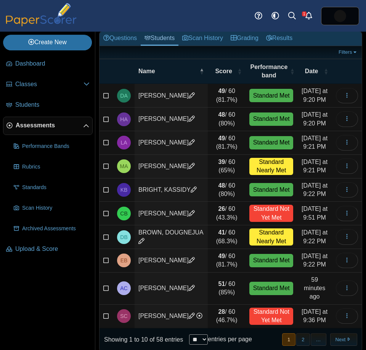
click at [208, 334] on select "** ** ** ***" at bounding box center [198, 339] width 19 height 10
select select "***"
click at [190, 334] on select "** ** ** ***" at bounding box center [198, 339] width 19 height 10
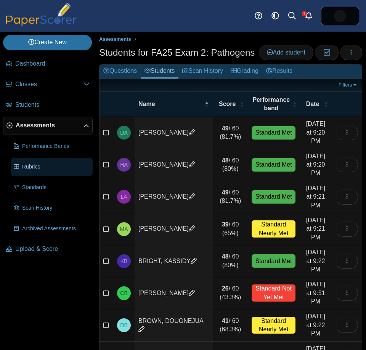
scroll to position [2, 0]
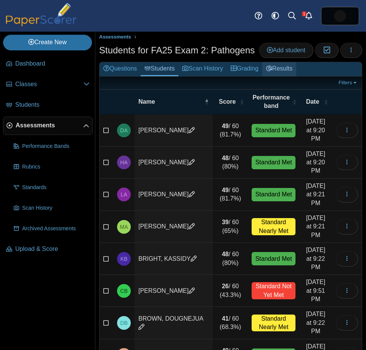
click at [283, 68] on link "Results" at bounding box center [279, 69] width 34 height 14
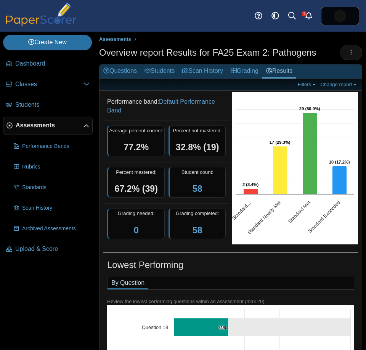
click at [48, 130] on link "Assessments" at bounding box center [48, 126] width 90 height 18
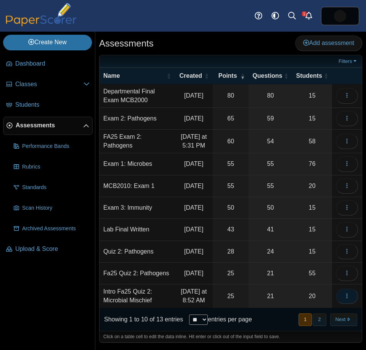
click at [347, 299] on icon "button" at bounding box center [347, 296] width 6 height 6
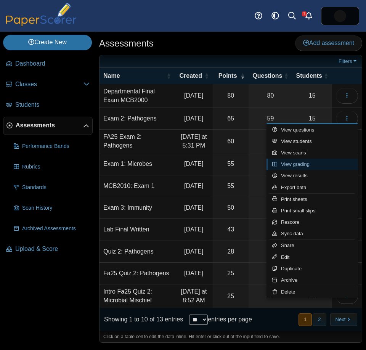
click at [303, 163] on link "View grading" at bounding box center [311, 164] width 91 height 11
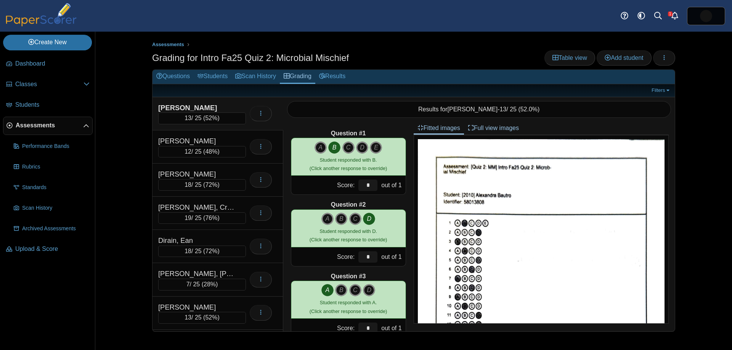
click at [210, 107] on div "[PERSON_NAME]" at bounding box center [196, 108] width 76 height 10
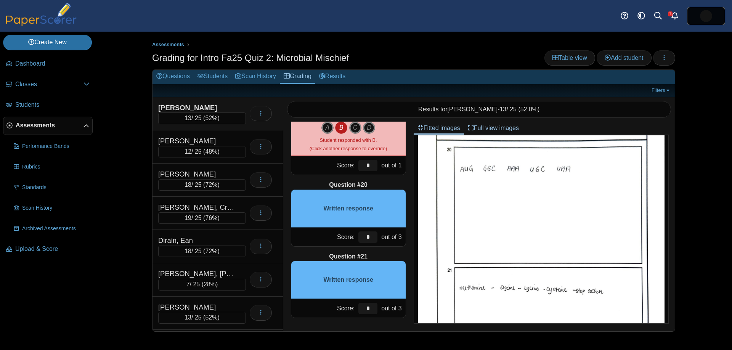
scroll to position [451, 0]
drag, startPoint x: 372, startPoint y: 236, endPoint x: 357, endPoint y: 230, distance: 15.9
click at [356, 231] on div "*" at bounding box center [367, 237] width 23 height 19
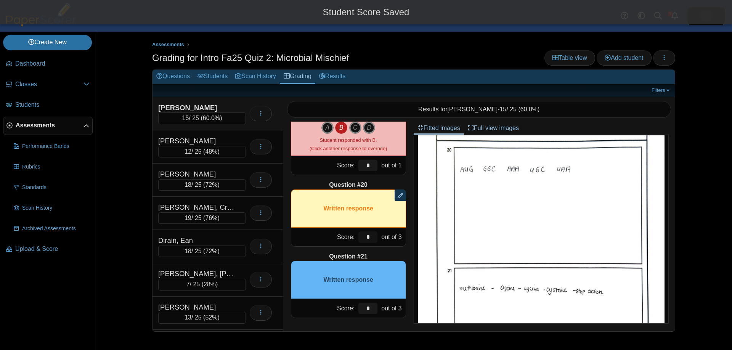
type input "*"
click at [366, 306] on input "*" at bounding box center [367, 308] width 19 height 11
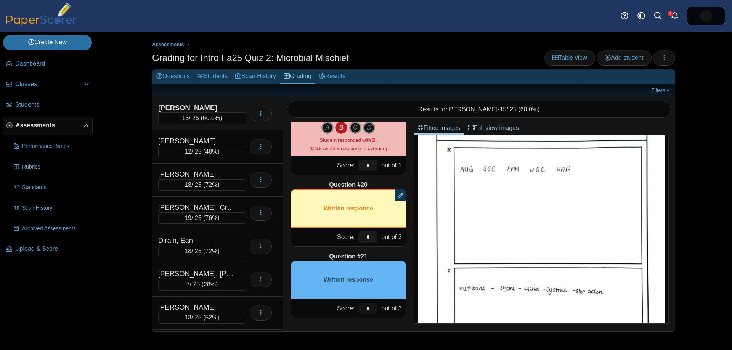
drag, startPoint x: 364, startPoint y: 307, endPoint x: 350, endPoint y: 301, distance: 14.7
click at [351, 302] on div "Score: * out of 3" at bounding box center [348, 308] width 115 height 19
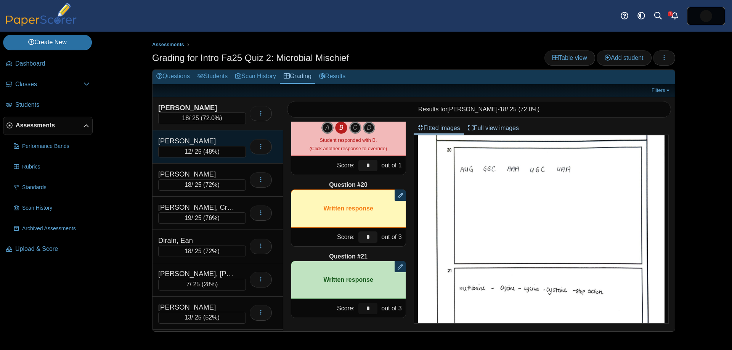
type input "*"
click at [207, 138] on div "[PERSON_NAME]" at bounding box center [196, 141] width 76 height 10
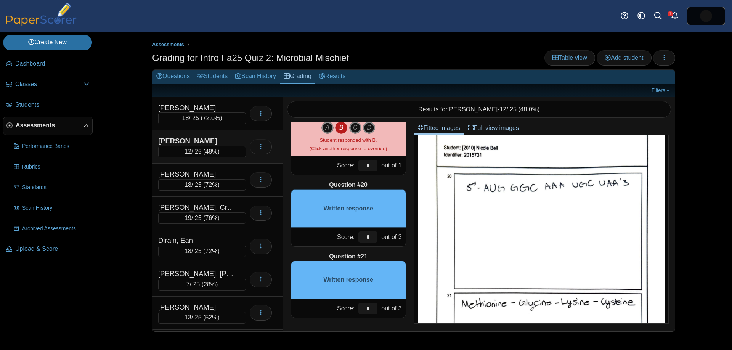
scroll to position [423, 0]
drag, startPoint x: 370, startPoint y: 239, endPoint x: 362, endPoint y: 236, distance: 7.9
click at [356, 235] on div "*" at bounding box center [367, 237] width 23 height 19
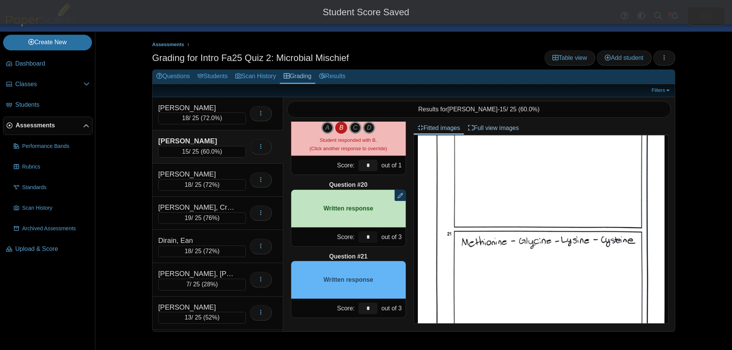
scroll to position [485, 0]
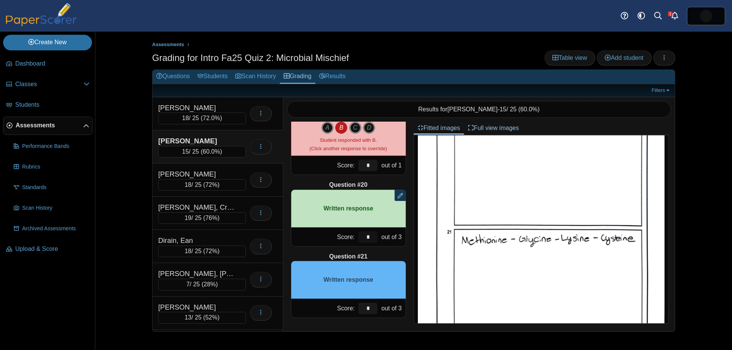
type input "*"
drag, startPoint x: 369, startPoint y: 308, endPoint x: 355, endPoint y: 303, distance: 14.1
click at [356, 305] on div "*" at bounding box center [367, 308] width 23 height 19
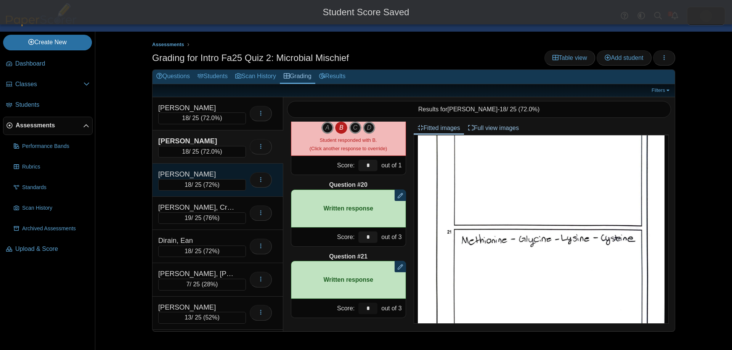
type input "*"
click at [211, 173] on div "[PERSON_NAME]" at bounding box center [196, 174] width 76 height 10
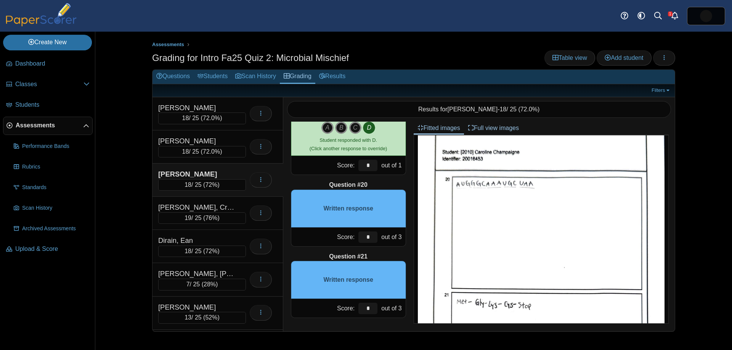
scroll to position [416, 0]
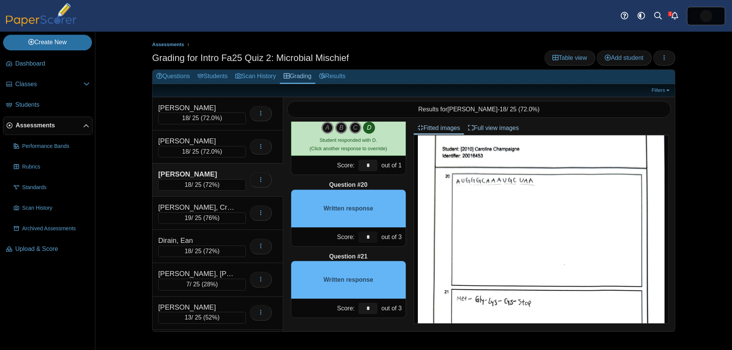
click at [352, 232] on div "Score: * out of 3" at bounding box center [348, 237] width 115 height 19
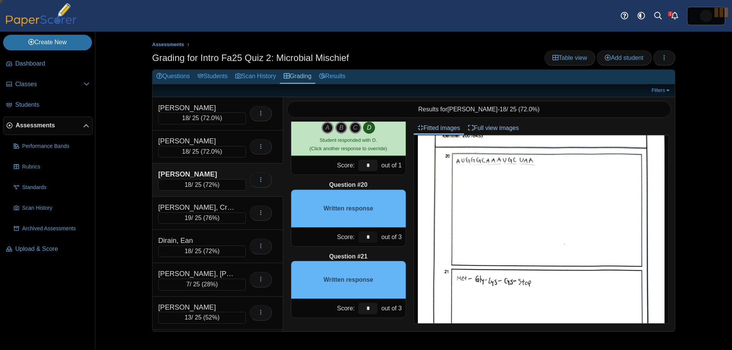
scroll to position [438, 0]
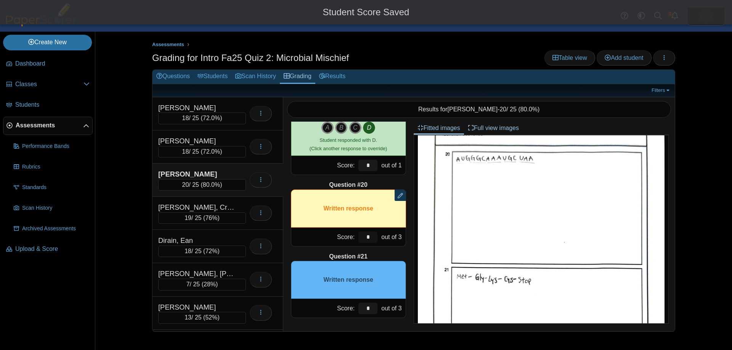
type input "*"
drag, startPoint x: 372, startPoint y: 306, endPoint x: 345, endPoint y: 277, distance: 40.5
click at [344, 293] on div "Question #21 Written response Score: * out of 3" at bounding box center [348, 285] width 115 height 66
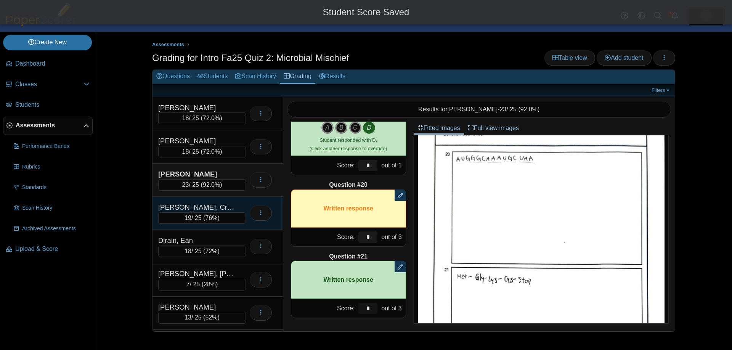
type input "*"
click at [206, 208] on div "[PERSON_NAME], Crimson" at bounding box center [196, 207] width 76 height 10
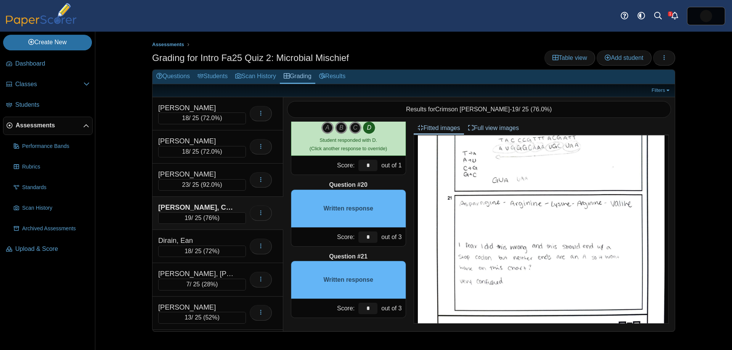
scroll to position [524, 0]
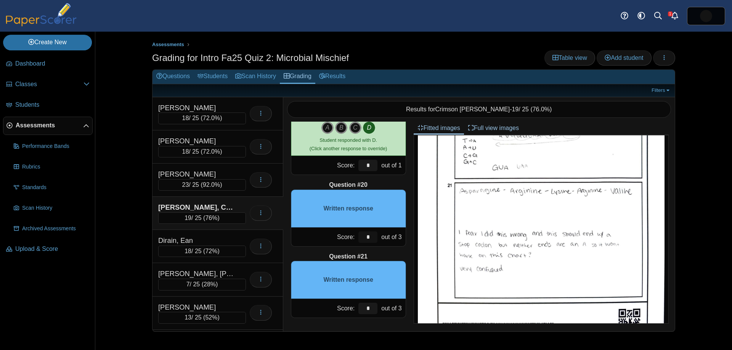
drag, startPoint x: 365, startPoint y: 238, endPoint x: 361, endPoint y: 237, distance: 3.9
click at [341, 235] on div "Score: * out of 3" at bounding box center [348, 237] width 115 height 19
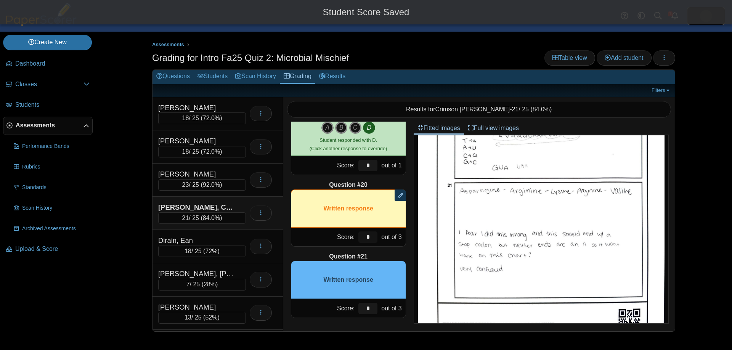
type input "*"
drag, startPoint x: 370, startPoint y: 306, endPoint x: 354, endPoint y: 297, distance: 19.3
click at [353, 300] on div "Score: * out of 3" at bounding box center [348, 308] width 115 height 19
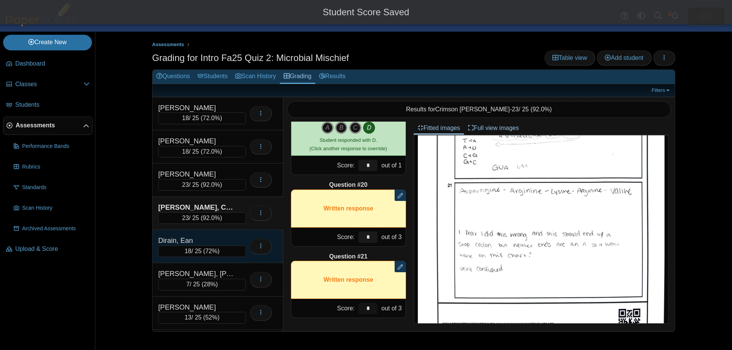
type input "*"
click at [216, 237] on div "Dirain, Ean" at bounding box center [196, 241] width 76 height 10
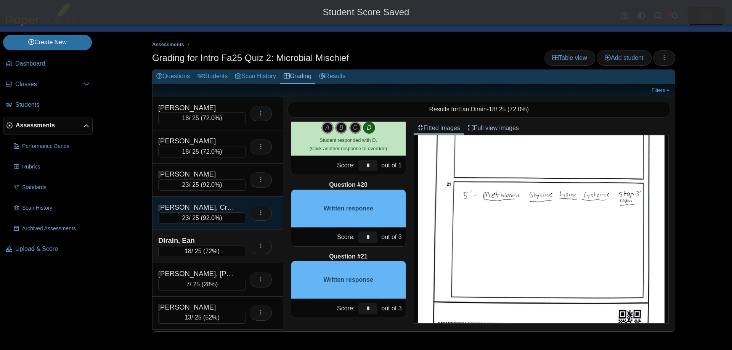
scroll to position [0, 0]
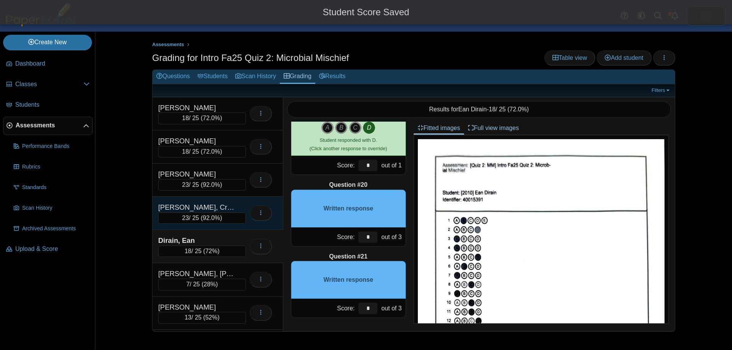
click at [204, 212] on div "[PERSON_NAME], Crimson" at bounding box center [196, 207] width 76 height 10
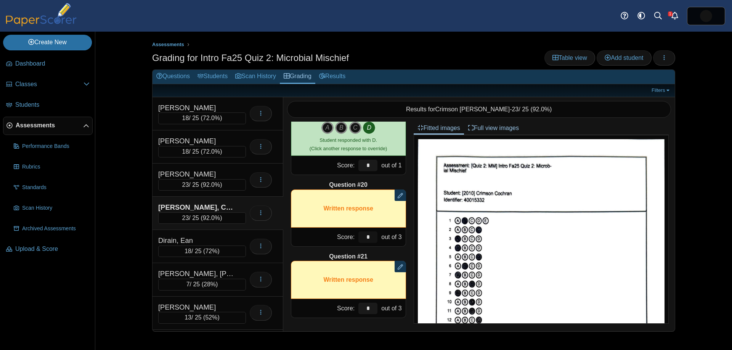
drag, startPoint x: 368, startPoint y: 238, endPoint x: 349, endPoint y: 233, distance: 19.6
click at [353, 234] on div "Score: * out of 3" at bounding box center [348, 237] width 115 height 19
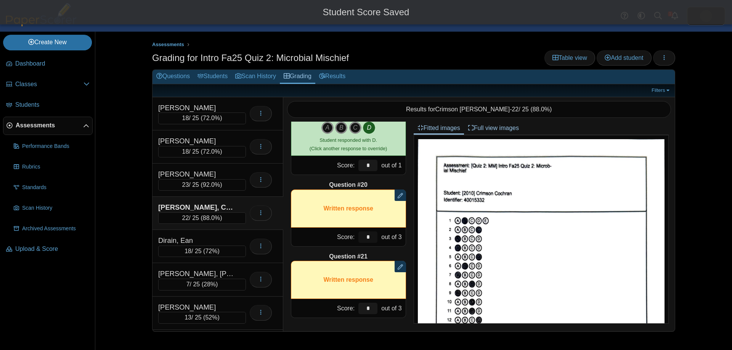
type input "*"
click at [346, 299] on div "Score: * out of 3" at bounding box center [348, 308] width 115 height 19
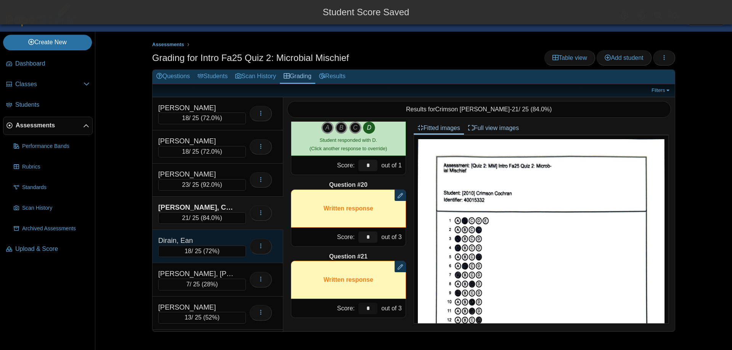
type input "*"
click at [210, 239] on div "Dirain, Ean" at bounding box center [196, 241] width 76 height 10
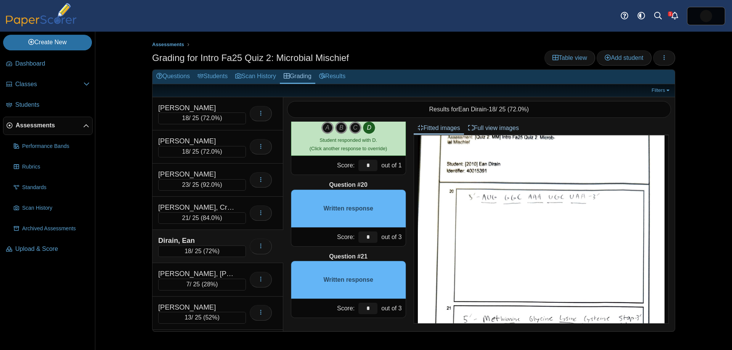
scroll to position [400, 0]
drag, startPoint x: 367, startPoint y: 237, endPoint x: 350, endPoint y: 229, distance: 18.4
click at [348, 229] on div "Score: ** out of 3" at bounding box center [348, 237] width 115 height 19
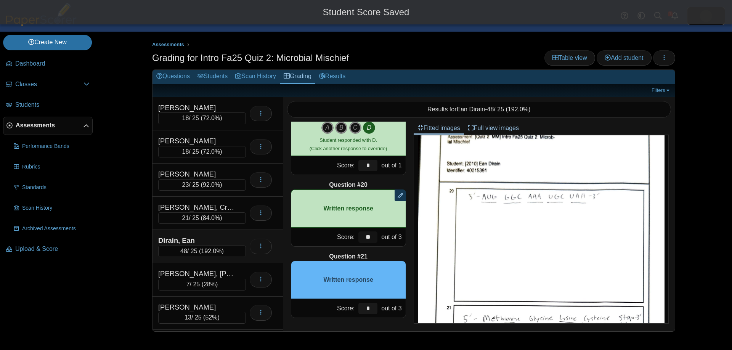
drag, startPoint x: 358, startPoint y: 234, endPoint x: 340, endPoint y: 229, distance: 18.5
click at [340, 229] on div "Score: ** out of 3" at bounding box center [348, 237] width 115 height 19
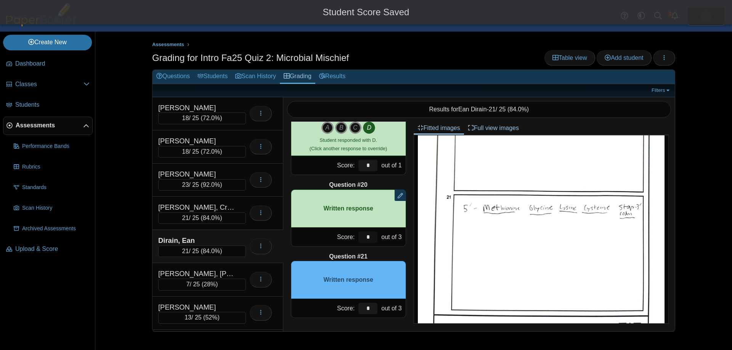
scroll to position [511, 0]
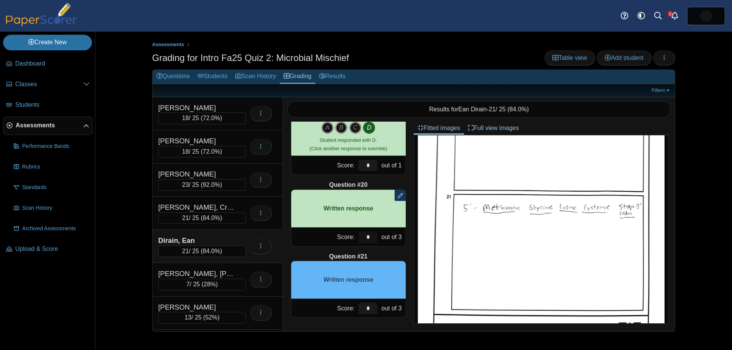
type input "*"
drag, startPoint x: 374, startPoint y: 310, endPoint x: 379, endPoint y: 309, distance: 5.5
click at [366, 310] on input "*" at bounding box center [367, 308] width 19 height 11
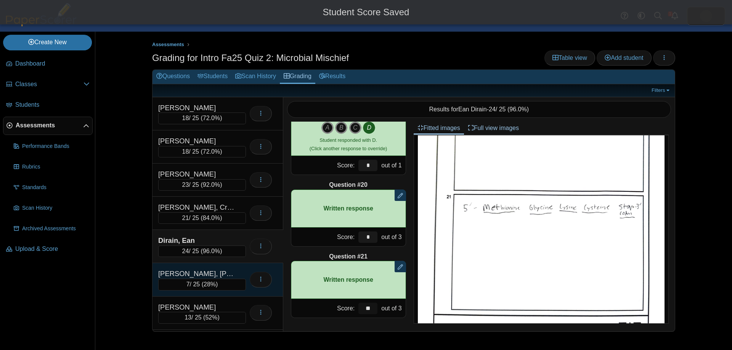
type input "**"
drag, startPoint x: 207, startPoint y: 271, endPoint x: 215, endPoint y: 271, distance: 7.7
click at [207, 271] on div "[PERSON_NAME], [PERSON_NAME]" at bounding box center [196, 274] width 76 height 10
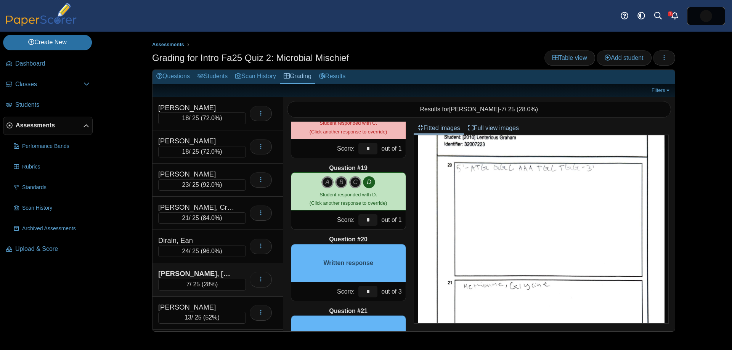
scroll to position [447, 0]
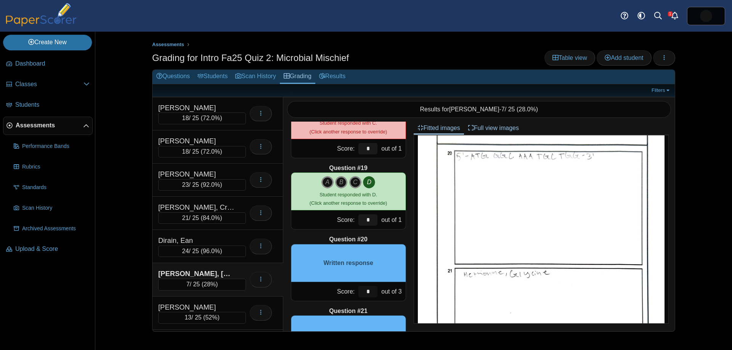
drag, startPoint x: 370, startPoint y: 292, endPoint x: 358, endPoint y: 284, distance: 14.1
click at [357, 285] on div "*" at bounding box center [367, 291] width 23 height 19
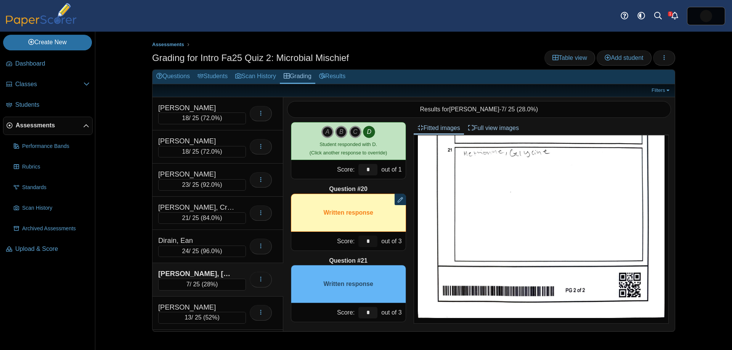
scroll to position [1305, 0]
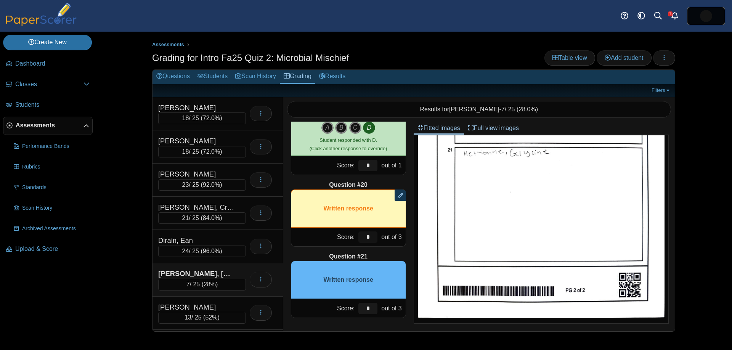
type input "*"
drag, startPoint x: 369, startPoint y: 308, endPoint x: 361, endPoint y: 305, distance: 8.1
click at [362, 306] on input "*" at bounding box center [367, 308] width 19 height 11
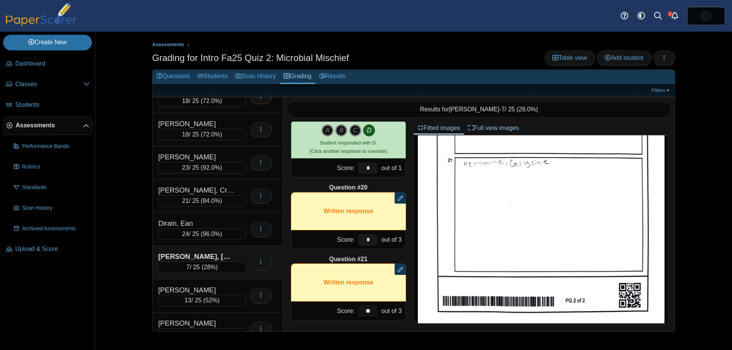
scroll to position [20, 0]
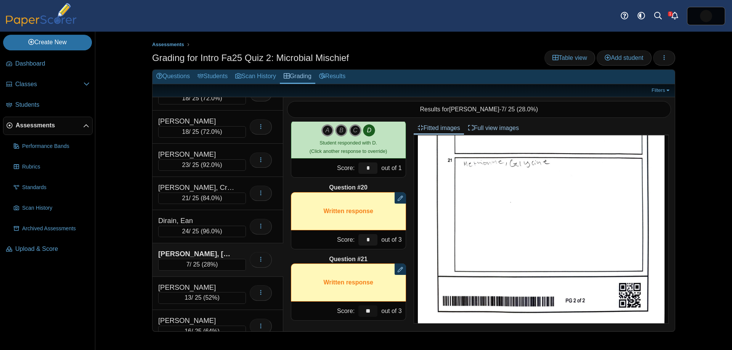
type input "**"
click at [227, 273] on div "[PERSON_NAME], [PERSON_NAME] 7 / 25 ( 28% ) Loading…" at bounding box center [217, 259] width 131 height 33
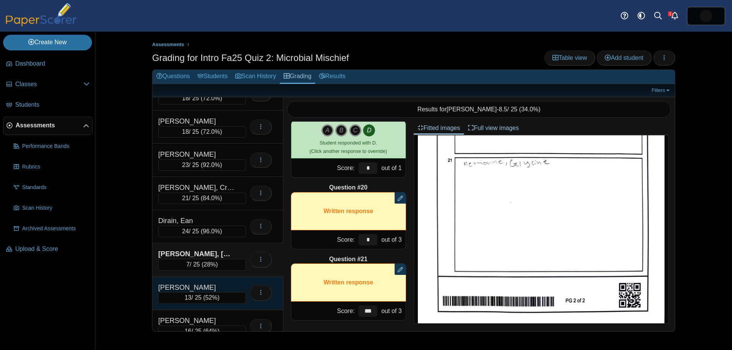
click at [232, 279] on div "[PERSON_NAME] 13 / 25 ( 52% ) Loading…" at bounding box center [217, 293] width 131 height 33
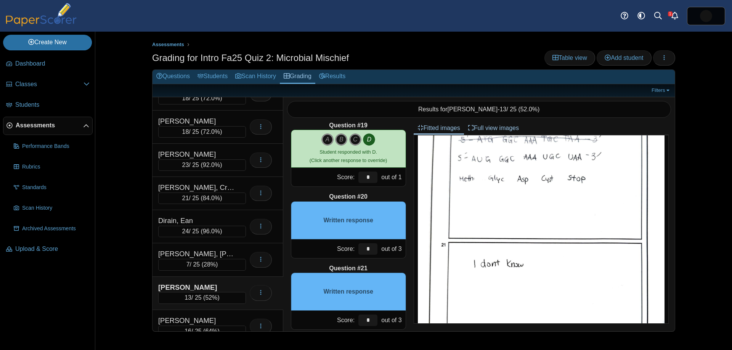
scroll to position [1297, 0]
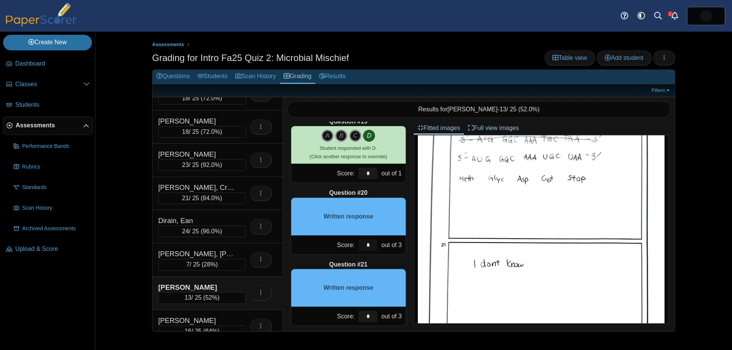
drag, startPoint x: 370, startPoint y: 244, endPoint x: 346, endPoint y: 237, distance: 24.4
click at [347, 237] on div "Score: * out of 3" at bounding box center [348, 245] width 115 height 19
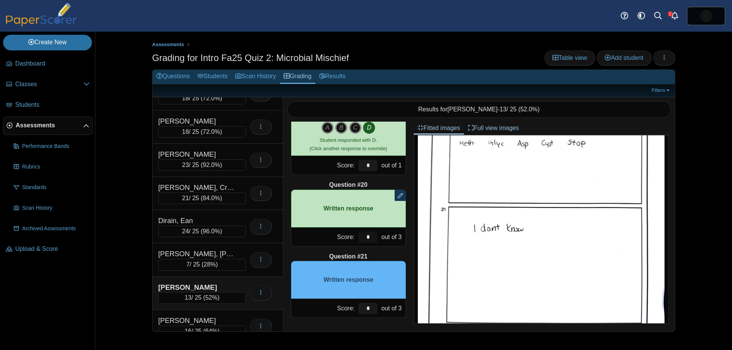
scroll to position [487, 0]
type input "*"
click at [366, 303] on input "*" at bounding box center [367, 308] width 19 height 11
drag, startPoint x: 375, startPoint y: 304, endPoint x: 362, endPoint y: 303, distance: 13.4
click at [362, 303] on input "*" at bounding box center [367, 308] width 19 height 11
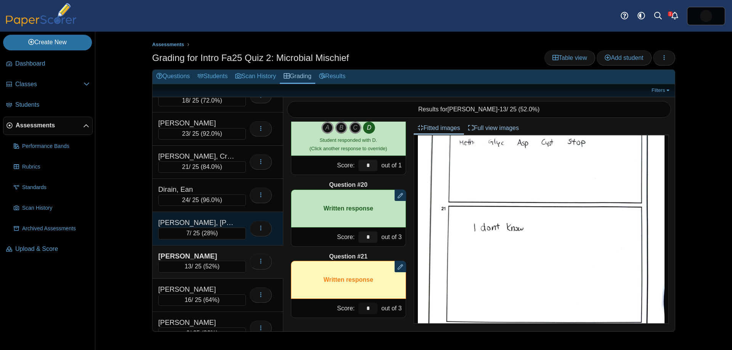
scroll to position [63, 0]
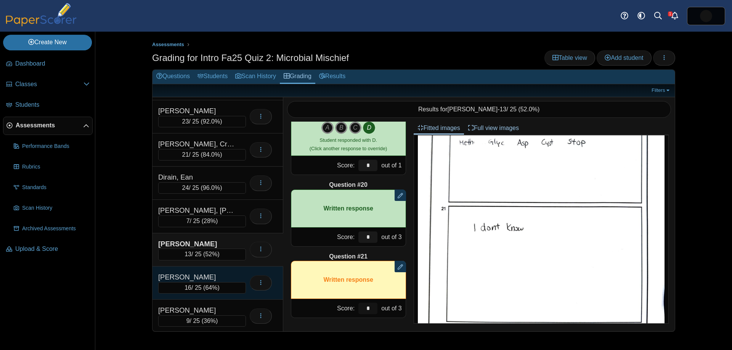
type input "*"
click at [228, 275] on div "[PERSON_NAME]" at bounding box center [196, 277] width 76 height 10
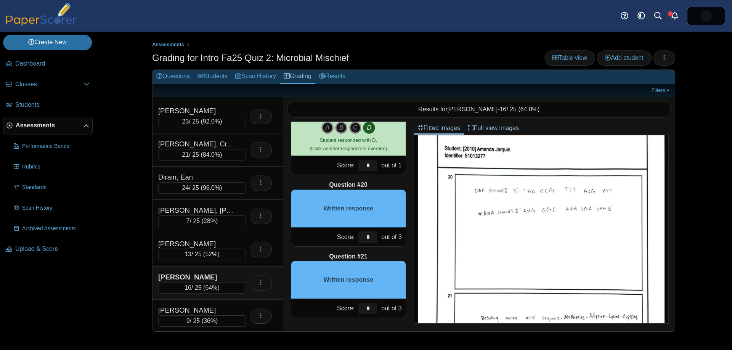
scroll to position [429, 0]
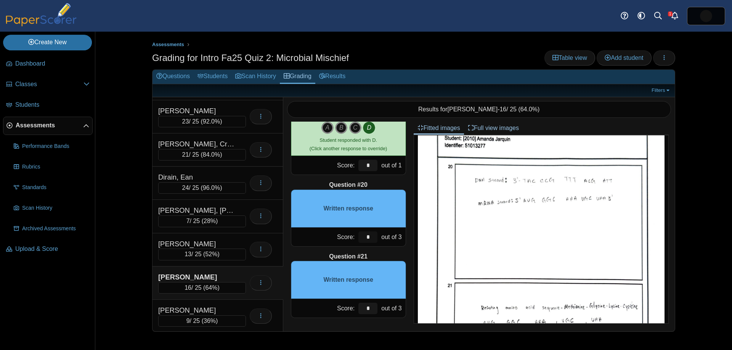
drag, startPoint x: 367, startPoint y: 238, endPoint x: 355, endPoint y: 237, distance: 12.7
click at [356, 237] on div "*" at bounding box center [367, 237] width 23 height 19
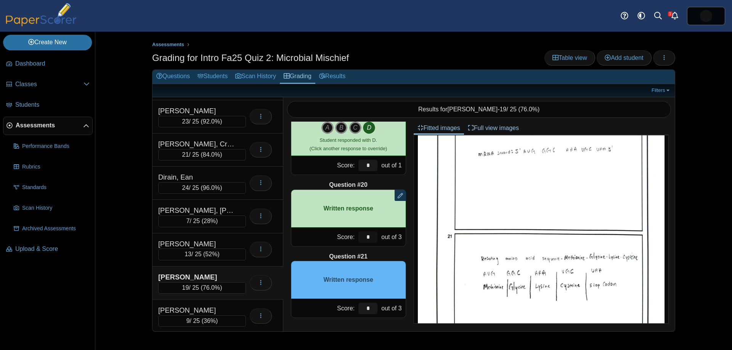
scroll to position [499, 0]
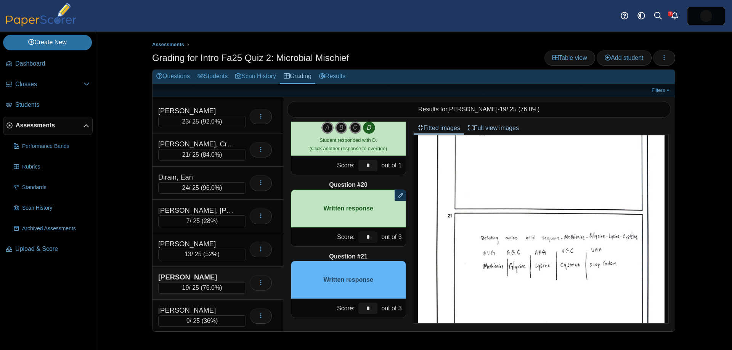
type input "*"
drag, startPoint x: 368, startPoint y: 305, endPoint x: 382, endPoint y: 286, distance: 23.5
click at [343, 296] on div "Question #21 Written response Score: * out of 3" at bounding box center [348, 285] width 115 height 66
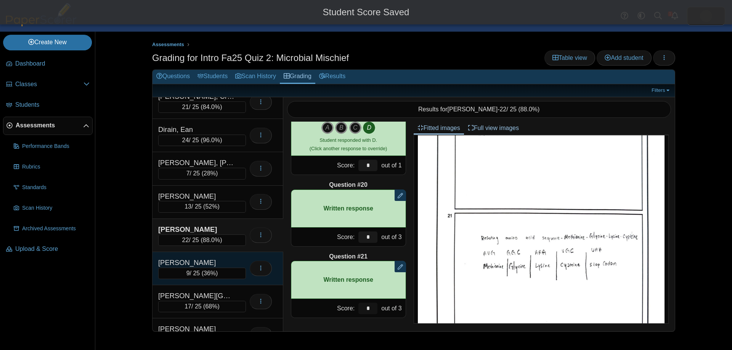
scroll to position [112, 0]
type input "*"
click at [212, 265] on div "[PERSON_NAME]" at bounding box center [196, 262] width 76 height 10
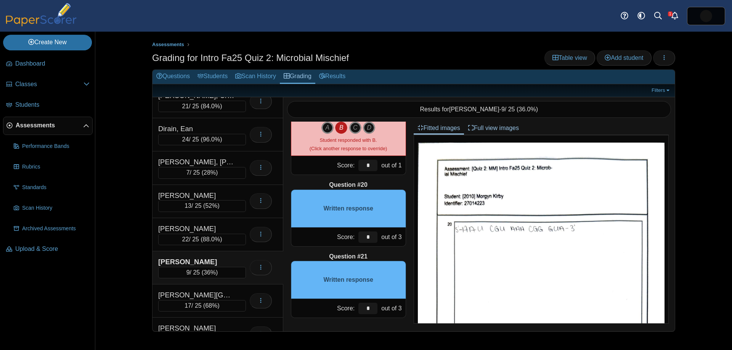
scroll to position [455, 0]
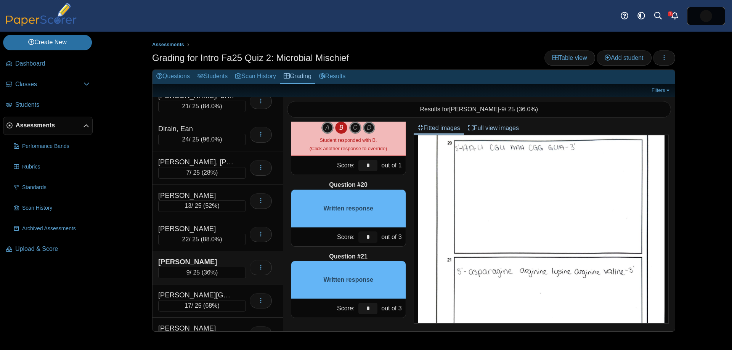
drag, startPoint x: 368, startPoint y: 236, endPoint x: 355, endPoint y: 231, distance: 13.6
click at [352, 232] on div "Score: * out of 3" at bounding box center [348, 237] width 115 height 19
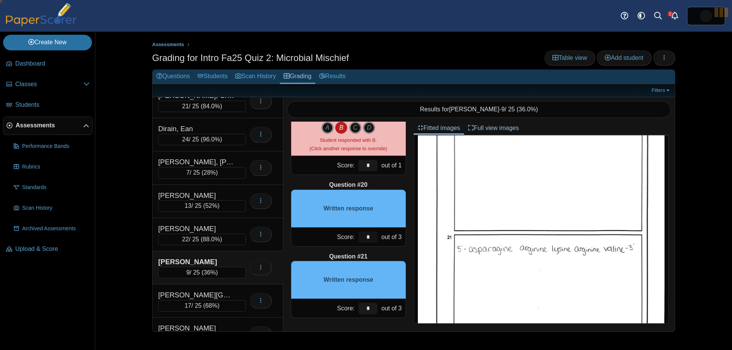
scroll to position [481, 0]
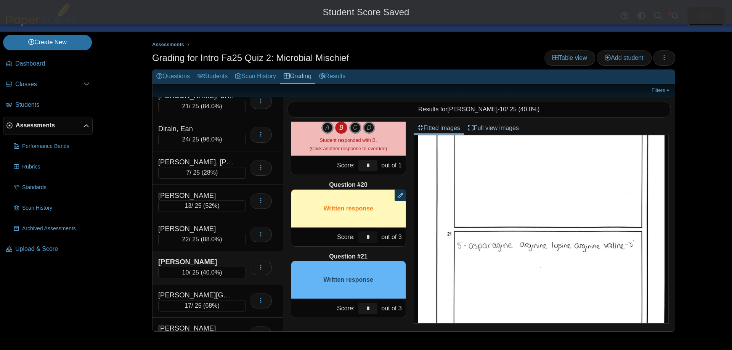
type input "*"
click at [352, 301] on div "Score: * out of 3" at bounding box center [348, 308] width 115 height 19
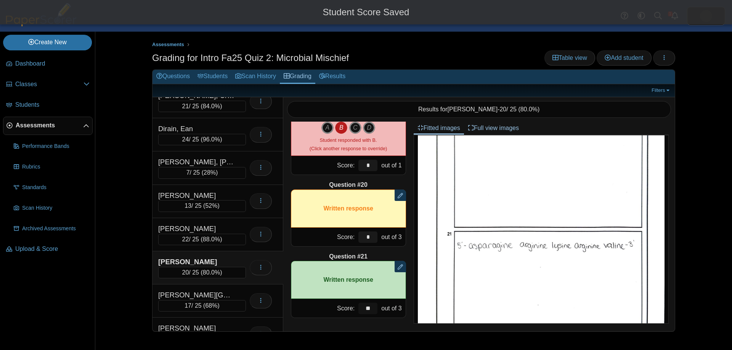
drag, startPoint x: 371, startPoint y: 308, endPoint x: 332, endPoint y: 294, distance: 41.5
click at [347, 300] on div "Score: ** out of 3" at bounding box center [348, 308] width 115 height 19
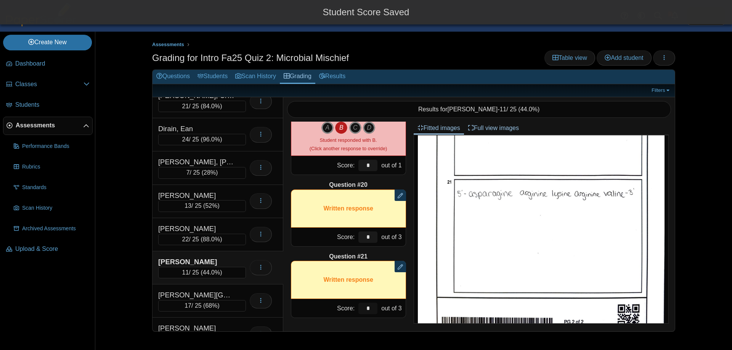
scroll to position [536, 0]
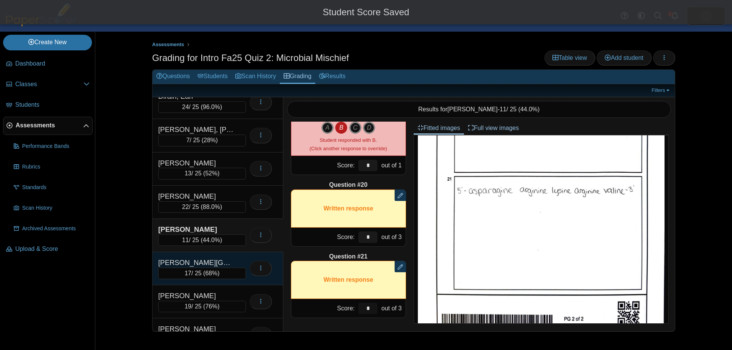
type input "*"
click at [230, 269] on div "17 / 25 ( 68% )" at bounding box center [202, 273] width 88 height 11
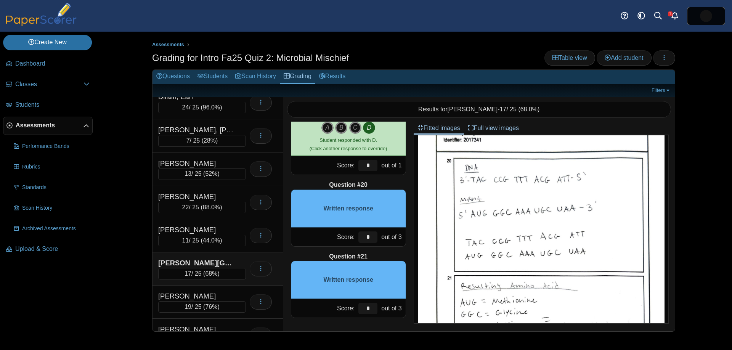
scroll to position [438, 0]
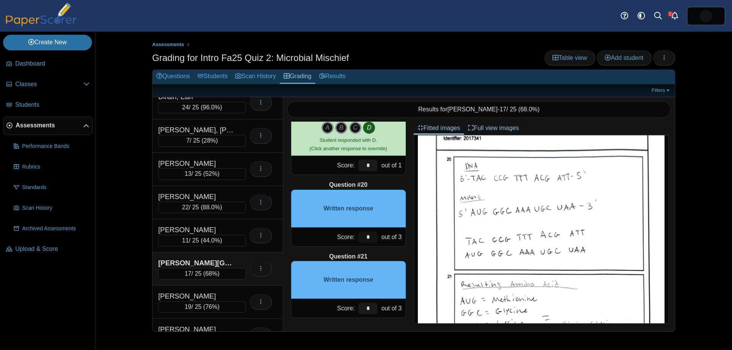
drag, startPoint x: 372, startPoint y: 236, endPoint x: 355, endPoint y: 228, distance: 18.1
click at [354, 230] on div "Score: * out of 3" at bounding box center [348, 237] width 115 height 19
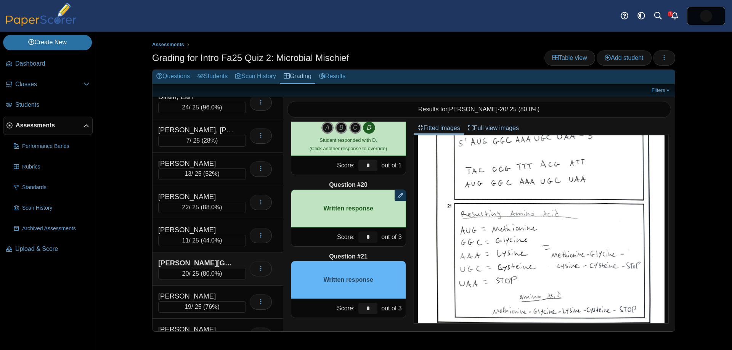
scroll to position [516, 0]
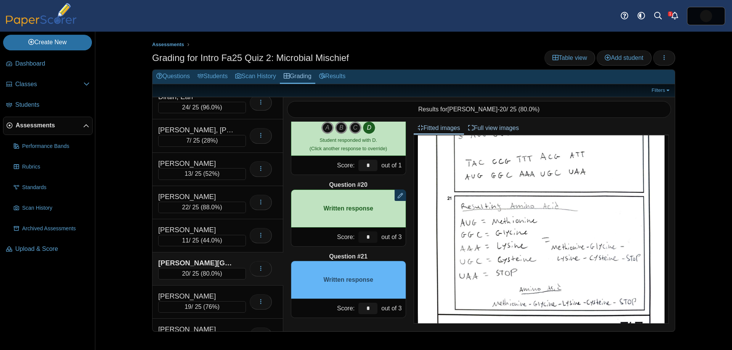
type input "*"
drag, startPoint x: 369, startPoint y: 305, endPoint x: 366, endPoint y: 284, distance: 20.4
click at [358, 299] on div "*" at bounding box center [367, 308] width 23 height 19
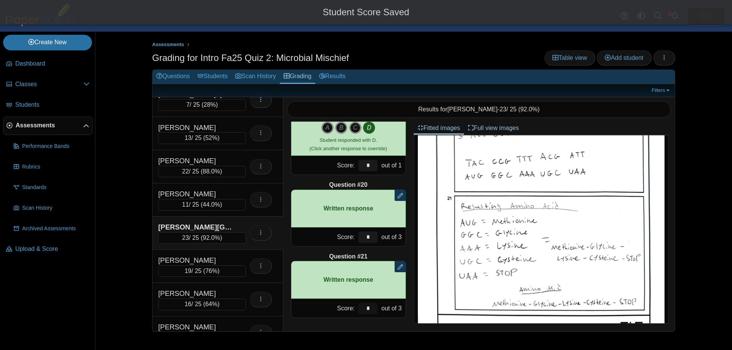
scroll to position [183, 0]
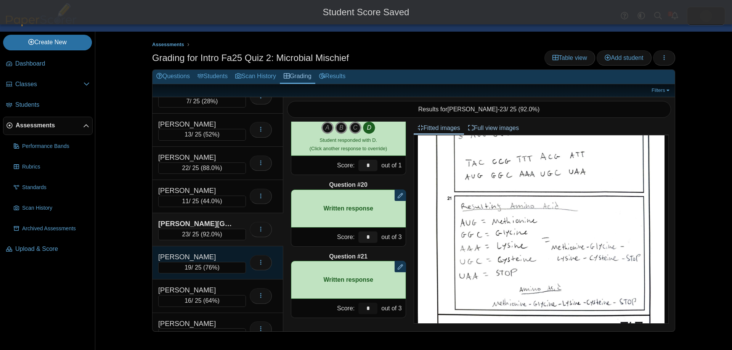
type input "*"
click at [223, 262] on div "19 / 25 ( 76% )" at bounding box center [202, 267] width 88 height 11
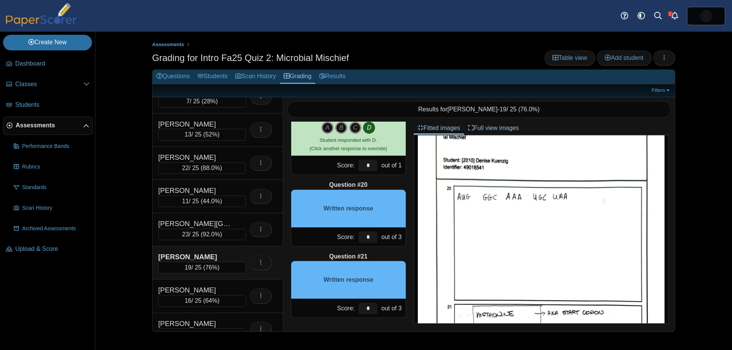
scroll to position [407, 0]
drag, startPoint x: 371, startPoint y: 237, endPoint x: 353, endPoint y: 231, distance: 19.0
click at [365, 234] on input "*" at bounding box center [367, 236] width 19 height 11
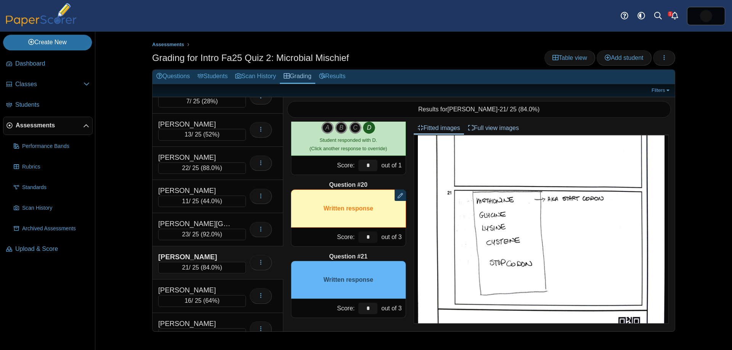
scroll to position [525, 0]
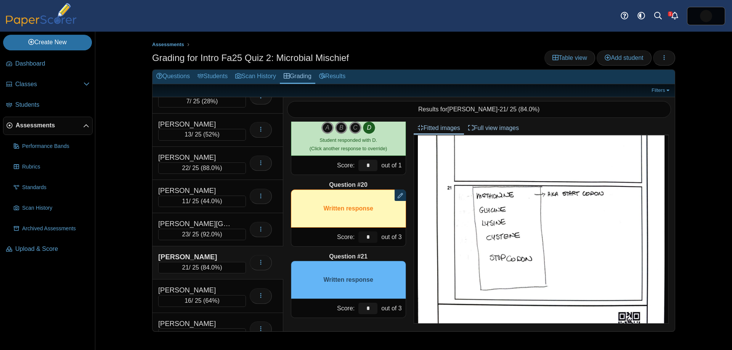
type input "*"
click at [348, 300] on div "Score: * out of 3" at bounding box center [348, 308] width 115 height 19
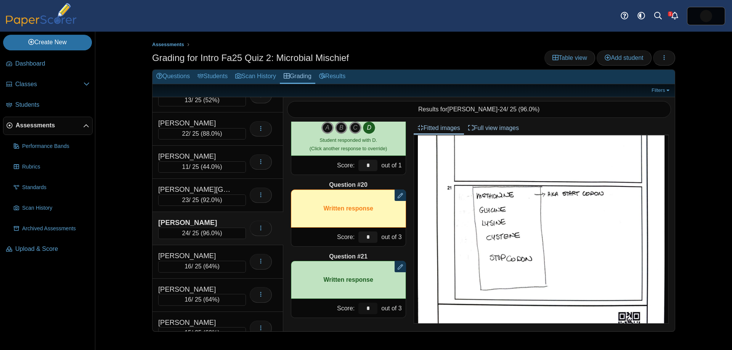
scroll to position [223, 0]
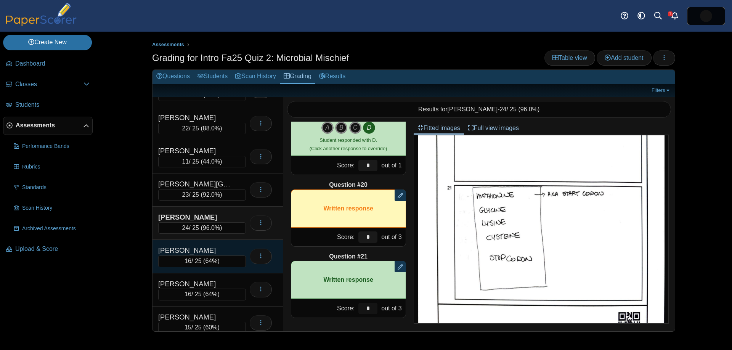
type input "*"
click at [223, 256] on div "16 / 25 ( 64% )" at bounding box center [202, 260] width 88 height 11
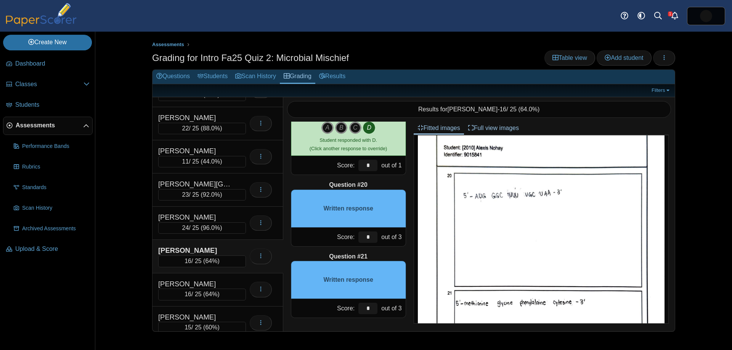
scroll to position [418, 0]
drag, startPoint x: 373, startPoint y: 238, endPoint x: 361, endPoint y: 235, distance: 12.9
click at [358, 235] on input "*" at bounding box center [367, 236] width 19 height 11
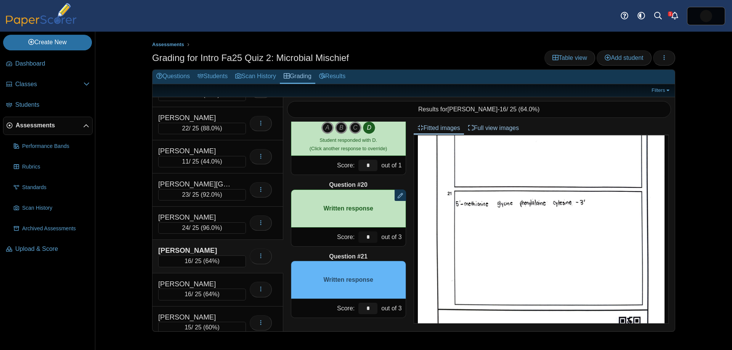
scroll to position [516, 0]
type input "*"
drag, startPoint x: 364, startPoint y: 310, endPoint x: 351, endPoint y: 301, distance: 15.9
click at [352, 303] on div "Score: * out of 3" at bounding box center [348, 308] width 115 height 19
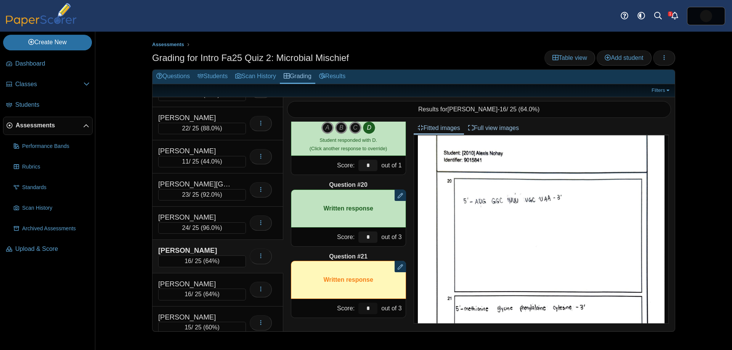
scroll to position [412, 0]
type input "*"
drag, startPoint x: 364, startPoint y: 237, endPoint x: 370, endPoint y: 236, distance: 6.2
click at [350, 236] on div "Score: * out of 3" at bounding box center [348, 237] width 115 height 19
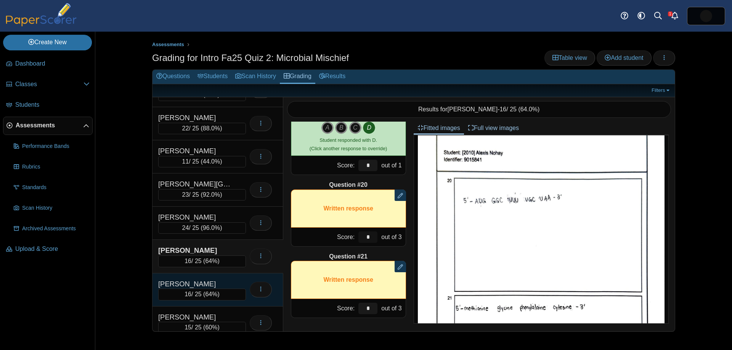
scroll to position [224, 0]
type input "*"
click at [217, 279] on div "[PERSON_NAME]" at bounding box center [196, 283] width 76 height 10
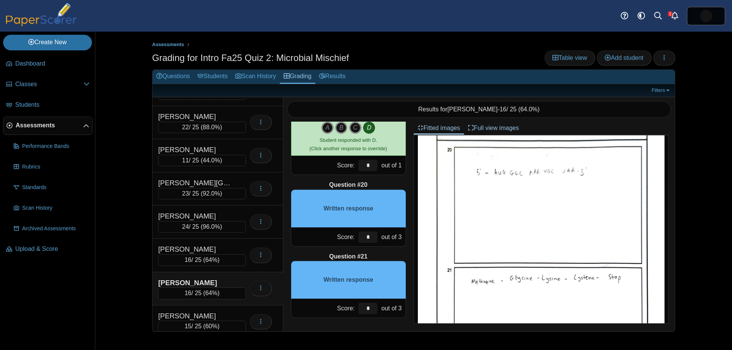
scroll to position [451, 0]
drag, startPoint x: 366, startPoint y: 240, endPoint x: 358, endPoint y: 237, distance: 8.0
click at [359, 236] on input "*" at bounding box center [367, 236] width 19 height 11
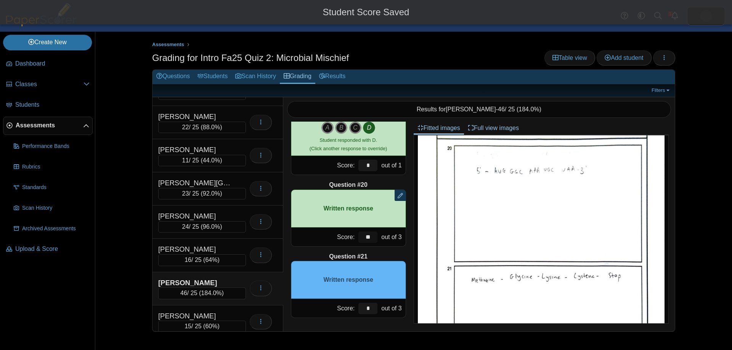
drag, startPoint x: 374, startPoint y: 239, endPoint x: 346, endPoint y: 235, distance: 27.8
click at [345, 235] on div "Score: ** out of 3" at bounding box center [348, 237] width 115 height 19
type input "*"
drag, startPoint x: 369, startPoint y: 309, endPoint x: 371, endPoint y: 285, distance: 23.4
click at [343, 299] on div "Score: * out of 3" at bounding box center [348, 308] width 115 height 19
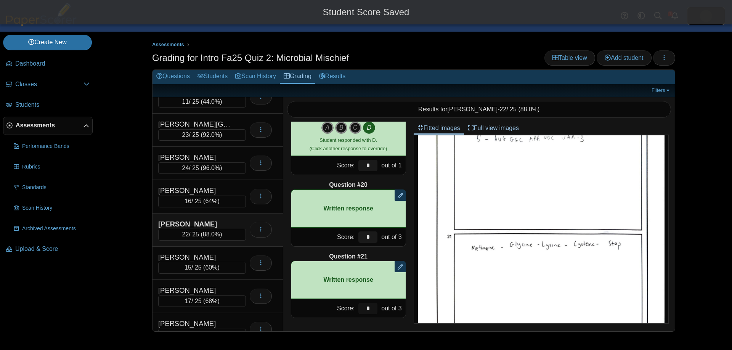
scroll to position [287, 0]
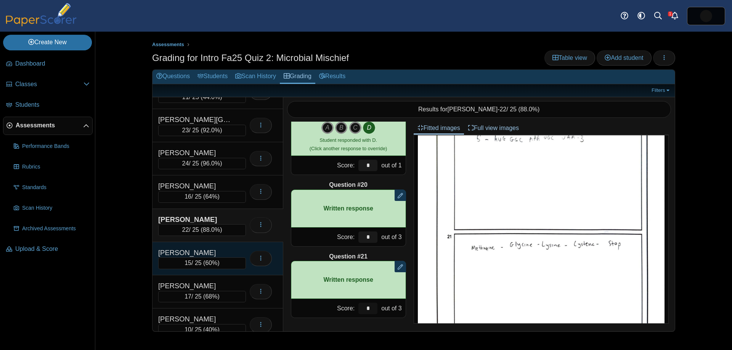
type input "*"
click at [206, 261] on span "60%" at bounding box center [211, 263] width 12 height 6
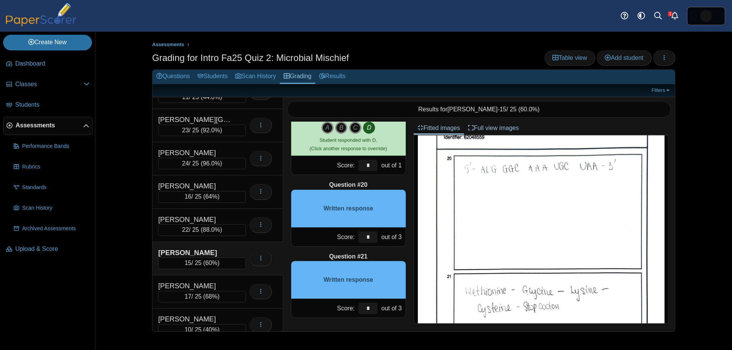
scroll to position [440, 0]
drag, startPoint x: 366, startPoint y: 238, endPoint x: 360, endPoint y: 233, distance: 7.6
click at [362, 234] on input "*" at bounding box center [367, 236] width 19 height 11
drag, startPoint x: 351, startPoint y: 236, endPoint x: 346, endPoint y: 235, distance: 4.6
click at [348, 235] on div "Score: ** out of 3" at bounding box center [348, 237] width 115 height 19
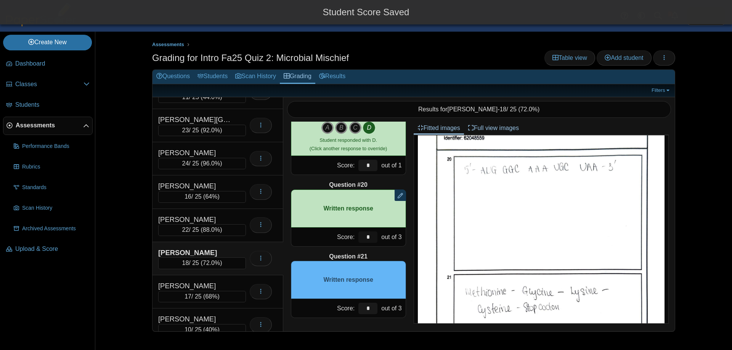
type input "*"
click at [359, 301] on div "*" at bounding box center [367, 308] width 23 height 19
drag, startPoint x: 370, startPoint y: 306, endPoint x: 376, endPoint y: 295, distance: 12.6
click at [347, 299] on div "Score: * out of 3" at bounding box center [348, 308] width 115 height 19
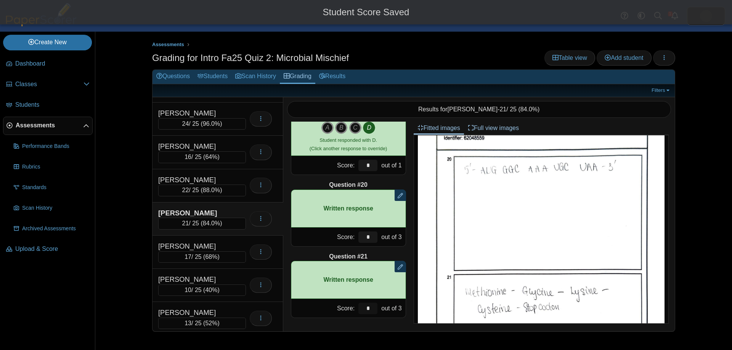
scroll to position [330, 0]
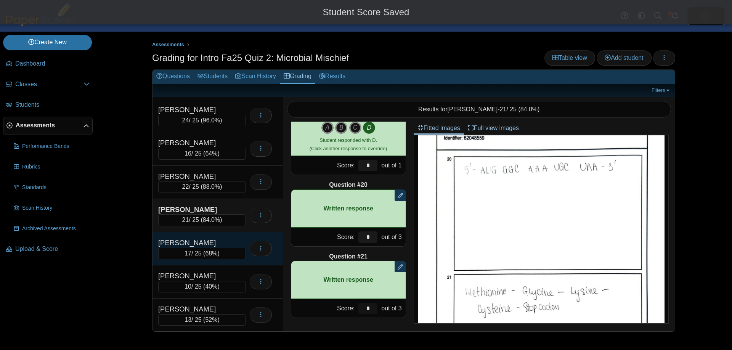
type input "*"
click at [220, 248] on div "17 / 25 ( 68% )" at bounding box center [202, 253] width 88 height 11
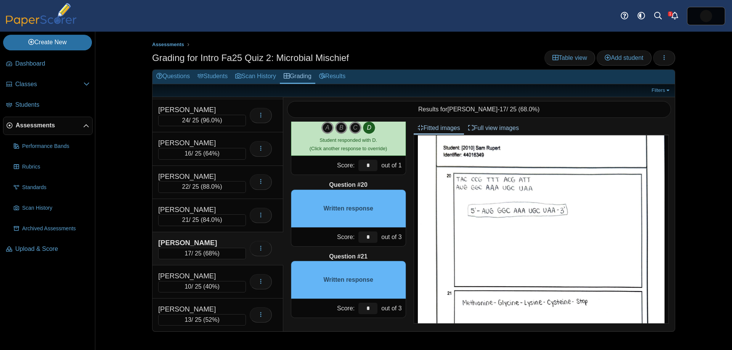
scroll to position [418, 0]
drag, startPoint x: 366, startPoint y: 239, endPoint x: 364, endPoint y: 234, distance: 5.0
click at [362, 235] on input "*" at bounding box center [367, 236] width 19 height 11
drag, startPoint x: 374, startPoint y: 236, endPoint x: 354, endPoint y: 234, distance: 20.3
click at [354, 234] on div "Score: * out of 3" at bounding box center [348, 237] width 115 height 19
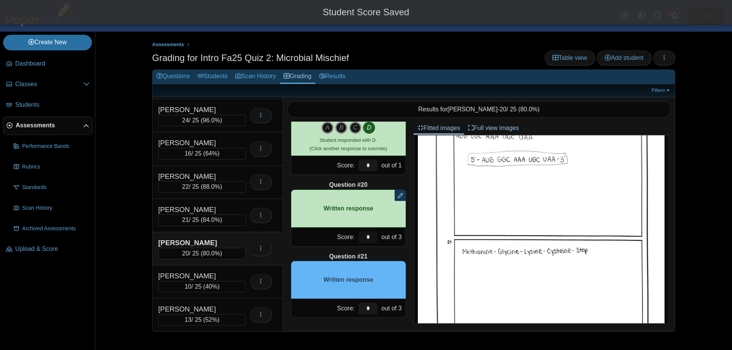
scroll to position [473, 0]
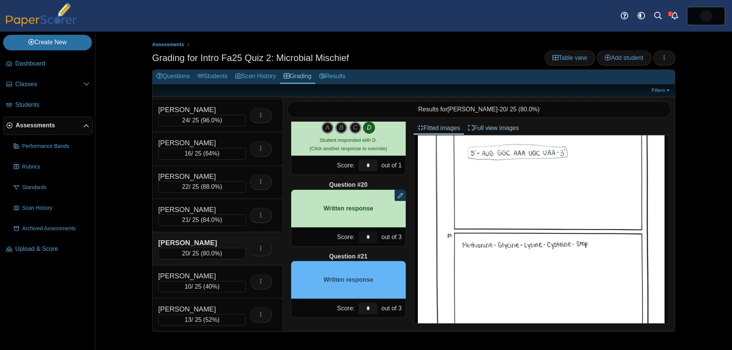
type input "*"
drag, startPoint x: 367, startPoint y: 307, endPoint x: 367, endPoint y: 293, distance: 13.3
click at [355, 302] on div "Score: * out of 3" at bounding box center [348, 308] width 115 height 19
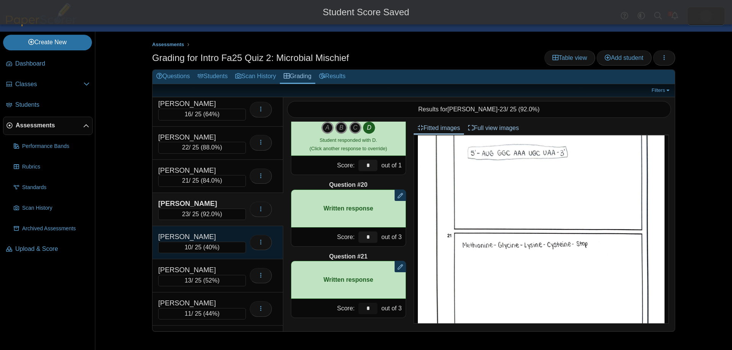
scroll to position [371, 0]
type input "*"
click at [206, 234] on div "[PERSON_NAME]" at bounding box center [196, 235] width 76 height 10
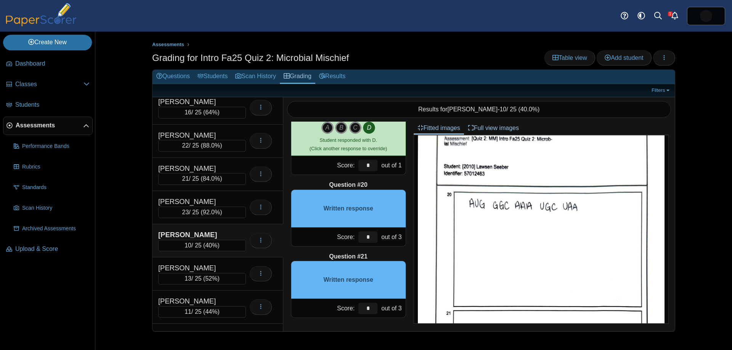
scroll to position [402, 0]
drag, startPoint x: 368, startPoint y: 240, endPoint x: 348, endPoint y: 233, distance: 20.5
click at [348, 233] on div "Score: * out of 3" at bounding box center [348, 237] width 115 height 19
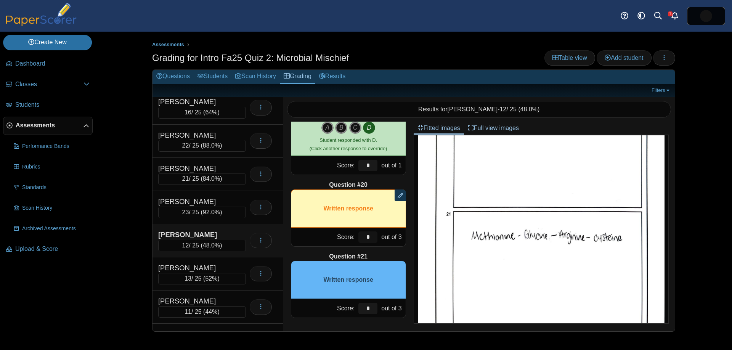
scroll to position [508, 0]
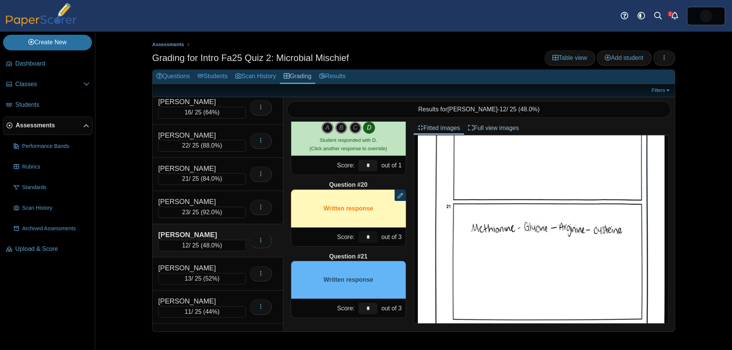
type input "*"
drag, startPoint x: 369, startPoint y: 304, endPoint x: 339, endPoint y: 289, distance: 33.7
click at [341, 292] on div "Question #21 Written response Score: * out of 3" at bounding box center [348, 285] width 115 height 66
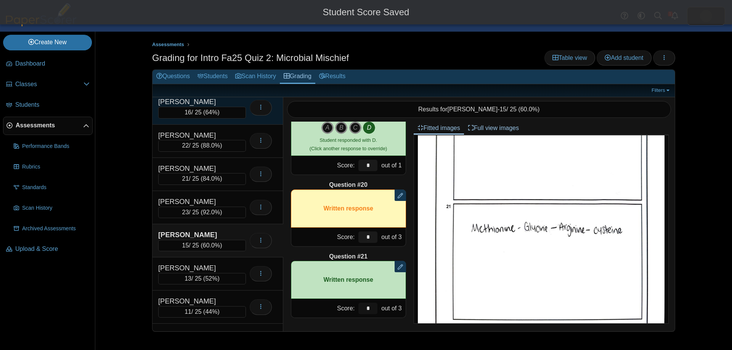
type input "*"
click at [217, 111] on span "64%" at bounding box center [211, 112] width 12 height 6
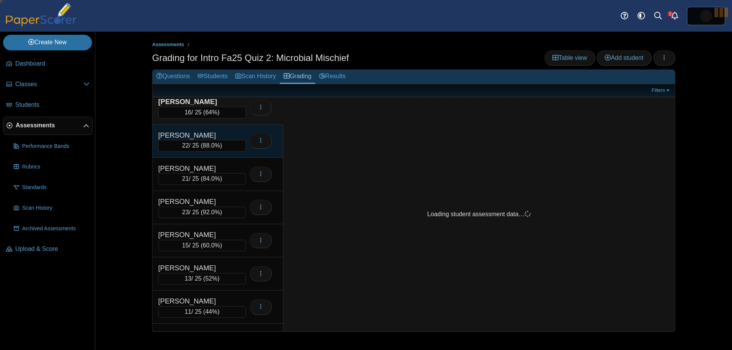
scroll to position [0, 0]
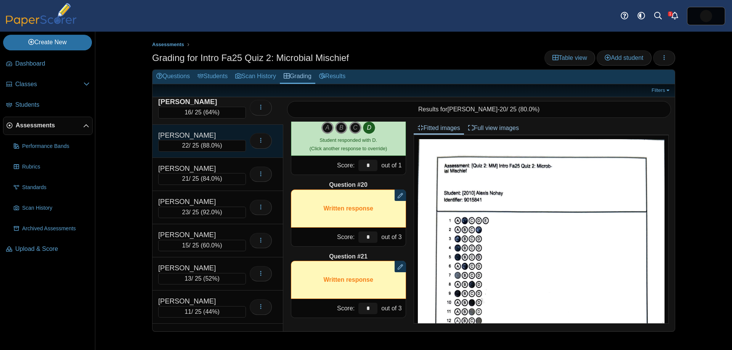
click at [228, 138] on div "[PERSON_NAME]" at bounding box center [196, 135] width 76 height 10
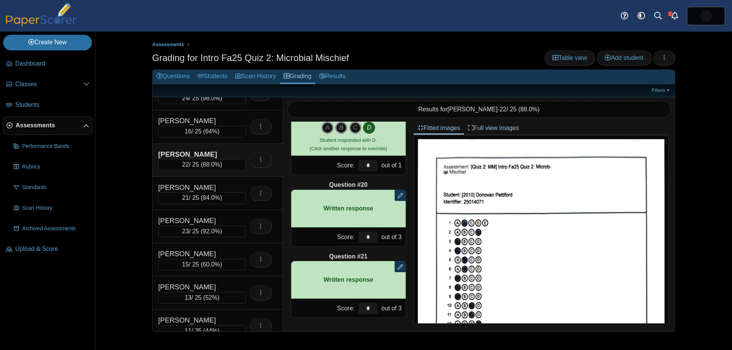
scroll to position [333, 0]
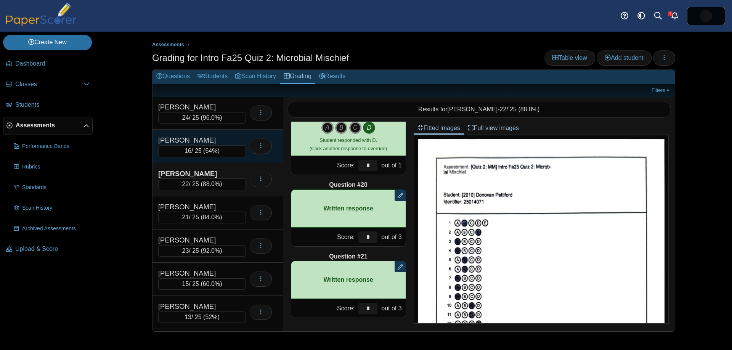
click at [216, 143] on div "[PERSON_NAME]" at bounding box center [196, 140] width 76 height 10
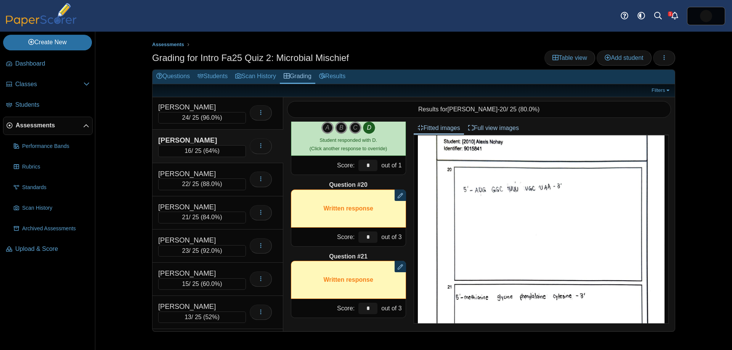
scroll to position [422, 0]
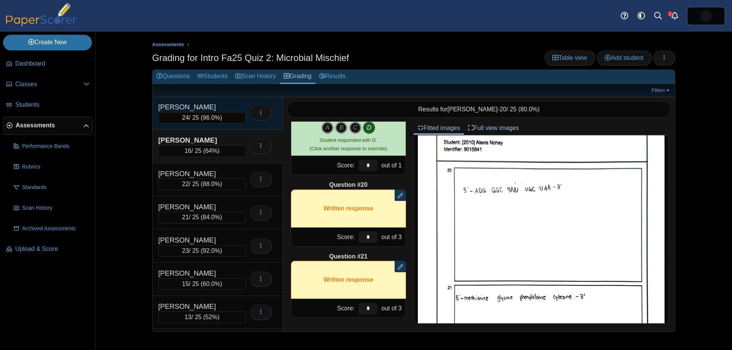
click at [229, 112] on div "24 / 25 ( 96.0% )" at bounding box center [202, 117] width 88 height 11
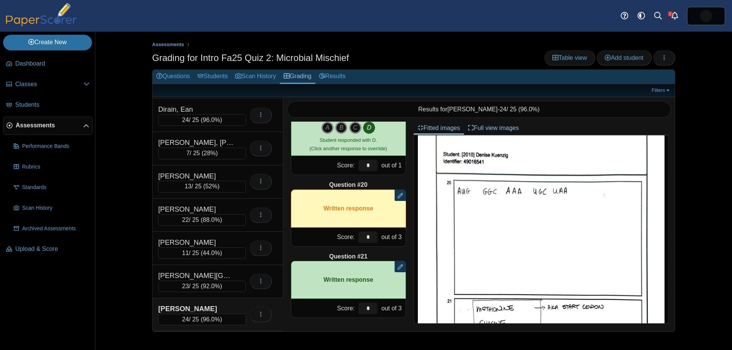
scroll to position [102, 0]
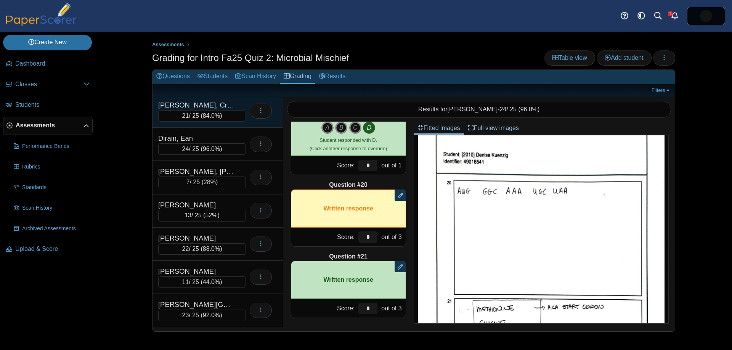
click at [218, 113] on span "84.0%" at bounding box center [211, 115] width 17 height 6
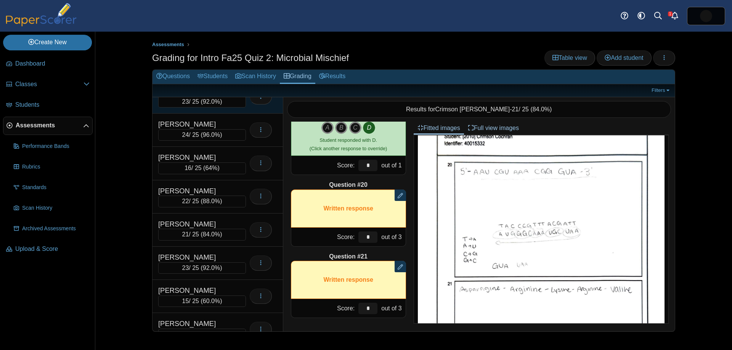
scroll to position [322, 0]
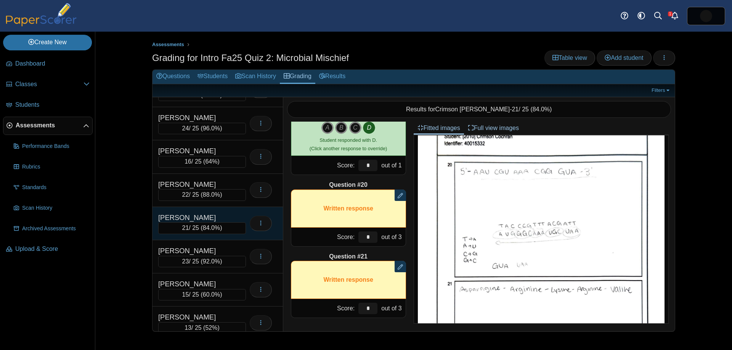
click at [205, 218] on div "[PERSON_NAME]" at bounding box center [196, 218] width 76 height 10
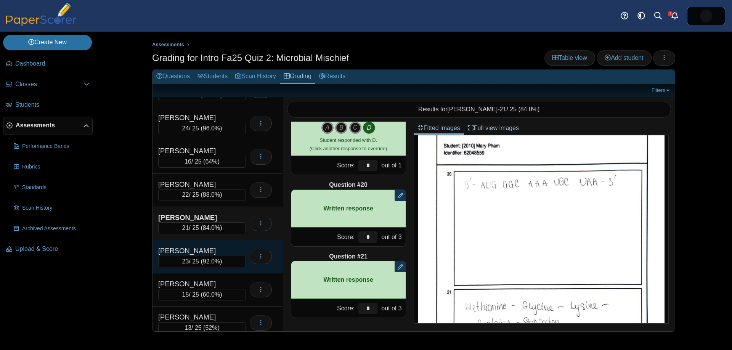
scroll to position [0, 0]
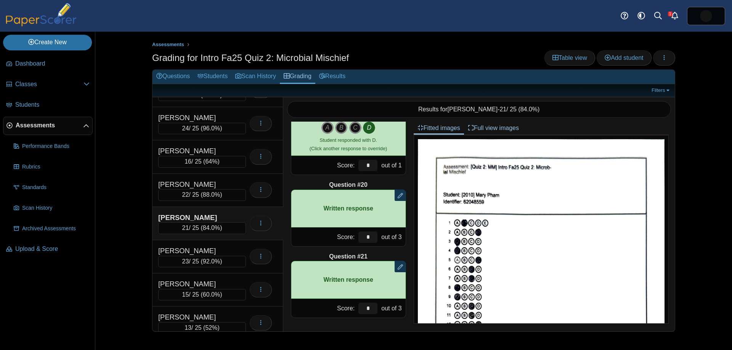
drag, startPoint x: 226, startPoint y: 248, endPoint x: 368, endPoint y: 249, distance: 142.5
click at [226, 248] on div "[PERSON_NAME]" at bounding box center [196, 251] width 76 height 10
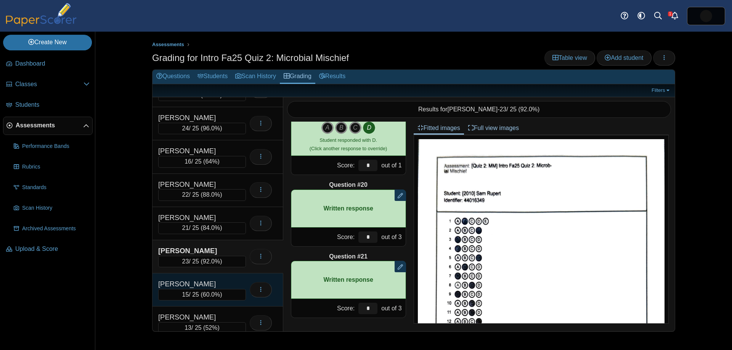
drag, startPoint x: 196, startPoint y: 286, endPoint x: 208, endPoint y: 285, distance: 11.8
click at [197, 286] on div "[PERSON_NAME]" at bounding box center [196, 284] width 76 height 10
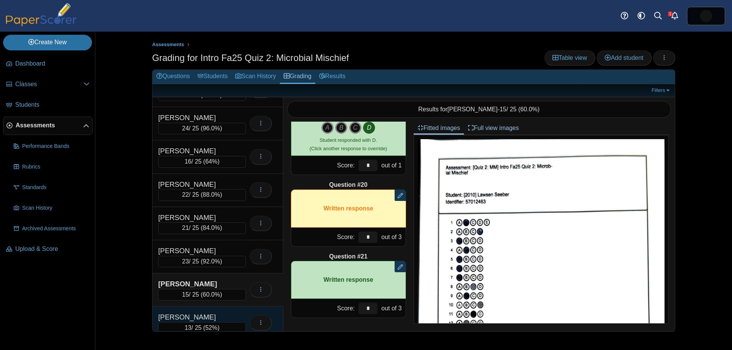
click at [228, 308] on div "[PERSON_NAME] 13 / 25 ( 52% ) Loading…" at bounding box center [217, 322] width 131 height 33
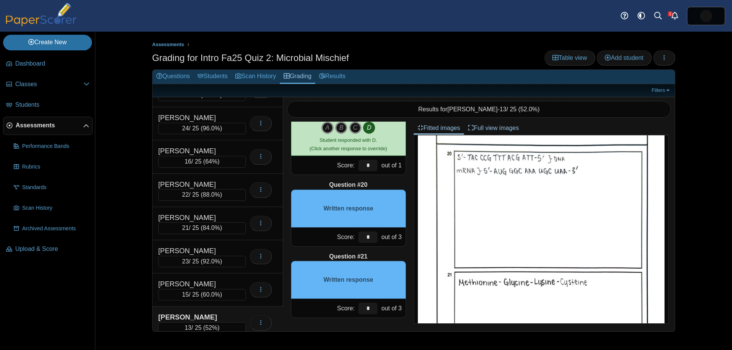
scroll to position [454, 0]
drag, startPoint x: 370, startPoint y: 234, endPoint x: 334, endPoint y: 230, distance: 35.7
click at [342, 229] on div "Score: * out of 3" at bounding box center [348, 237] width 115 height 19
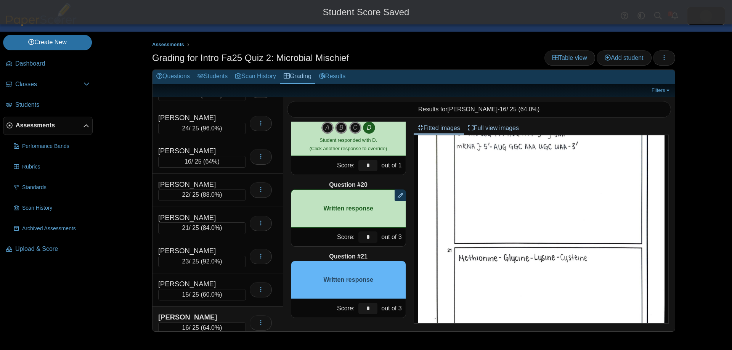
scroll to position [481, 0]
type input "*"
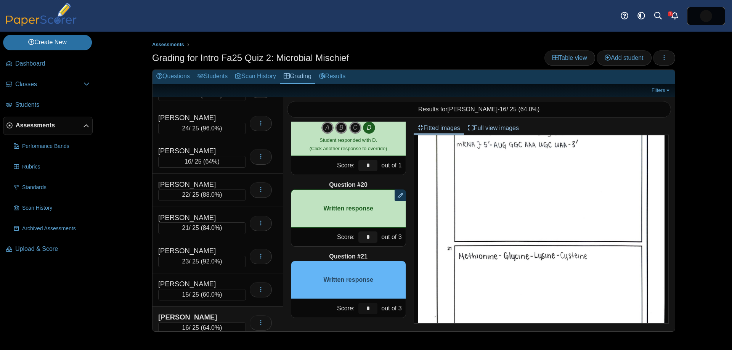
drag, startPoint x: 368, startPoint y: 305, endPoint x: 343, endPoint y: 286, distance: 31.8
click at [340, 294] on div "Question #21 Written response Score: * out of 3" at bounding box center [348, 285] width 115 height 66
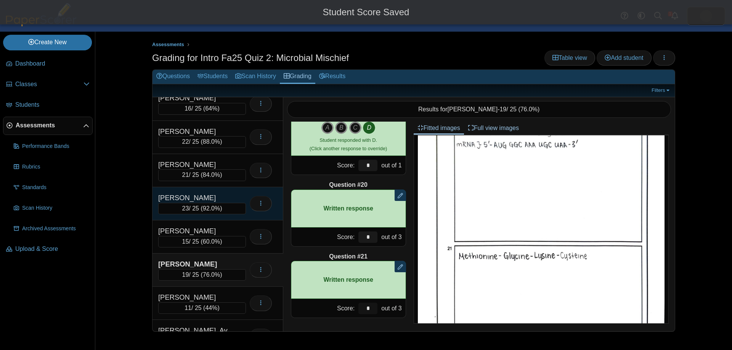
scroll to position [378, 0]
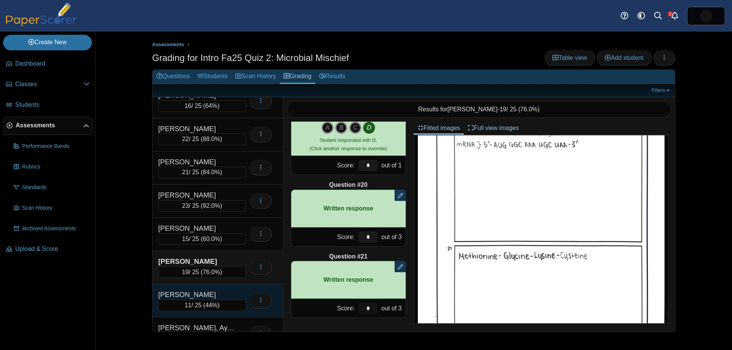
type input "*"
click at [231, 292] on div "[PERSON_NAME]" at bounding box center [196, 295] width 76 height 10
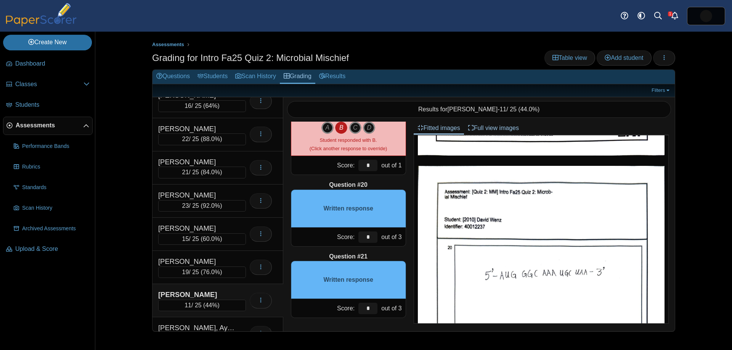
scroll to position [353, 0]
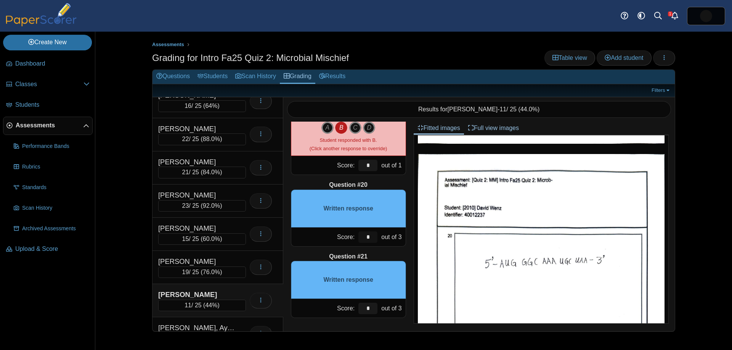
drag, startPoint x: 367, startPoint y: 235, endPoint x: 388, endPoint y: 238, distance: 20.8
click at [348, 233] on div "Score: * out of 3" at bounding box center [348, 237] width 115 height 19
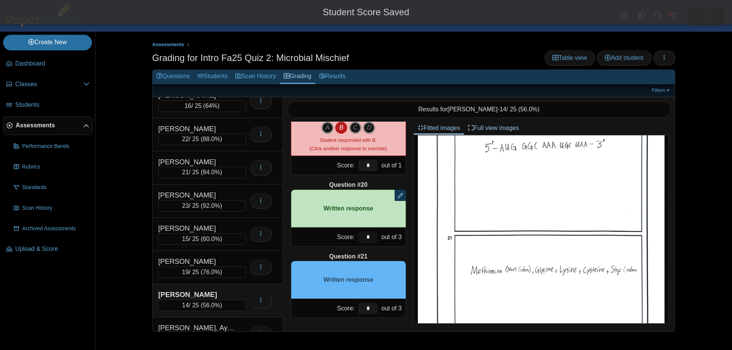
scroll to position [472, 0]
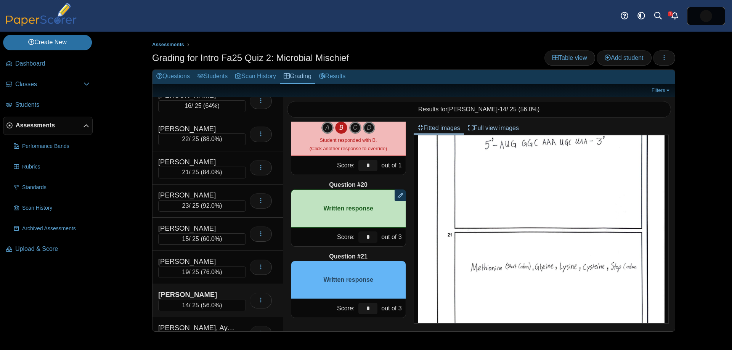
type input "*"
drag, startPoint x: 369, startPoint y: 308, endPoint x: 343, endPoint y: 297, distance: 27.5
click at [327, 301] on div "Score: * out of 3" at bounding box center [348, 308] width 115 height 19
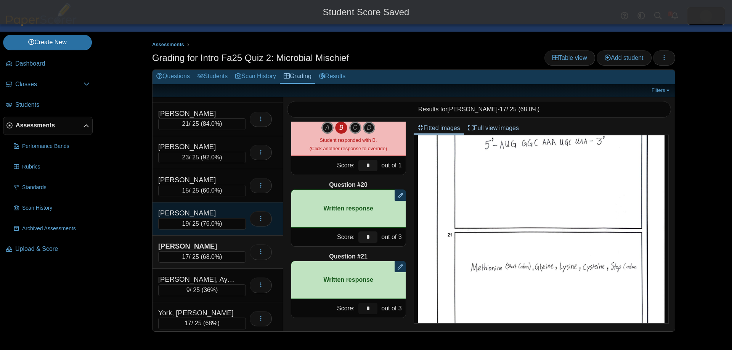
scroll to position [430, 0]
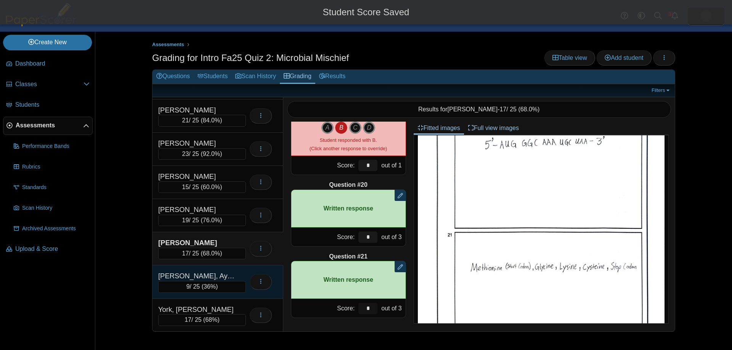
type input "*"
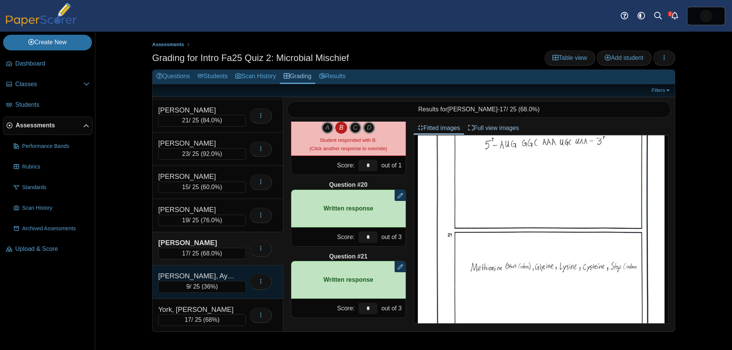
click at [224, 274] on div "[PERSON_NAME], Ayniyah" at bounding box center [196, 276] width 76 height 10
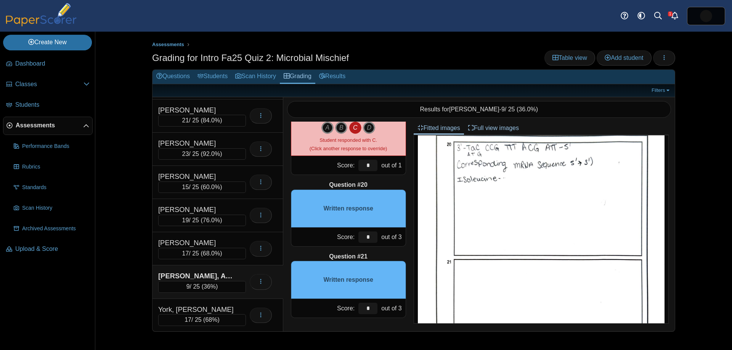
scroll to position [450, 0]
click at [345, 234] on div "Score: * out of 3" at bounding box center [348, 237] width 115 height 19
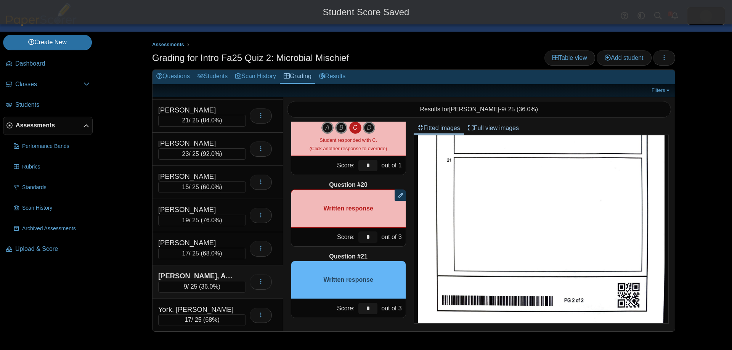
scroll to position [562, 0]
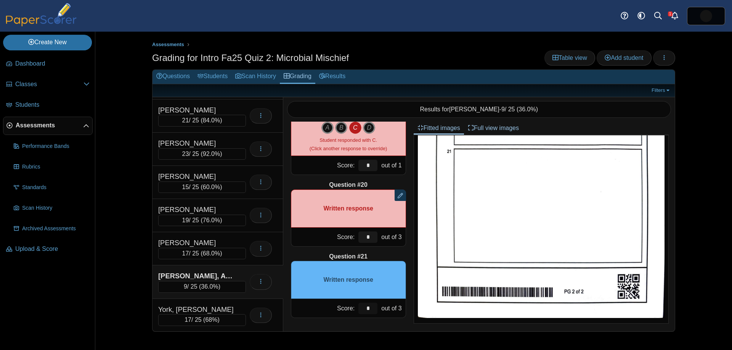
drag, startPoint x: 356, startPoint y: 301, endPoint x: 387, endPoint y: 294, distance: 31.2
click at [356, 301] on div "*" at bounding box center [367, 308] width 23 height 19
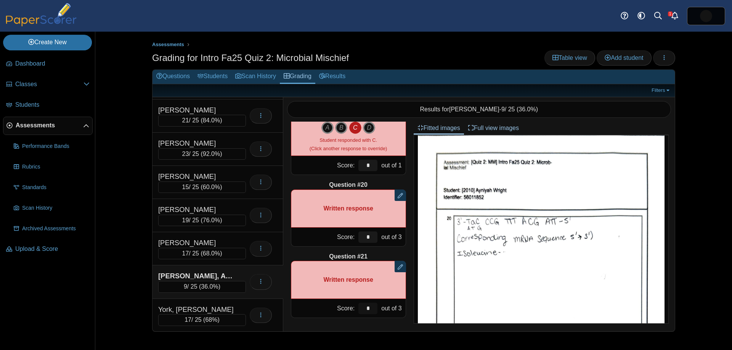
scroll to position [376, 0]
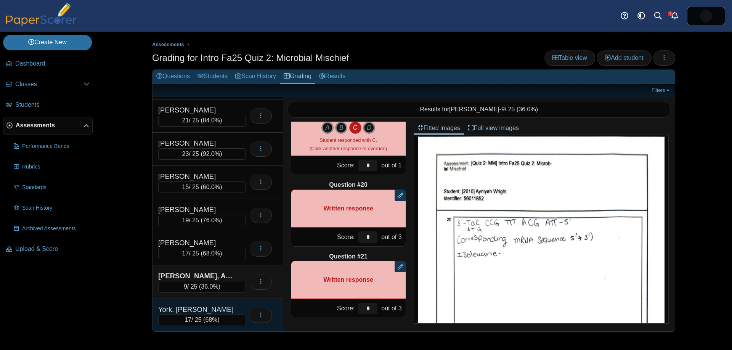
click at [201, 305] on div "York, [PERSON_NAME]" at bounding box center [196, 310] width 76 height 10
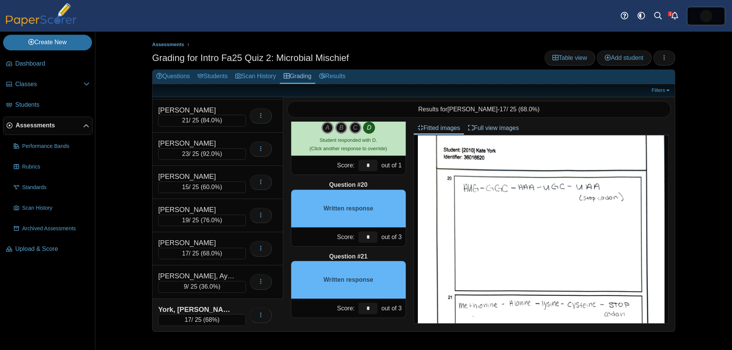
scroll to position [426, 0]
drag, startPoint x: 370, startPoint y: 236, endPoint x: 365, endPoint y: 231, distance: 7.3
click at [359, 232] on input "*" at bounding box center [367, 236] width 19 height 11
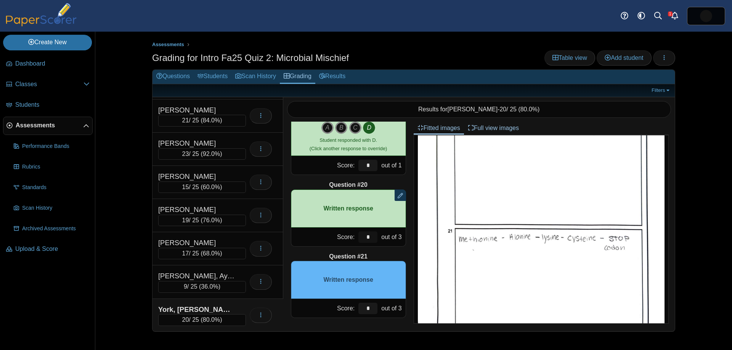
scroll to position [494, 0]
type input "*"
drag, startPoint x: 359, startPoint y: 305, endPoint x: 364, endPoint y: 302, distance: 6.5
click at [356, 305] on div "*" at bounding box center [367, 308] width 23 height 19
drag, startPoint x: 371, startPoint y: 306, endPoint x: 368, endPoint y: 303, distance: 4.1
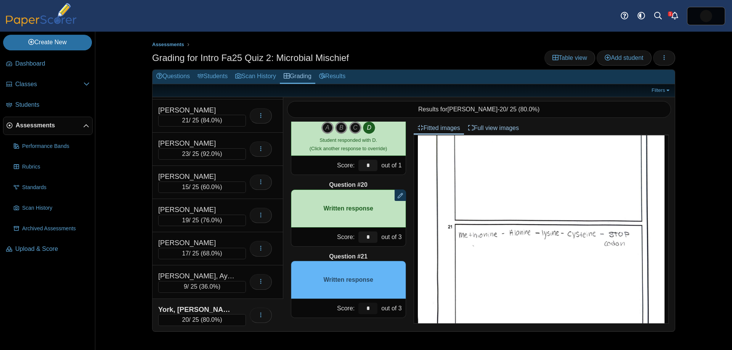
click at [366, 304] on input "*" at bounding box center [367, 308] width 19 height 11
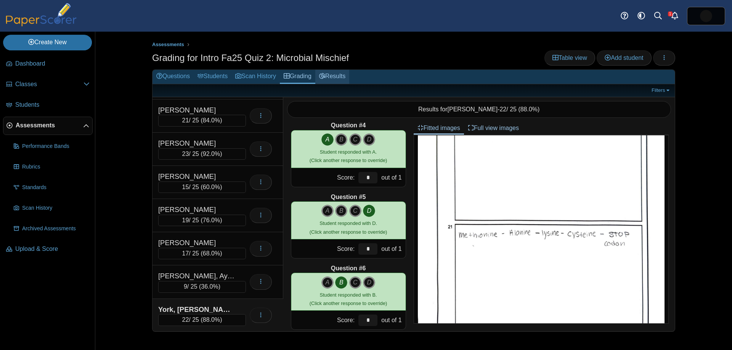
scroll to position [208, 0]
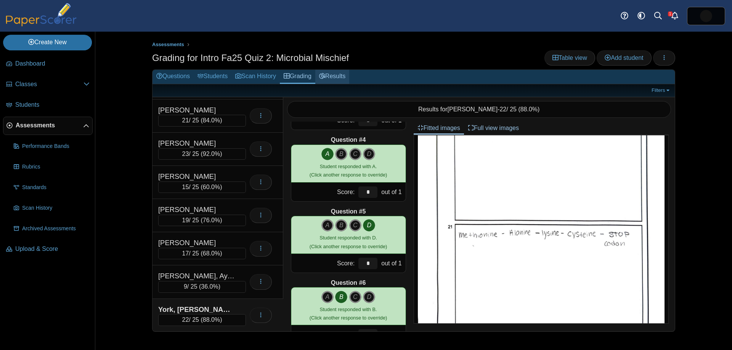
type input "*"
click at [349, 80] on link "Results" at bounding box center [332, 77] width 34 height 14
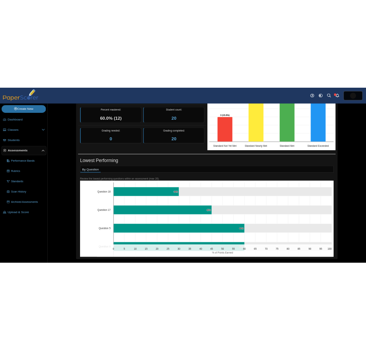
scroll to position [123, 0]
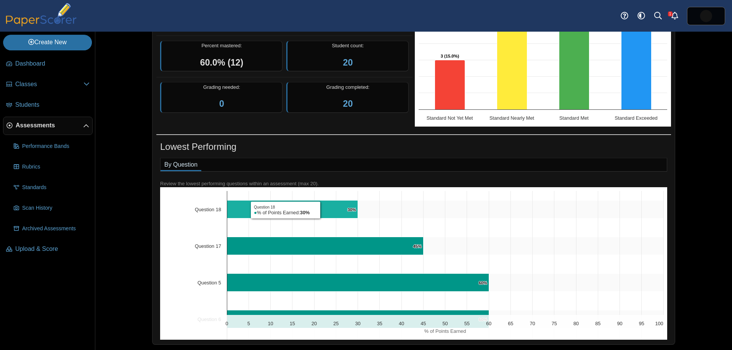
click at [322, 210] on icon "Question 18, 30%. % of Points Earned." at bounding box center [292, 209] width 131 height 18
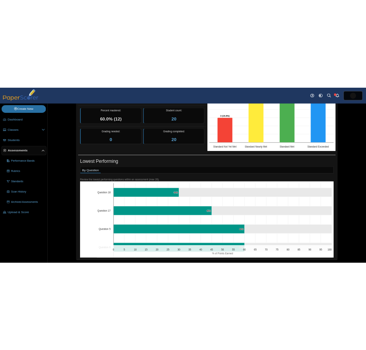
scroll to position [0, 0]
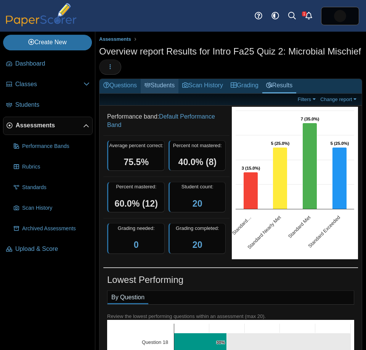
click at [160, 93] on link "Students" at bounding box center [160, 86] width 38 height 14
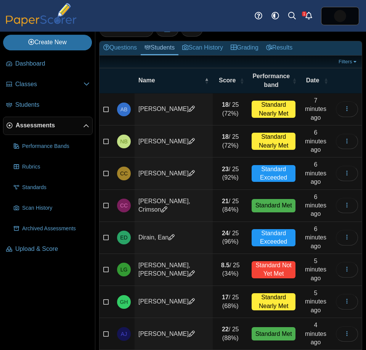
scroll to position [48, 0]
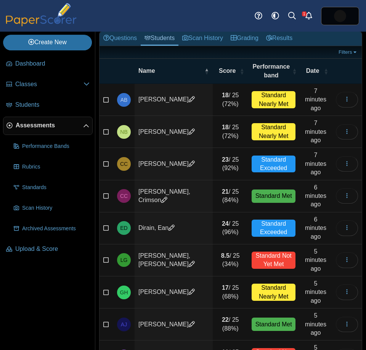
select select "**"
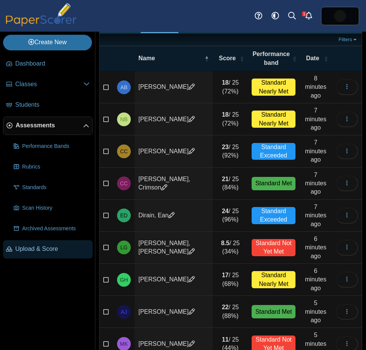
scroll to position [0, 0]
